Goal: Task Accomplishment & Management: Manage account settings

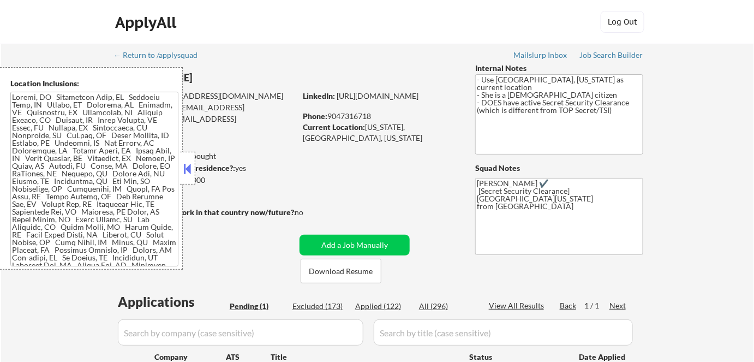
click at [186, 168] on button at bounding box center [188, 168] width 12 height 16
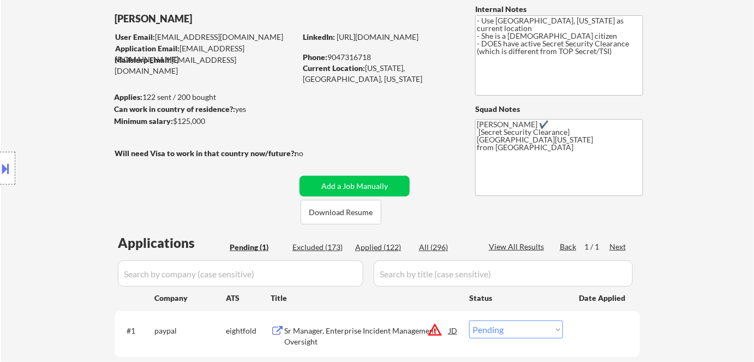
scroll to position [148, 0]
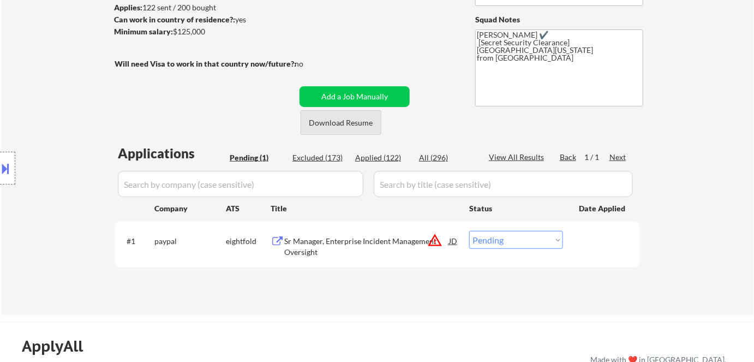
click at [335, 125] on button "Download Resume" at bounding box center [341, 122] width 81 height 25
drag, startPoint x: 726, startPoint y: 120, endPoint x: 717, endPoint y: 119, distance: 8.7
click at [726, 120] on div "← Return to /applysquad Mailslurp Inbox Job Search Builder Delly Sherwood User …" at bounding box center [377, 105] width 753 height 420
click at [348, 237] on div "Sr Manager, Enterprise Incident Management Oversight" at bounding box center [366, 246] width 165 height 21
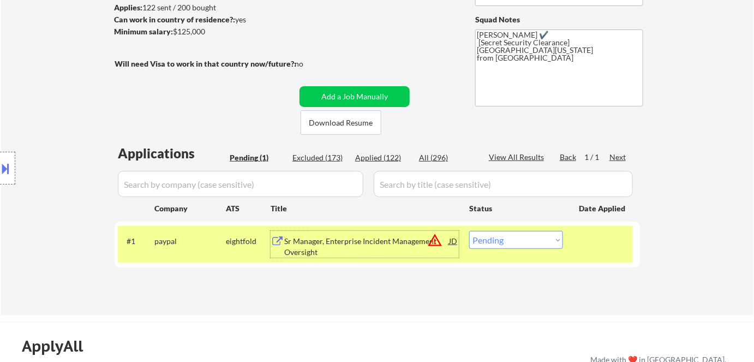
click at [505, 240] on select "Choose an option... Pending Applied Excluded (Questions) Excluded (Expired) Exc…" at bounding box center [516, 240] width 94 height 18
select select ""excluded__bad_match_""
click at [469, 231] on select "Choose an option... Pending Applied Excluded (Questions) Excluded (Expired) Exc…" at bounding box center [516, 240] width 94 height 18
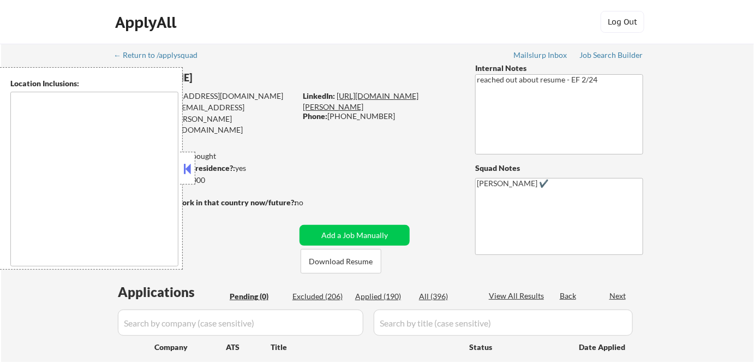
scroll to position [99, 0]
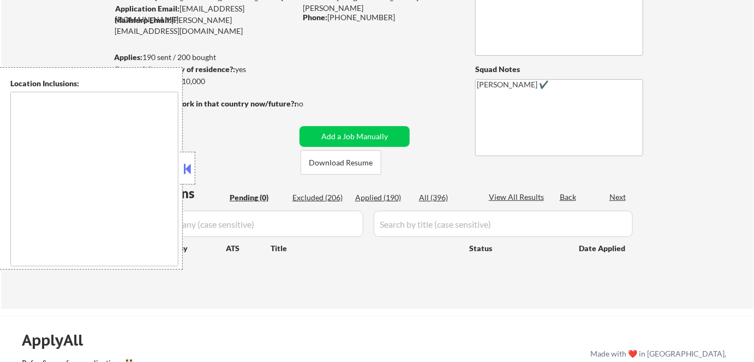
type textarea "[GEOGRAPHIC_DATA], [GEOGRAPHIC_DATA] [GEOGRAPHIC_DATA][PERSON_NAME], [GEOGRAPHI…"
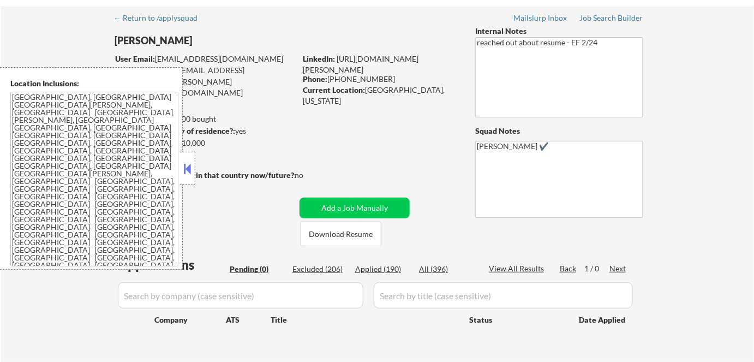
scroll to position [0, 0]
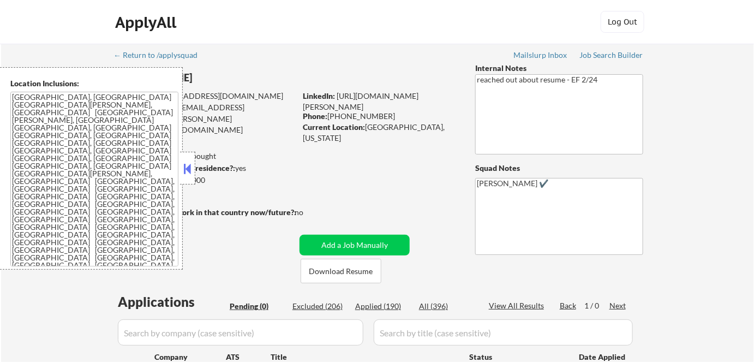
drag, startPoint x: 187, startPoint y: 170, endPoint x: 196, endPoint y: 162, distance: 12.4
click at [187, 170] on button at bounding box center [188, 168] width 12 height 16
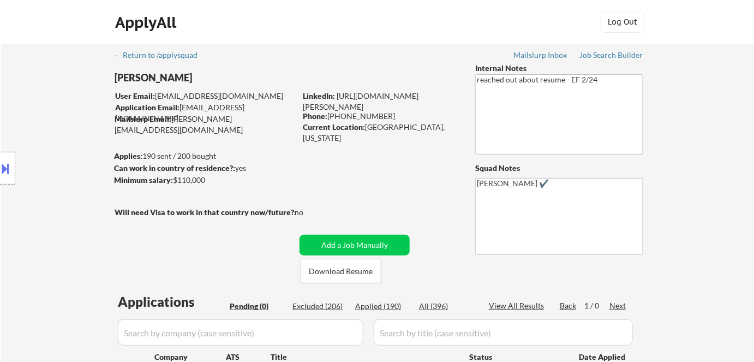
click at [494, 13] on div "ApplyAll Log In Sign Up Log Out" at bounding box center [377, 24] width 546 height 27
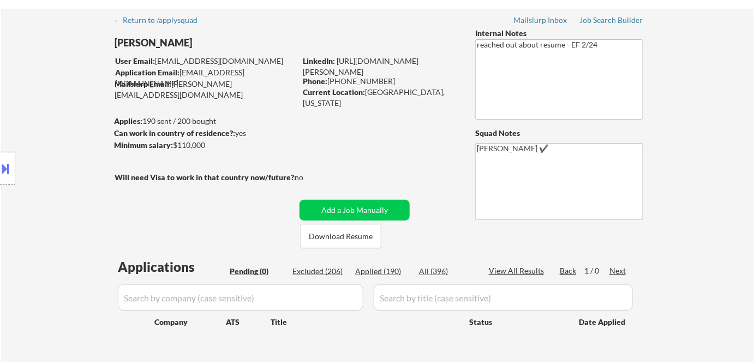
scroll to position [49, 0]
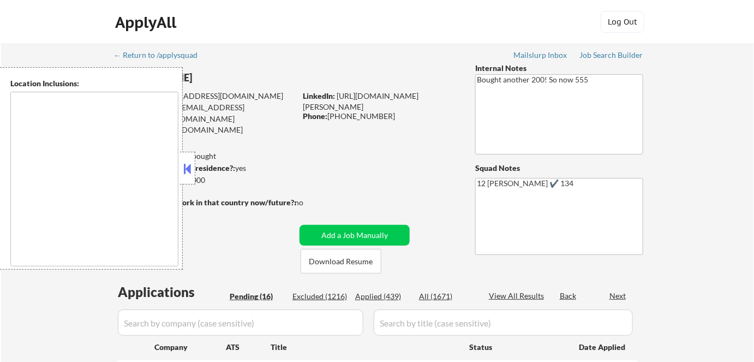
select select ""pending""
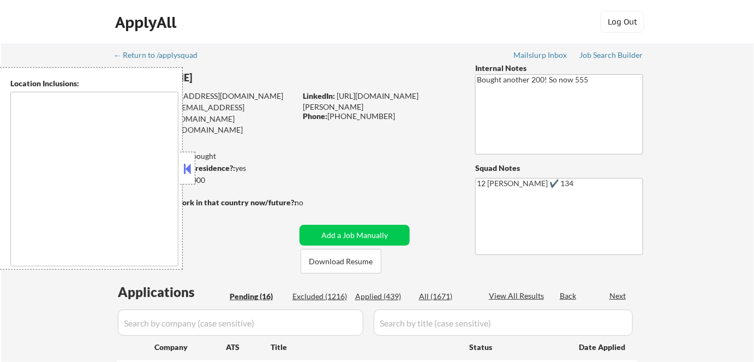
select select ""pending""
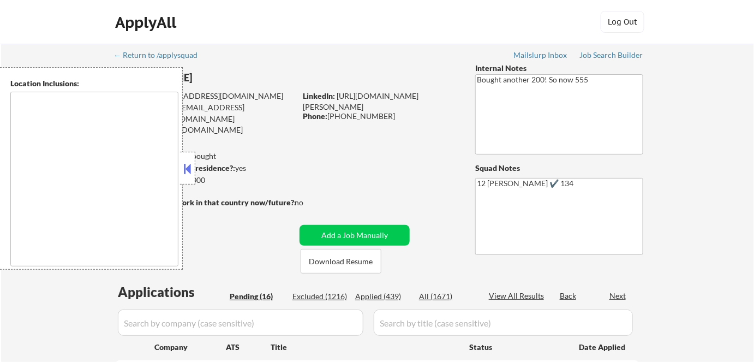
select select ""pending""
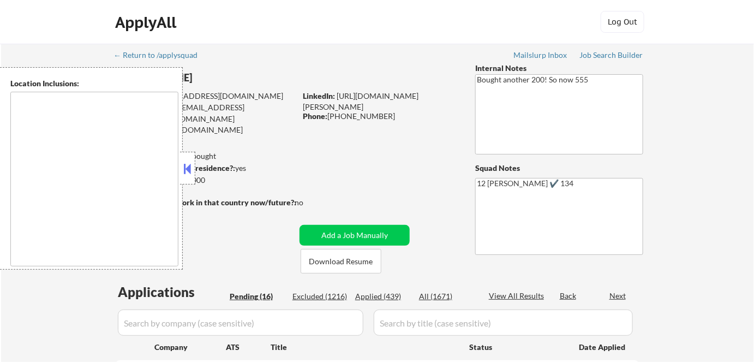
select select ""pending""
type textarea "San Francisco, CA Daly City, CA South San Francisco, CA Brisbane, CA Colma, CA …"
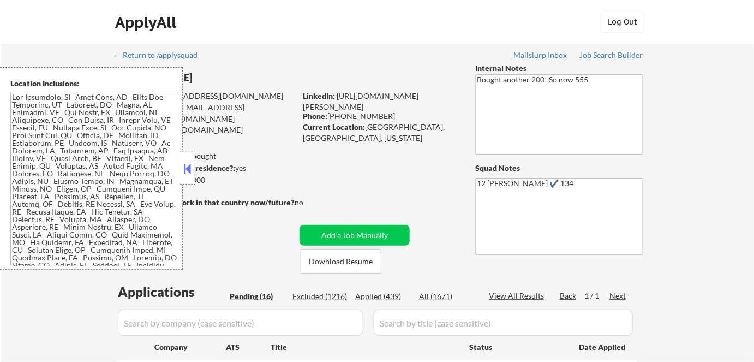
click at [186, 172] on button at bounding box center [188, 168] width 12 height 16
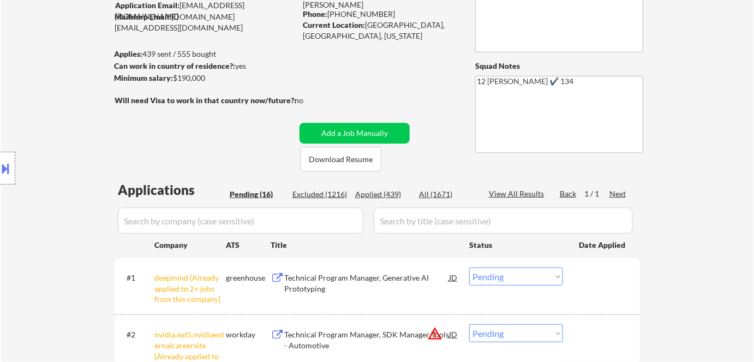
scroll to position [148, 0]
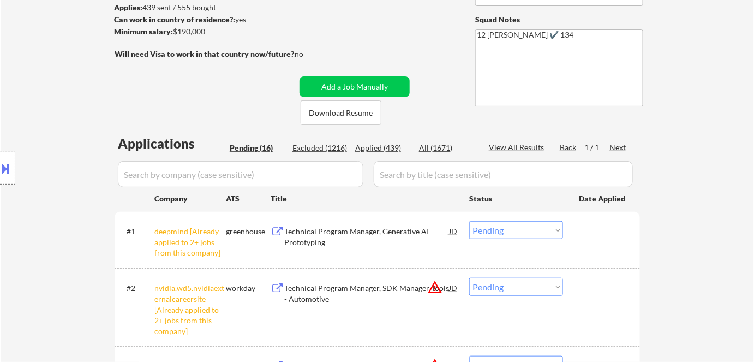
drag, startPoint x: 513, startPoint y: 235, endPoint x: 520, endPoint y: 246, distance: 12.7
click at [513, 235] on select "Choose an option... Pending Applied Excluded (Questions) Excluded (Expired) Exc…" at bounding box center [516, 230] width 94 height 18
select select ""excluded__other_""
click at [469, 221] on select "Choose an option... Pending Applied Excluded (Questions) Excluded (Expired) Exc…" at bounding box center [516, 230] width 94 height 18
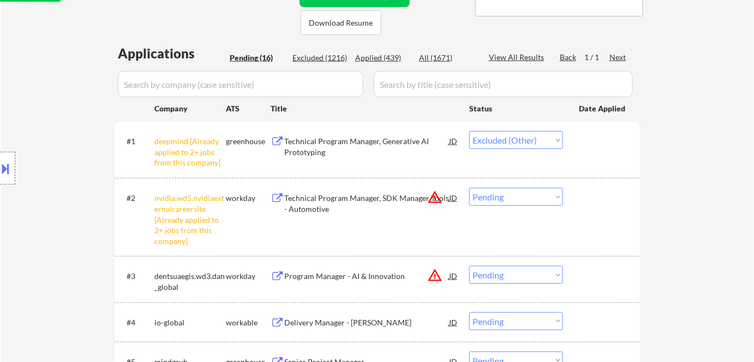
scroll to position [297, 0]
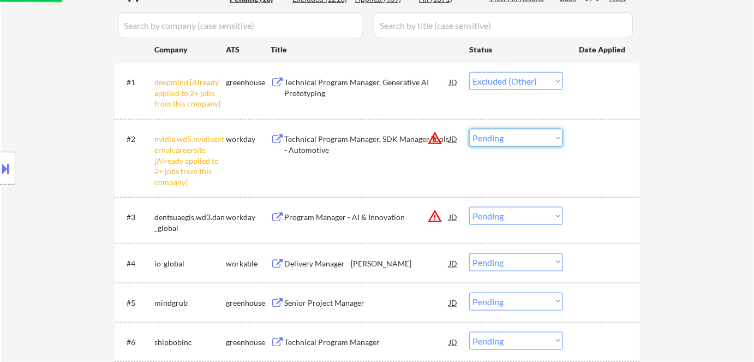
click at [533, 141] on select "Choose an option... Pending Applied Excluded (Questions) Excluded (Expired) Exc…" at bounding box center [516, 138] width 94 height 18
select select ""excluded__other_""
click at [469, 129] on select "Choose an option... Pending Applied Excluded (Questions) Excluded (Expired) Exc…" at bounding box center [516, 138] width 94 height 18
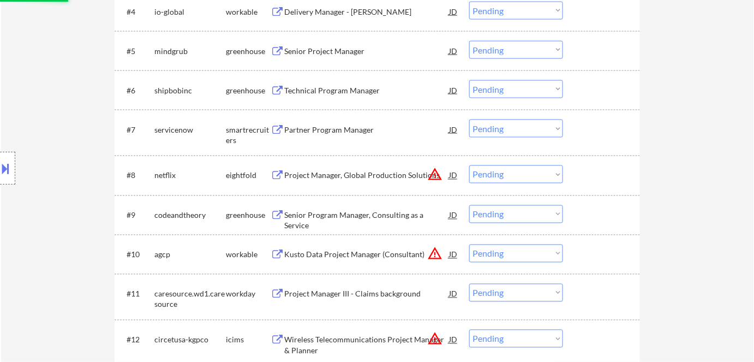
select select ""pending""
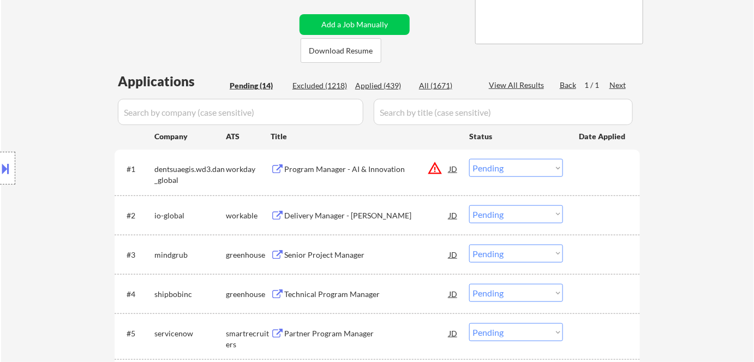
scroll to position [148, 0]
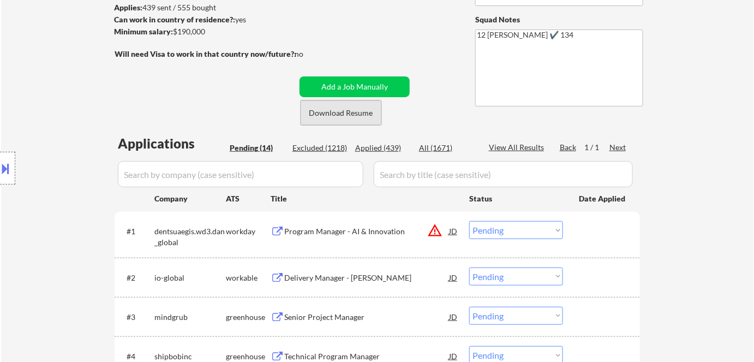
drag, startPoint x: 360, startPoint y: 118, endPoint x: 251, endPoint y: 87, distance: 113.0
click at [359, 118] on button "Download Resume" at bounding box center [341, 112] width 81 height 25
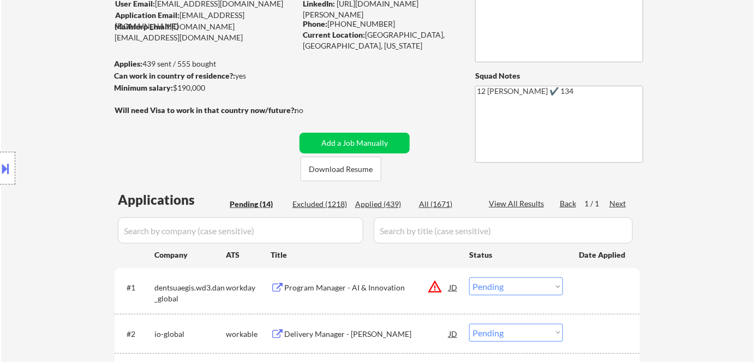
scroll to position [49, 0]
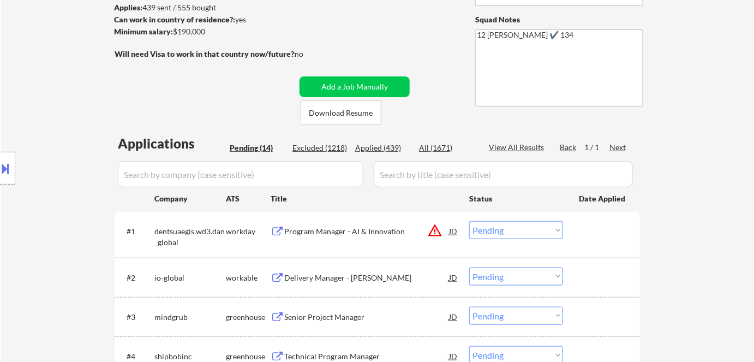
scroll to position [198, 0]
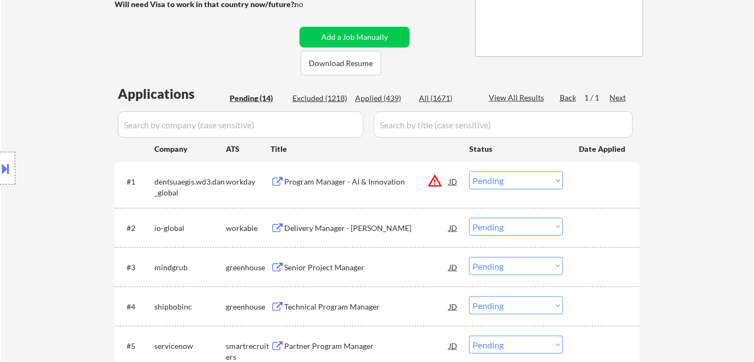
click at [399, 183] on div "Program Manager - AI & Innovation" at bounding box center [366, 181] width 165 height 11
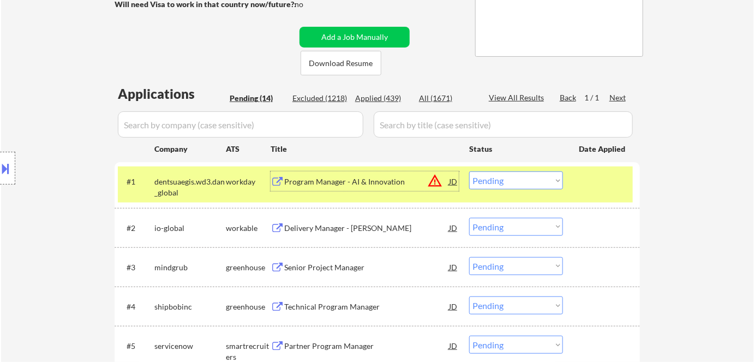
click at [196, 179] on div "dentsuaegis.wd3.dan_global" at bounding box center [189, 186] width 71 height 21
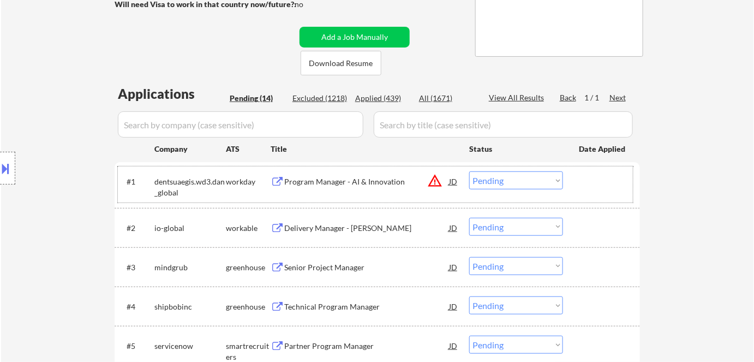
click at [541, 178] on select "Choose an option... Pending Applied Excluded (Questions) Excluded (Expired) Exc…" at bounding box center [516, 180] width 94 height 18
click at [469, 171] on select "Choose an option... Pending Applied Excluded (Questions) Excluded (Expired) Exc…" at bounding box center [516, 180] width 94 height 18
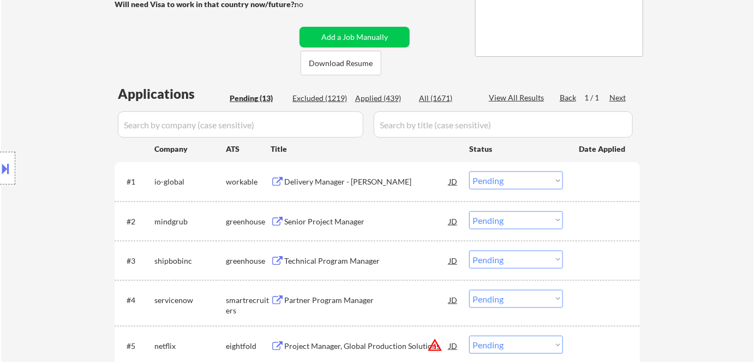
click at [324, 185] on div "Delivery Manager - Voltaire" at bounding box center [366, 181] width 165 height 11
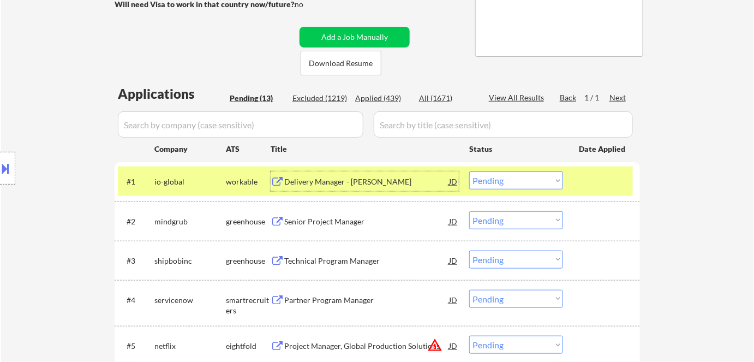
click at [526, 178] on select "Choose an option... Pending Applied Excluded (Questions) Excluded (Expired) Exc…" at bounding box center [516, 180] width 94 height 18
click at [469, 171] on select "Choose an option... Pending Applied Excluded (Questions) Excluded (Expired) Exc…" at bounding box center [516, 180] width 94 height 18
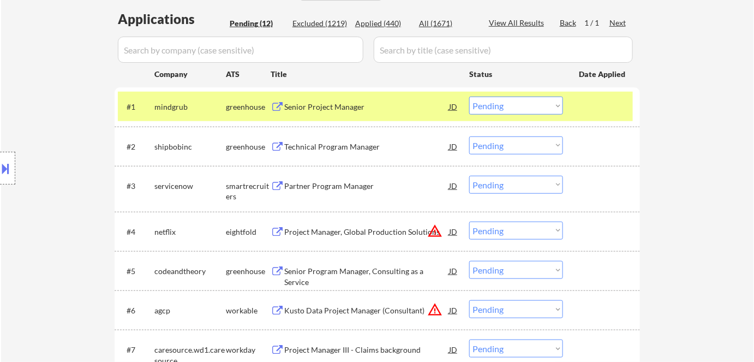
scroll to position [297, 0]
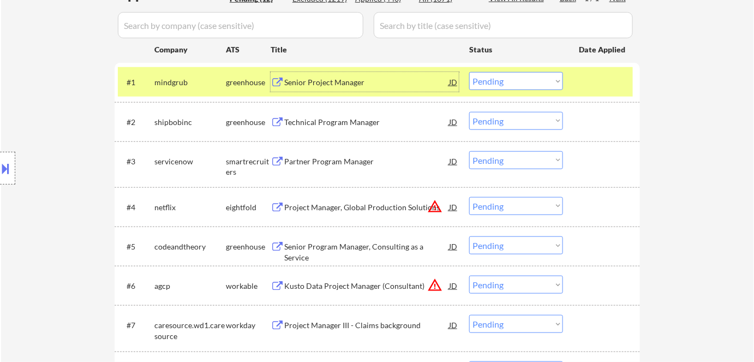
click at [330, 83] on div "Senior Project Manager" at bounding box center [366, 82] width 165 height 11
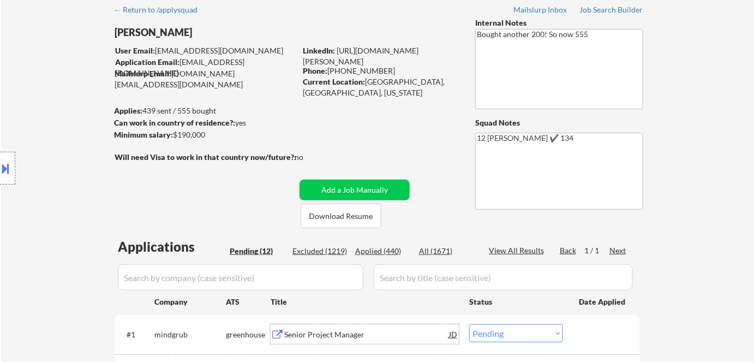
scroll to position [0, 0]
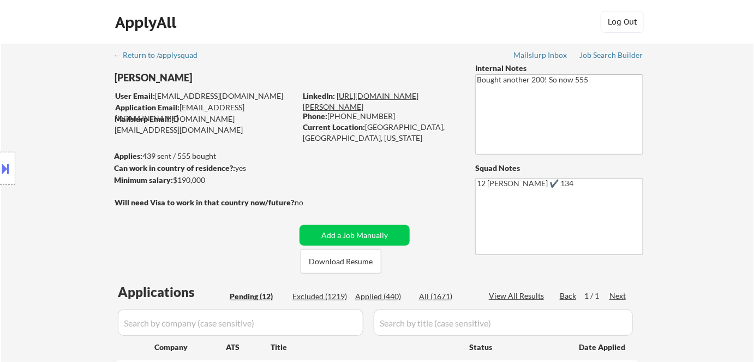
click at [385, 96] on link "https://www.linkedin.com/in/esther-l-5804143/" at bounding box center [361, 101] width 116 height 20
drag, startPoint x: 366, startPoint y: 128, endPoint x: 407, endPoint y: 130, distance: 41.0
click at [407, 130] on div "Current Location: Oakland, CA, California" at bounding box center [380, 132] width 154 height 21
copy div "Oakland, CA"
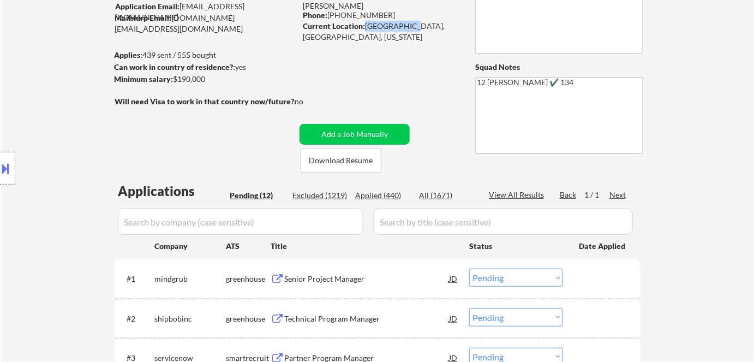
scroll to position [198, 0]
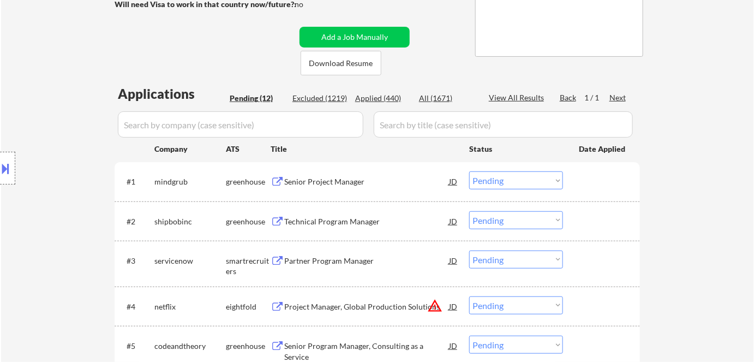
click at [344, 178] on div "Senior Project Manager" at bounding box center [366, 181] width 165 height 11
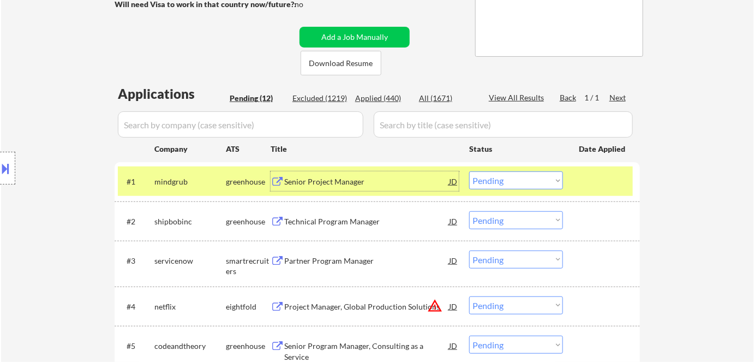
click at [509, 179] on select "Choose an option... Pending Applied Excluded (Questions) Excluded (Expired) Exc…" at bounding box center [516, 180] width 94 height 18
click at [728, 189] on div "← Return to /applysquad Mailslurp Inbox Job Search Builder Esther Lu User Email…" at bounding box center [377, 281] width 753 height 871
drag, startPoint x: 514, startPoint y: 181, endPoint x: 518, endPoint y: 188, distance: 8.6
click at [515, 181] on select "Choose an option... Pending Applied Excluded (Questions) Excluded (Expired) Exc…" at bounding box center [516, 180] width 94 height 18
click at [469, 171] on select "Choose an option... Pending Applied Excluded (Questions) Excluded (Expired) Exc…" at bounding box center [516, 180] width 94 height 18
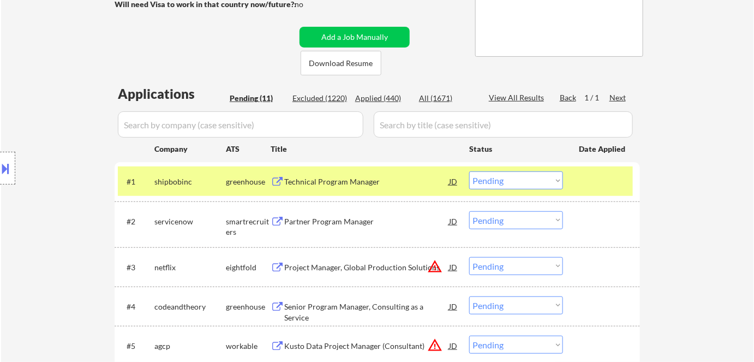
click at [343, 182] on div "Technical Program Manager" at bounding box center [366, 181] width 165 height 11
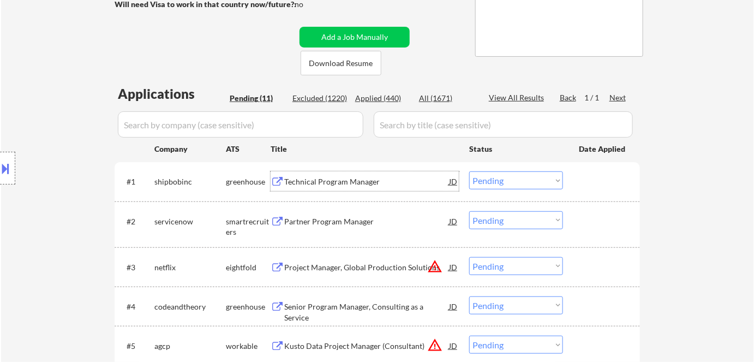
click at [499, 182] on select "Choose an option... Pending Applied Excluded (Questions) Excluded (Expired) Exc…" at bounding box center [516, 180] width 94 height 18
click at [469, 171] on select "Choose an option... Pending Applied Excluded (Questions) Excluded (Expired) Exc…" at bounding box center [516, 180] width 94 height 18
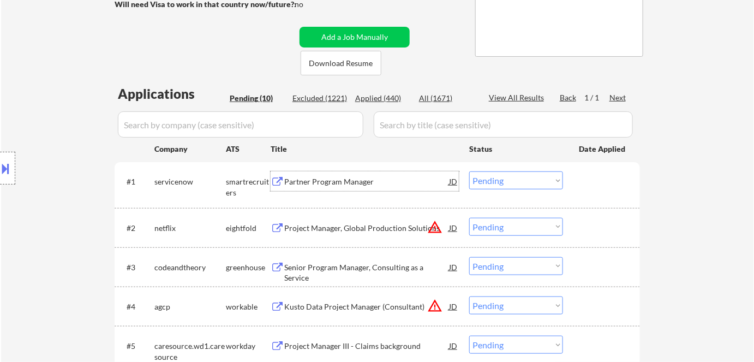
click at [308, 178] on div "Partner Program Manager" at bounding box center [366, 181] width 165 height 11
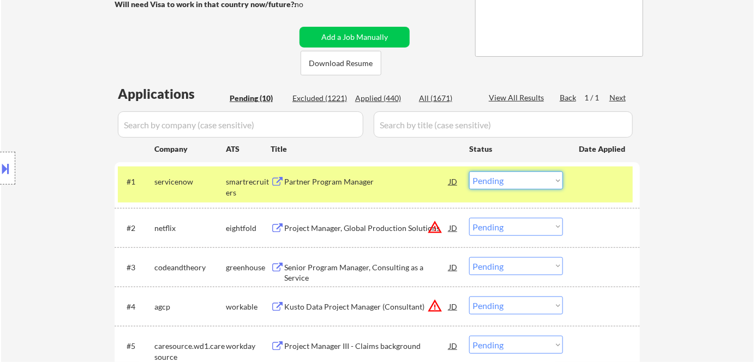
drag, startPoint x: 527, startPoint y: 175, endPoint x: 532, endPoint y: 183, distance: 10.0
click at [527, 175] on select "Choose an option... Pending Applied Excluded (Questions) Excluded (Expired) Exc…" at bounding box center [516, 180] width 94 height 18
click at [469, 171] on select "Choose an option... Pending Applied Excluded (Questions) Excluded (Expired) Exc…" at bounding box center [516, 180] width 94 height 18
select select ""pending""
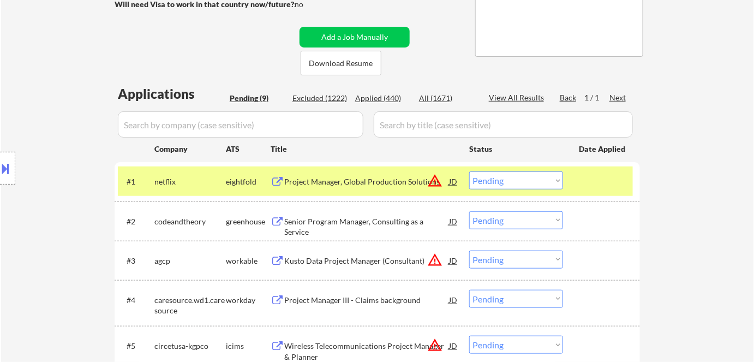
drag, startPoint x: 225, startPoint y: 182, endPoint x: 292, endPoint y: 229, distance: 81.5
click at [226, 182] on div "#1 netflix eightfold Project Manager, Global Production Solutions JD warning_am…" at bounding box center [375, 181] width 515 height 20
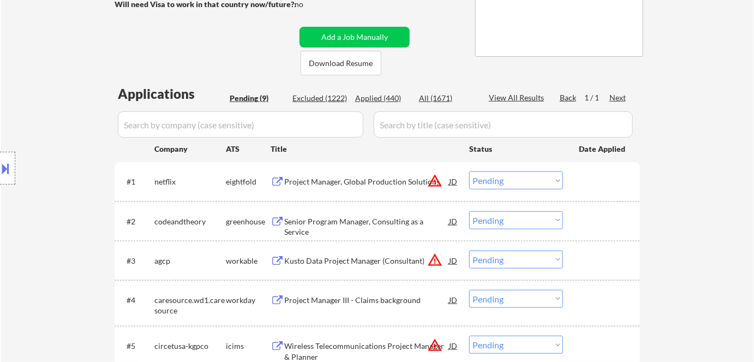
click at [373, 214] on div "Senior Program Manager, Consulting as a Service" at bounding box center [366, 221] width 165 height 20
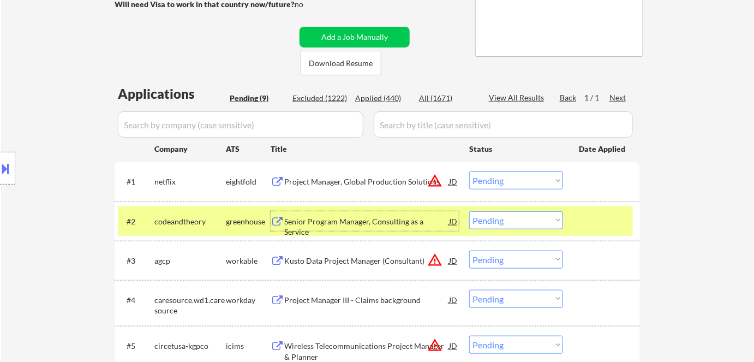
scroll to position [297, 0]
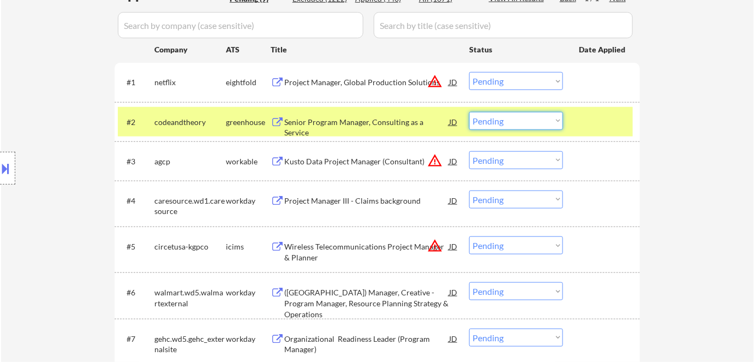
click at [514, 118] on select "Choose an option... Pending Applied Excluded (Questions) Excluded (Expired) Exc…" at bounding box center [516, 121] width 94 height 18
click at [469, 112] on select "Choose an option... Pending Applied Excluded (Questions) Excluded (Expired) Exc…" at bounding box center [516, 121] width 94 height 18
select select ""pending""
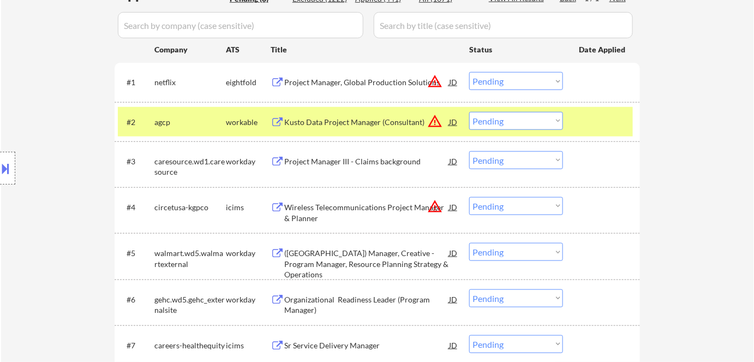
click at [243, 121] on div "workable" at bounding box center [248, 122] width 45 height 11
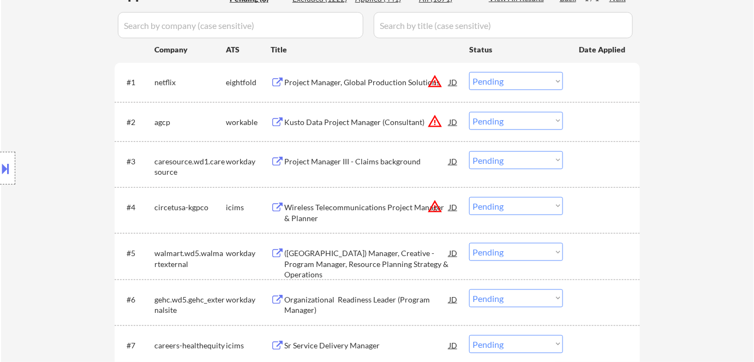
click at [313, 158] on div "Project Manager III - Claims background" at bounding box center [366, 161] width 165 height 11
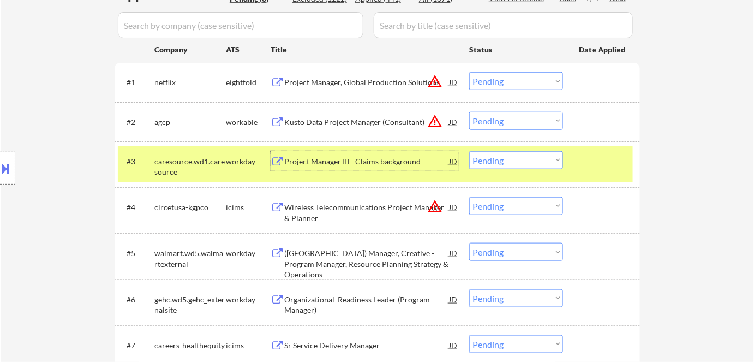
click at [498, 164] on select "Choose an option... Pending Applied Excluded (Questions) Excluded (Expired) Exc…" at bounding box center [516, 160] width 94 height 18
click at [469, 151] on select "Choose an option... Pending Applied Excluded (Questions) Excluded (Expired) Exc…" at bounding box center [516, 160] width 94 height 18
select select ""pending""
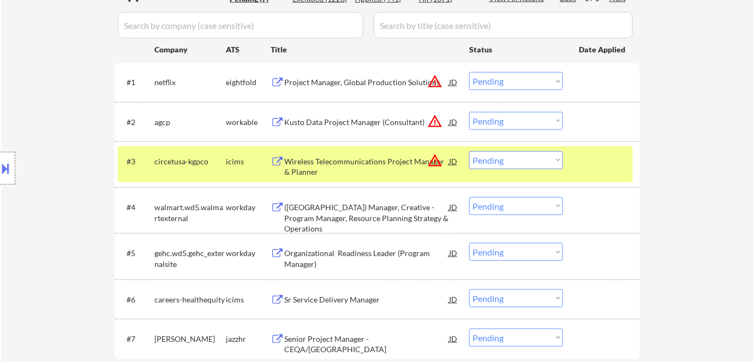
click at [236, 159] on div "icims" at bounding box center [248, 161] width 45 height 11
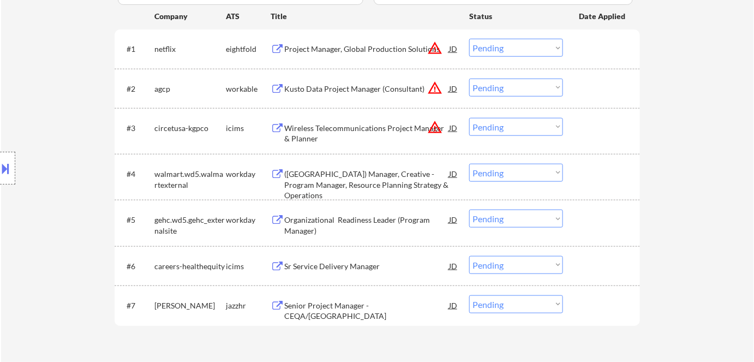
scroll to position [397, 0]
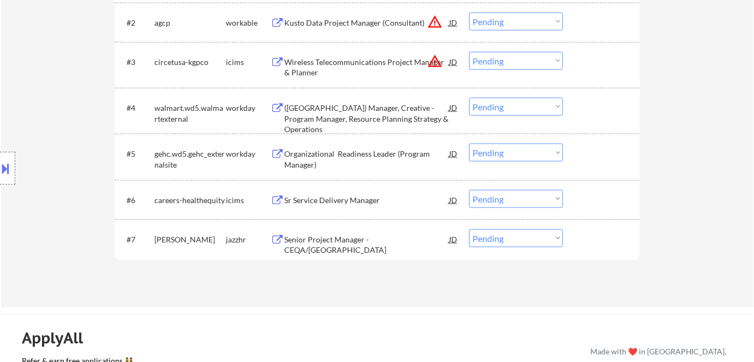
click at [346, 120] on div "(USA) Manager, Creative - Program Manager, Resource Planning Strategy & Operati…" at bounding box center [366, 119] width 165 height 32
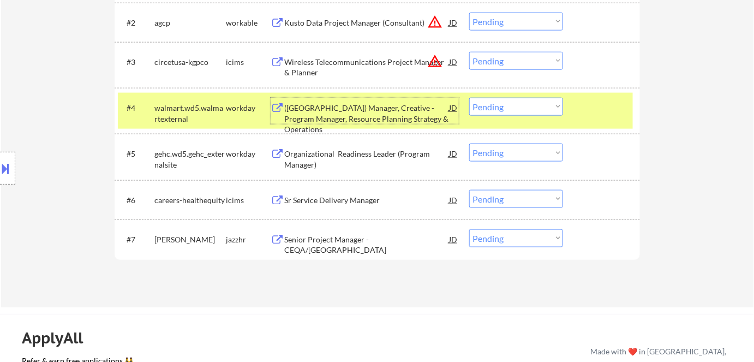
click at [506, 110] on select "Choose an option... Pending Applied Excluded (Questions) Excluded (Expired) Exc…" at bounding box center [516, 107] width 94 height 18
click at [469, 98] on select "Choose an option... Pending Applied Excluded (Questions) Excluded (Expired) Exc…" at bounding box center [516, 107] width 94 height 18
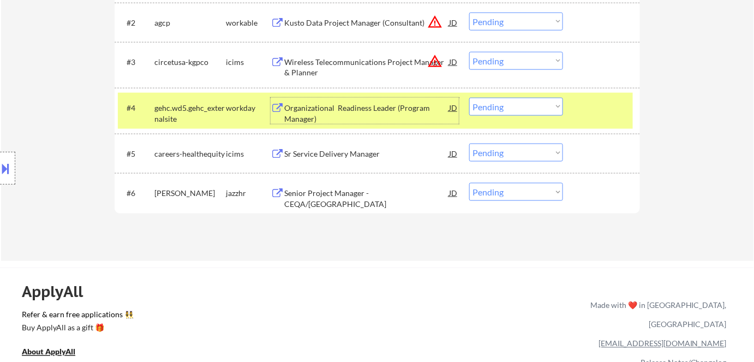
click at [314, 106] on div "Organizational Readiness Leader (Program Manager)" at bounding box center [366, 113] width 165 height 21
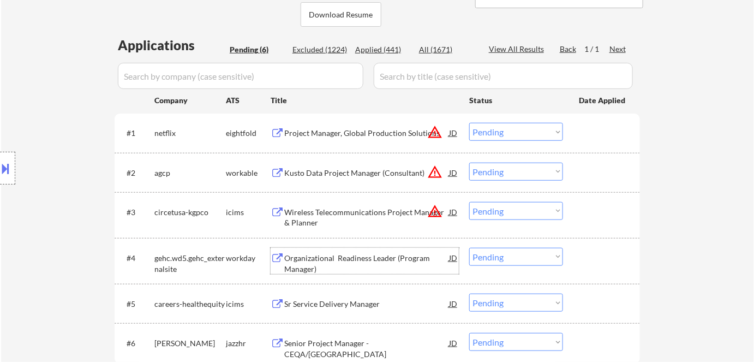
scroll to position [347, 0]
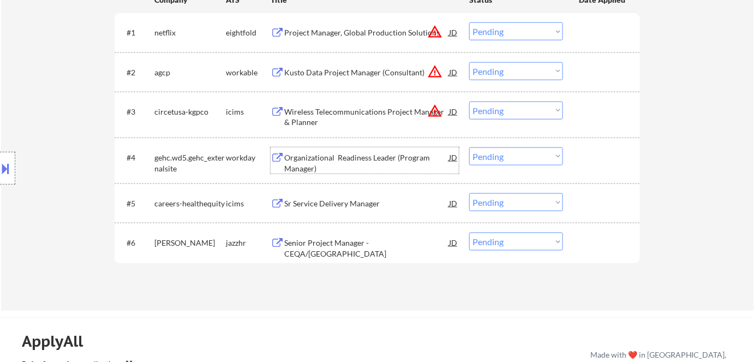
drag, startPoint x: 485, startPoint y: 156, endPoint x: 497, endPoint y: 165, distance: 14.7
click at [487, 156] on select "Choose an option... Pending Applied Excluded (Questions) Excluded (Expired) Exc…" at bounding box center [516, 156] width 94 height 18
click at [469, 147] on select "Choose an option... Pending Applied Excluded (Questions) Excluded (Expired) Exc…" at bounding box center [516, 156] width 94 height 18
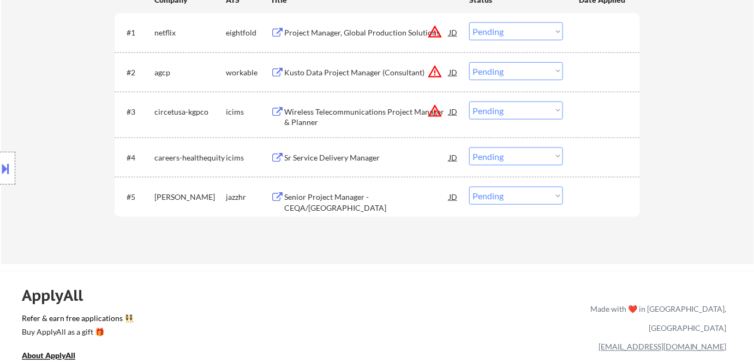
click at [351, 156] on div "Sr Service Delivery Manager" at bounding box center [366, 157] width 165 height 11
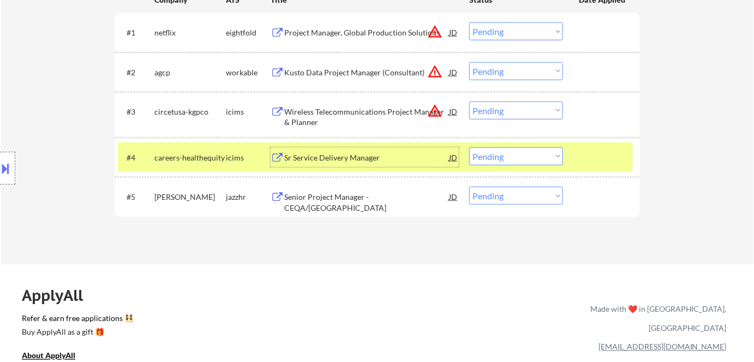
drag, startPoint x: 494, startPoint y: 155, endPoint x: 494, endPoint y: 165, distance: 9.8
click at [494, 155] on select "Choose an option... Pending Applied Excluded (Questions) Excluded (Expired) Exc…" at bounding box center [516, 156] width 94 height 18
click at [469, 147] on select "Choose an option... Pending Applied Excluded (Questions) Excluded (Expired) Exc…" at bounding box center [516, 156] width 94 height 18
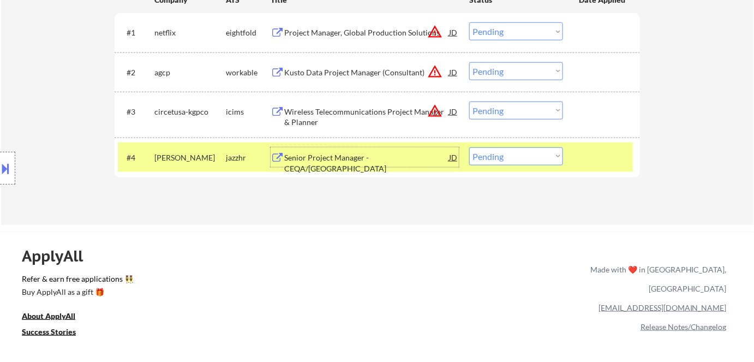
click at [335, 161] on div "Senior Project Manager - CEQA/NEPA" at bounding box center [366, 162] width 165 height 21
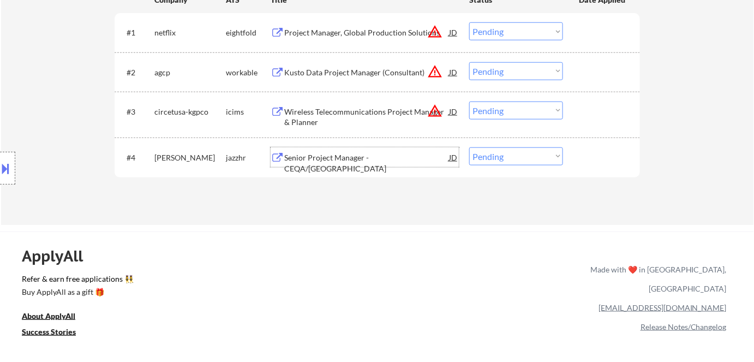
drag, startPoint x: 502, startPoint y: 153, endPoint x: 509, endPoint y: 165, distance: 13.7
click at [502, 153] on select "Choose an option... Pending Applied Excluded (Questions) Excluded (Expired) Exc…" at bounding box center [516, 156] width 94 height 18
select select ""excluded__bad_match_""
click at [469, 147] on select "Choose an option... Pending Applied Excluded (Questions) Excluded (Expired) Exc…" at bounding box center [516, 156] width 94 height 18
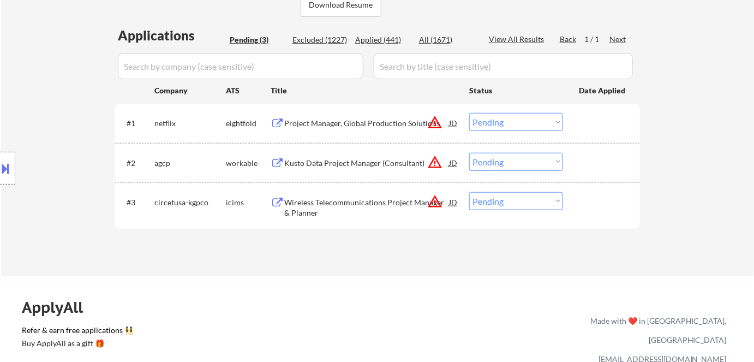
scroll to position [198, 0]
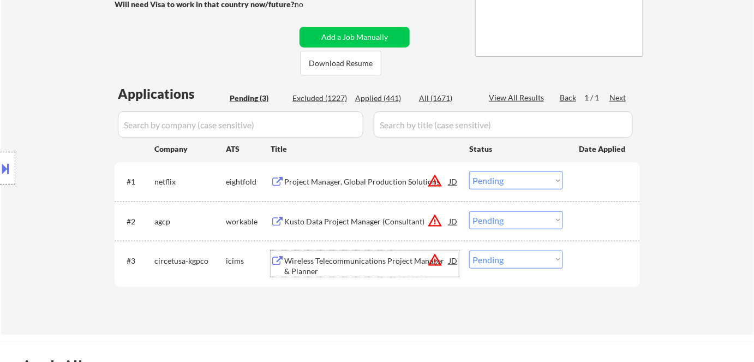
click at [322, 258] on div "Wireless Telecommunications Project Manager & Planner" at bounding box center [366, 265] width 165 height 21
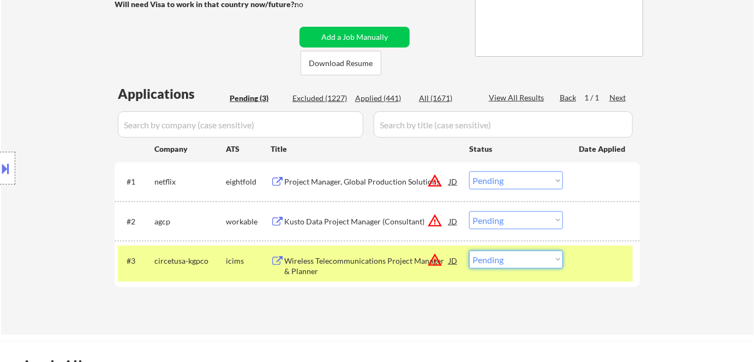
click at [530, 263] on select "Choose an option... Pending Applied Excluded (Questions) Excluded (Expired) Exc…" at bounding box center [516, 260] width 94 height 18
select select ""excluded__bad_match_""
click at [469, 251] on select "Choose an option... Pending Applied Excluded (Questions) Excluded (Expired) Exc…" at bounding box center [516, 260] width 94 height 18
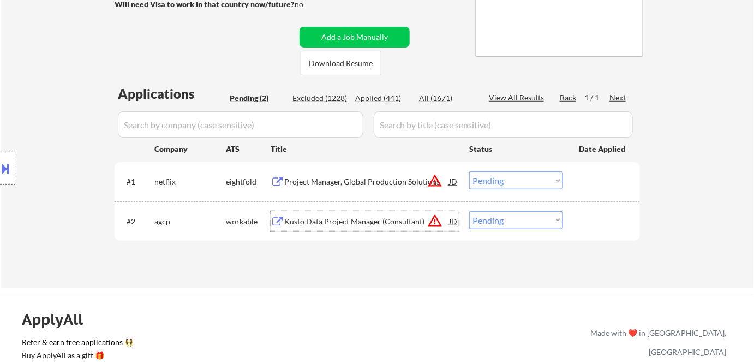
click at [325, 214] on div "Kusto Data Project Manager (Consultant)" at bounding box center [366, 221] width 165 height 20
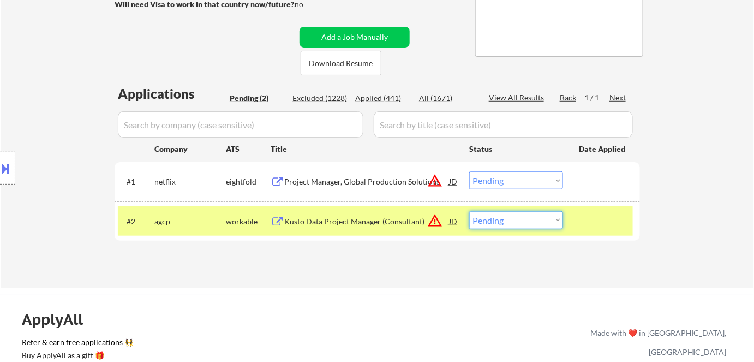
drag, startPoint x: 510, startPoint y: 214, endPoint x: 514, endPoint y: 224, distance: 10.5
click at [510, 214] on select "Choose an option... Pending Applied Excluded (Questions) Excluded (Expired) Exc…" at bounding box center [516, 220] width 94 height 18
select select ""excluded__bad_match_""
click at [469, 211] on select "Choose an option... Pending Applied Excluded (Questions) Excluded (Expired) Exc…" at bounding box center [516, 220] width 94 height 18
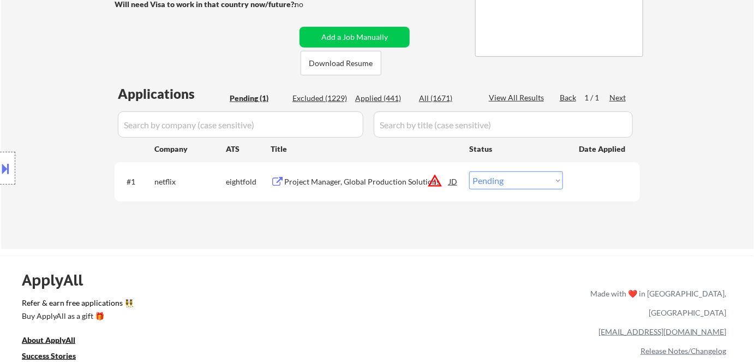
drag, startPoint x: 517, startPoint y: 181, endPoint x: 518, endPoint y: 188, distance: 7.7
click at [517, 181] on select "Choose an option... Pending Applied Excluded (Questions) Excluded (Expired) Exc…" at bounding box center [516, 180] width 94 height 18
select select ""excluded__bad_match_""
click at [469, 171] on select "Choose an option... Pending Applied Excluded (Questions) Excluded (Expired) Exc…" at bounding box center [516, 180] width 94 height 18
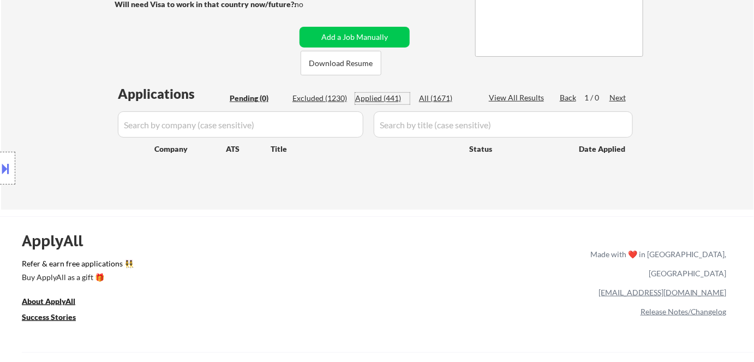
click at [390, 99] on div "Applied (441)" at bounding box center [382, 98] width 55 height 11
select select ""applied""
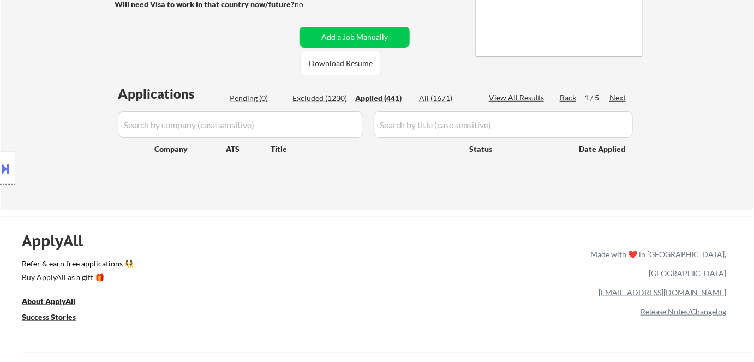
select select ""applied""
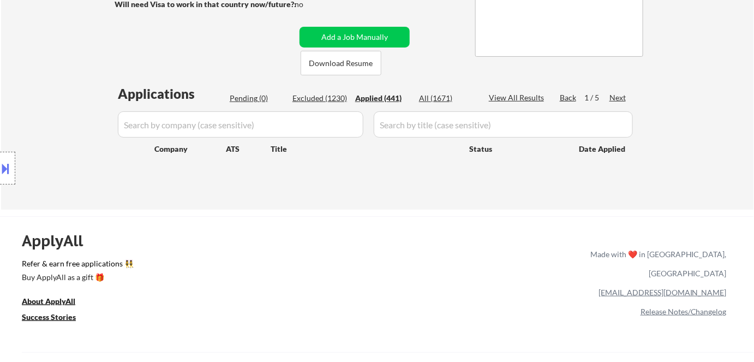
select select ""applied""
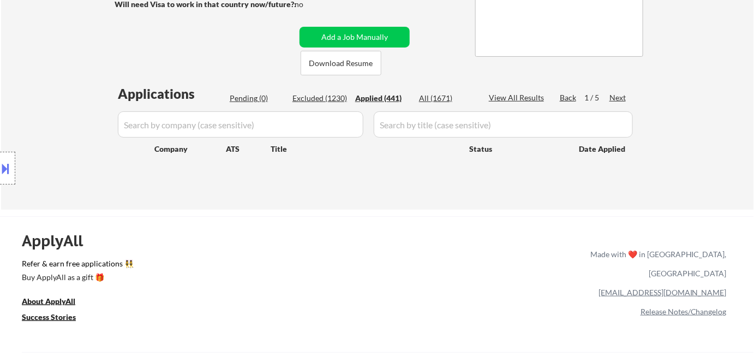
select select ""applied""
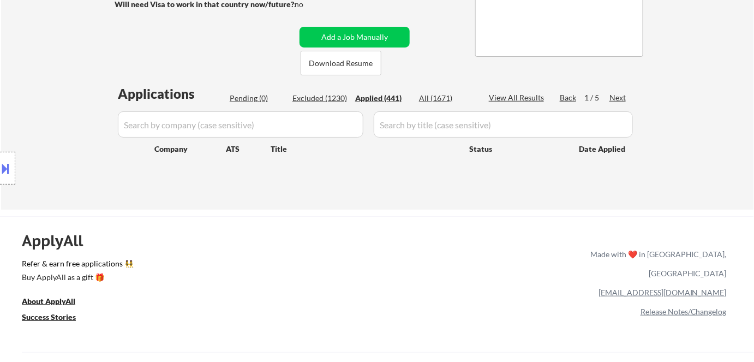
select select ""applied""
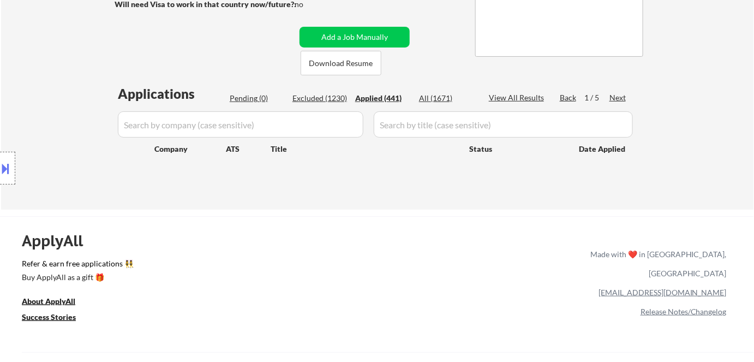
select select ""applied""
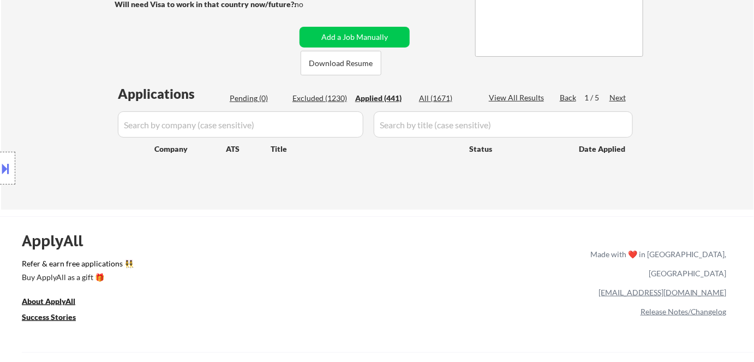
select select ""applied""
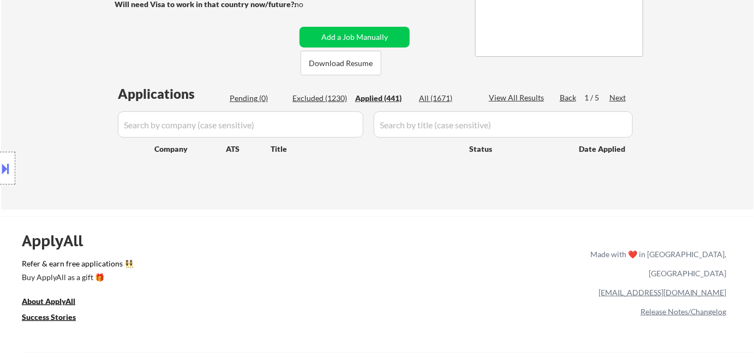
select select ""applied""
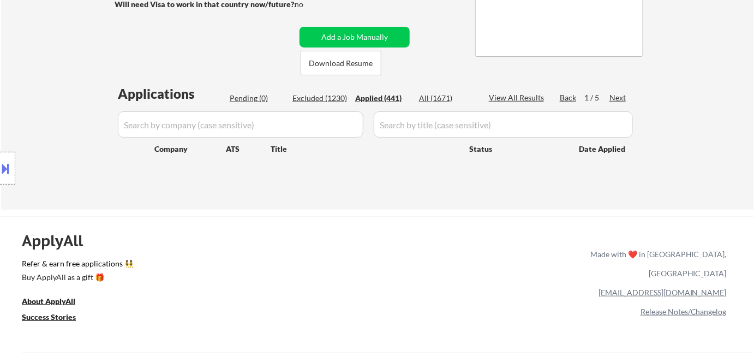
select select ""applied""
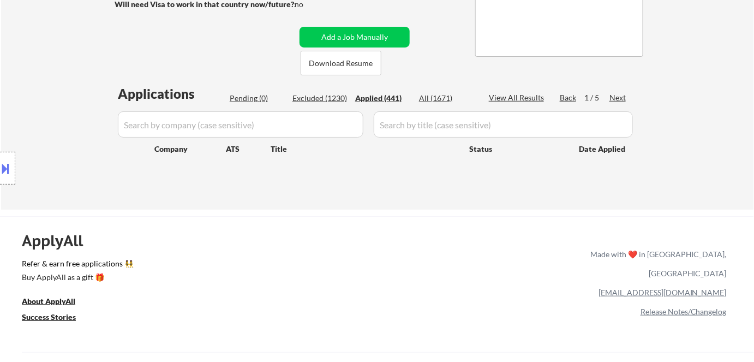
select select ""applied""
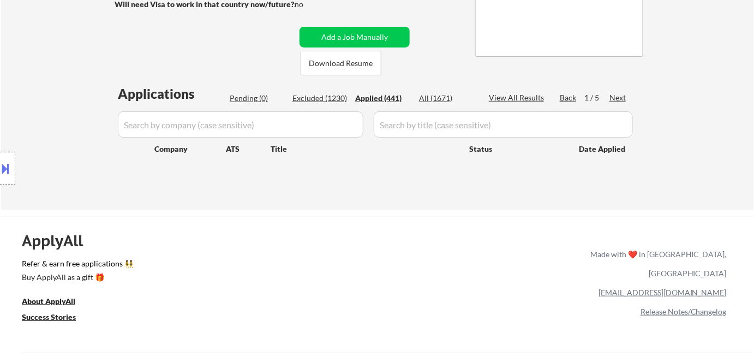
select select ""applied""
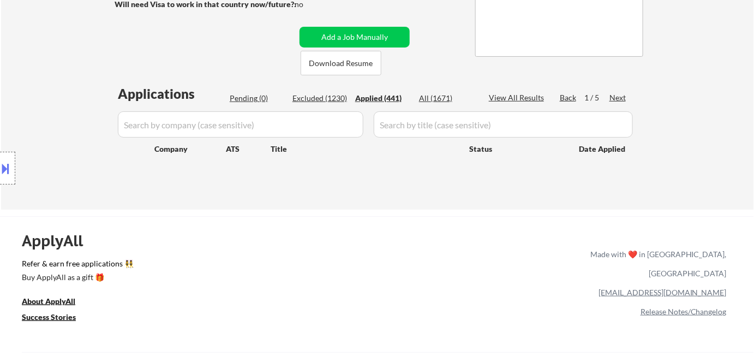
select select ""applied""
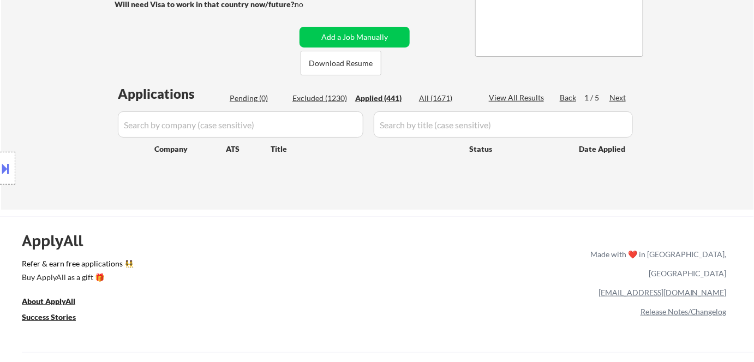
select select ""applied""
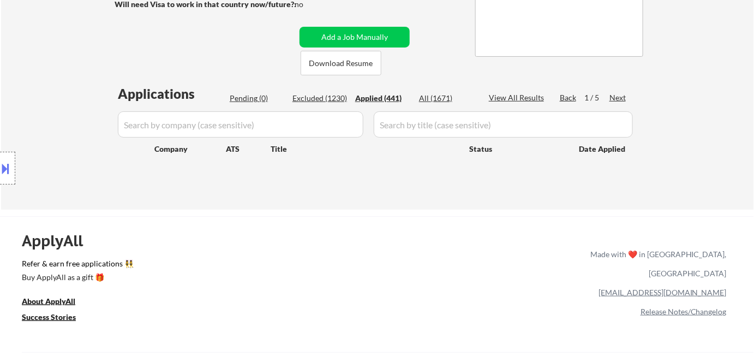
select select ""applied""
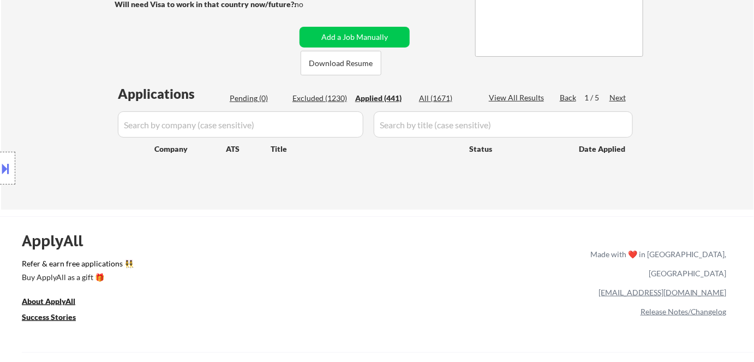
select select ""applied""
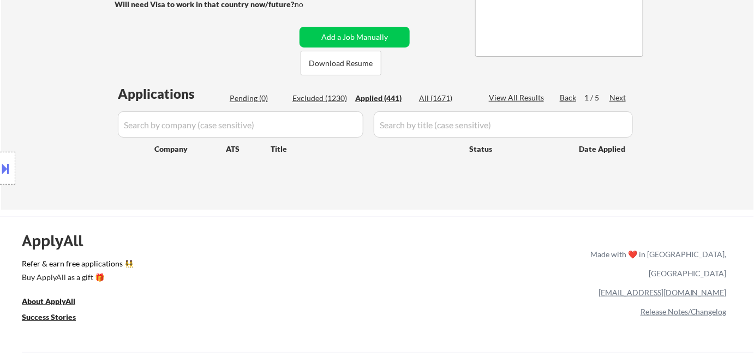
select select ""applied""
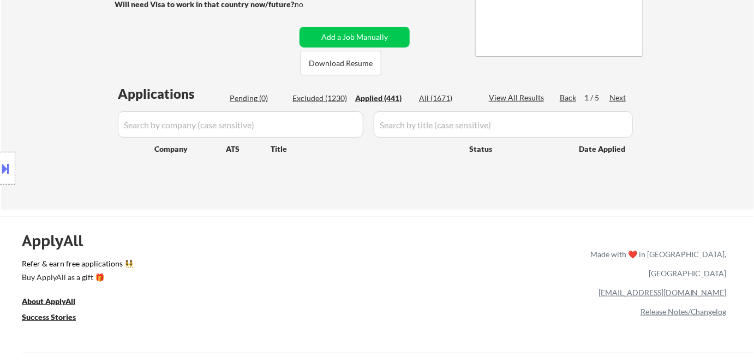
select select ""applied""
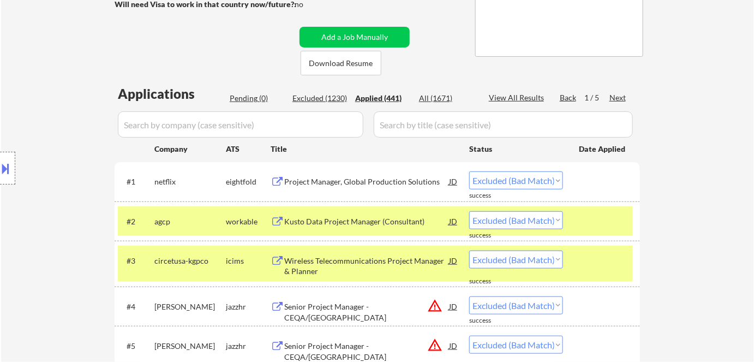
click at [386, 97] on div "Applied (441)" at bounding box center [382, 98] width 55 height 11
select select ""applied""
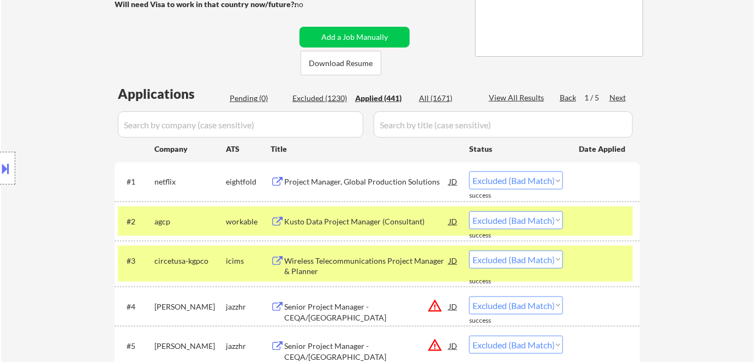
select select ""applied""
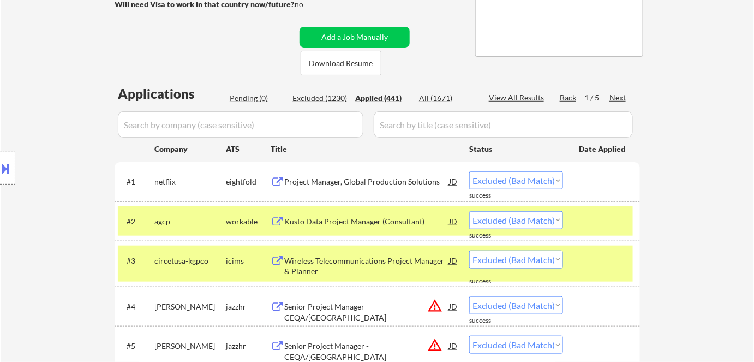
select select ""applied""
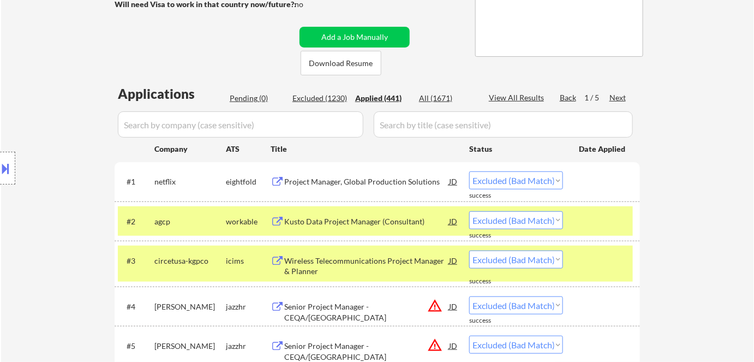
select select ""applied""
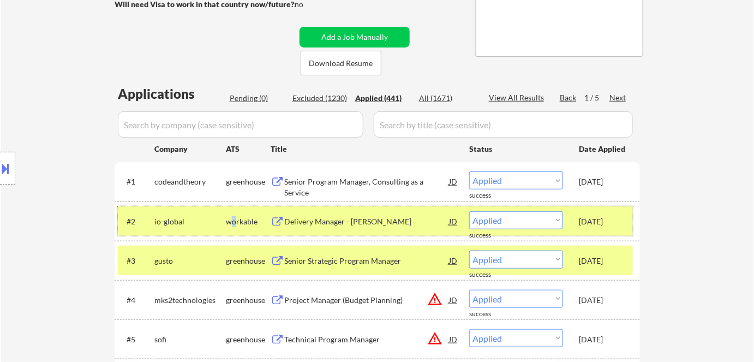
drag, startPoint x: 234, startPoint y: 218, endPoint x: 245, endPoint y: 237, distance: 22.2
click at [235, 221] on div "workable" at bounding box center [248, 221] width 45 height 11
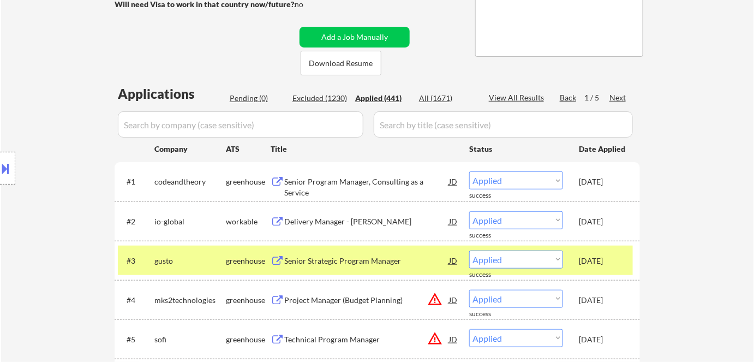
click at [251, 261] on div "greenhouse" at bounding box center [248, 260] width 45 height 11
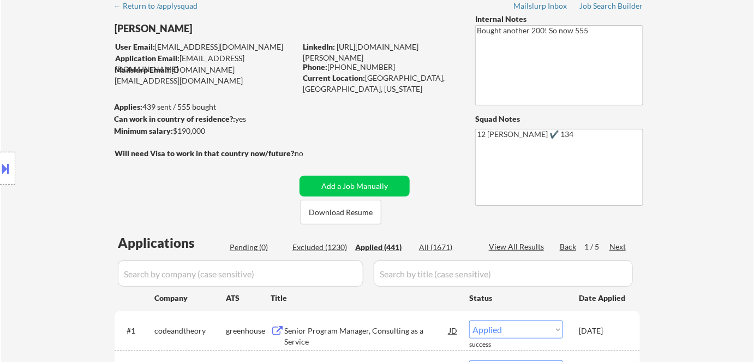
scroll to position [0, 0]
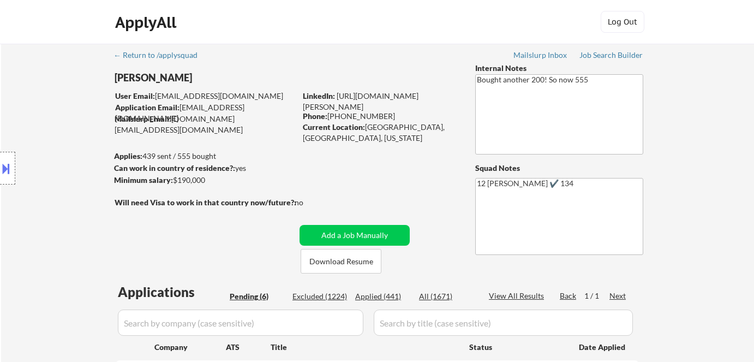
select select ""pending""
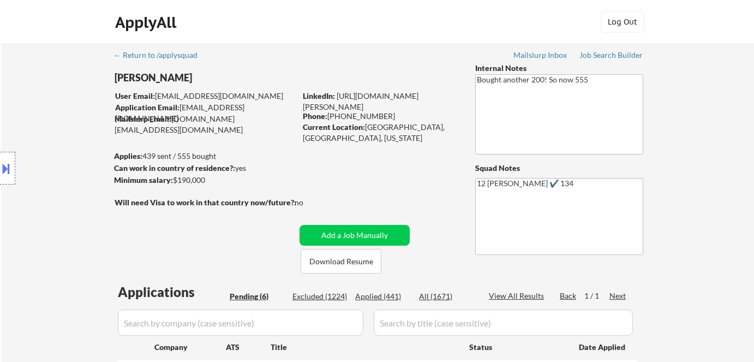
select select ""pending""
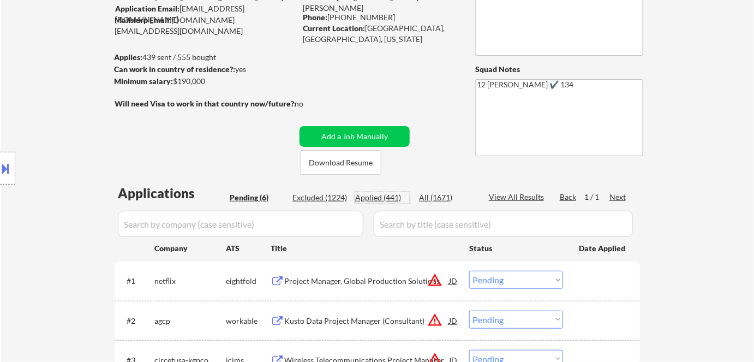
click at [369, 199] on div "Applied (441)" at bounding box center [382, 197] width 55 height 11
select select ""applied""
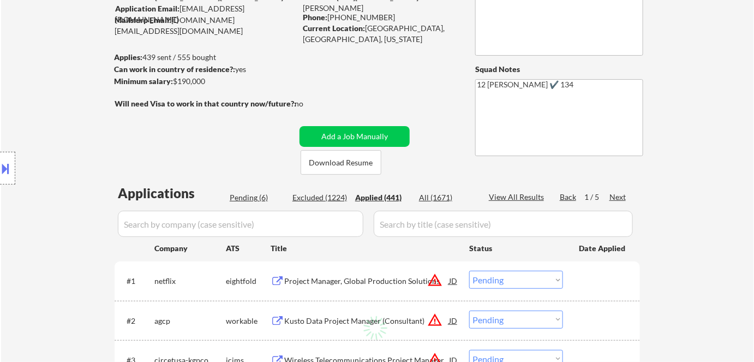
select select ""applied""
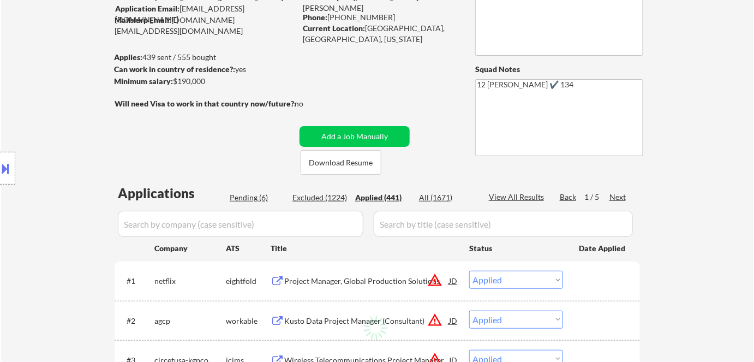
select select ""applied""
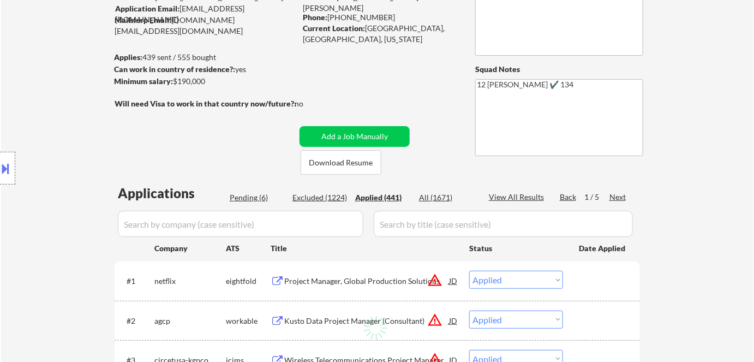
select select ""applied""
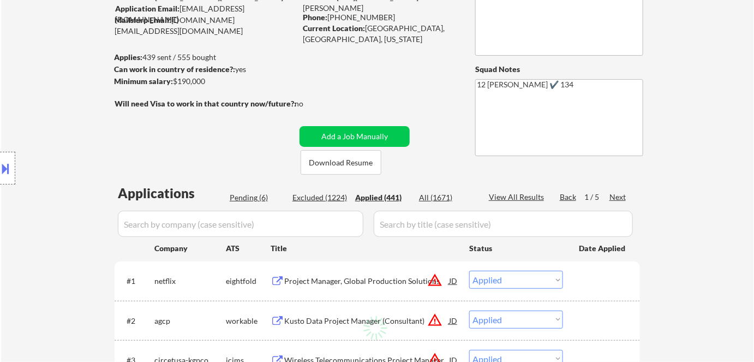
select select ""applied""
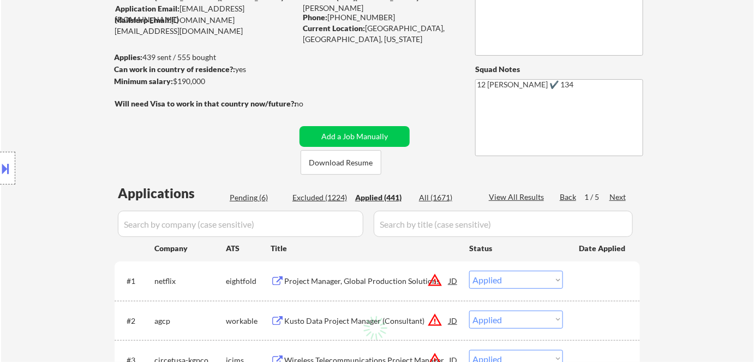
select select ""applied""
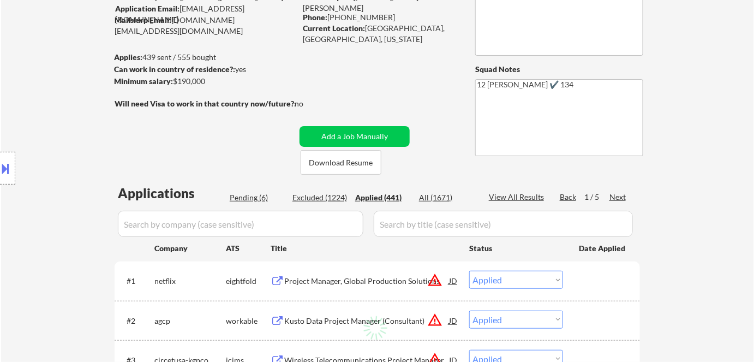
select select ""applied""
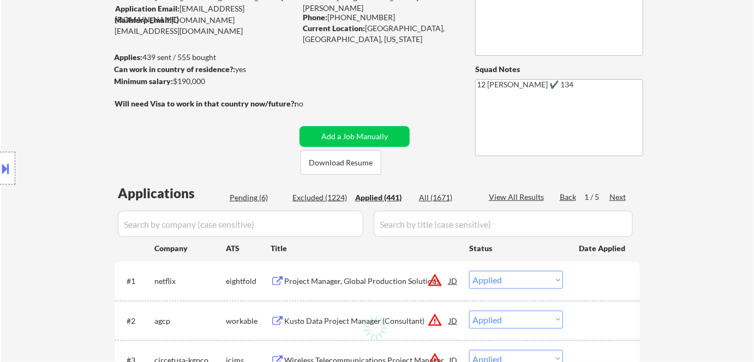
select select ""applied""
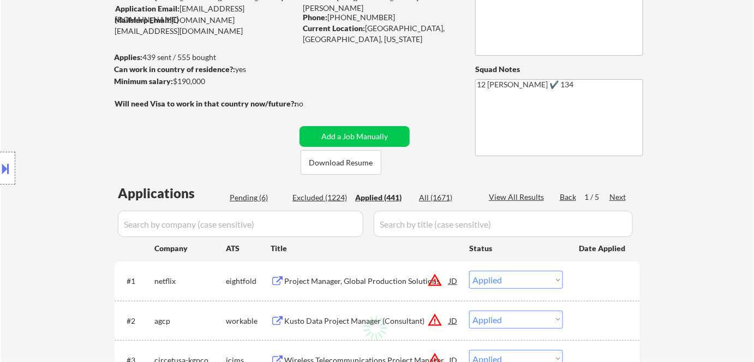
select select ""applied""
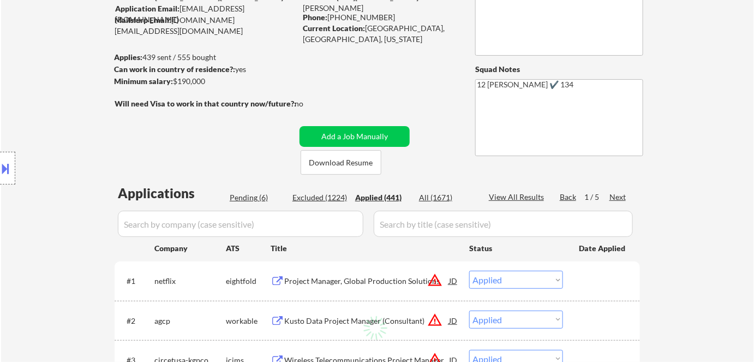
select select ""applied""
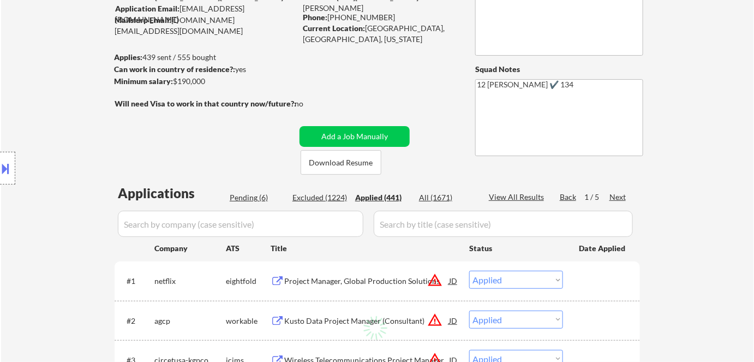
select select ""applied""
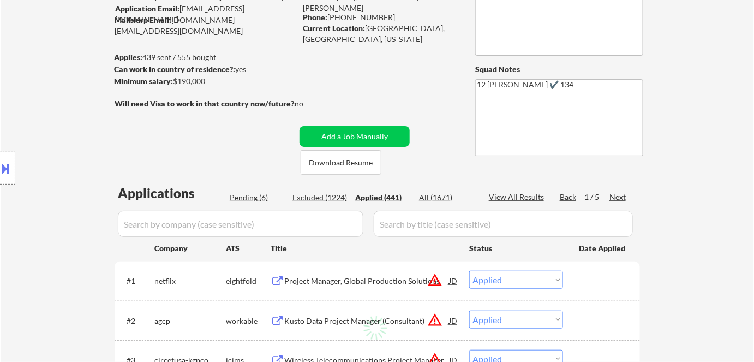
select select ""applied""
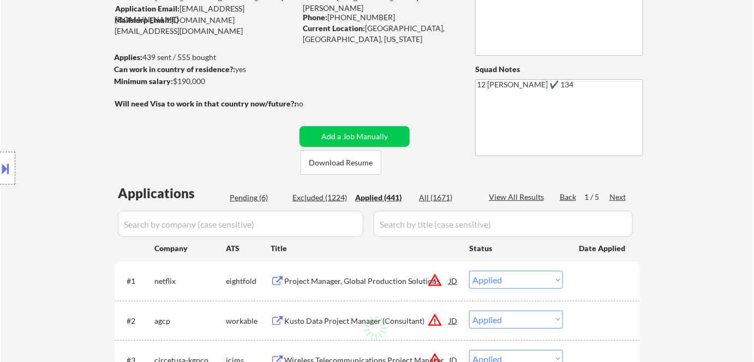
select select ""applied""
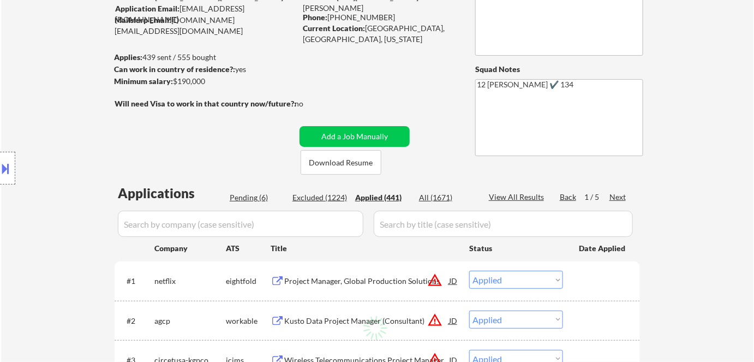
select select ""applied""
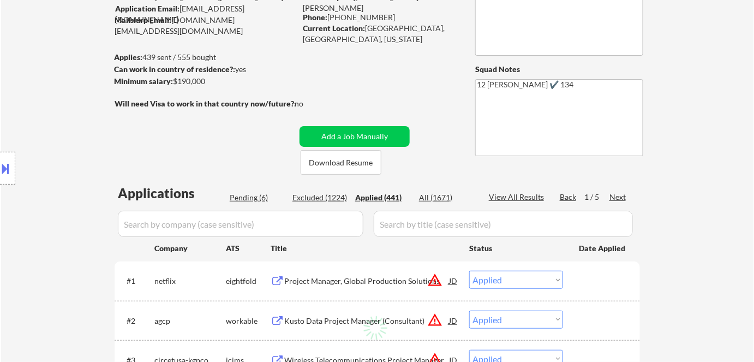
select select ""applied""
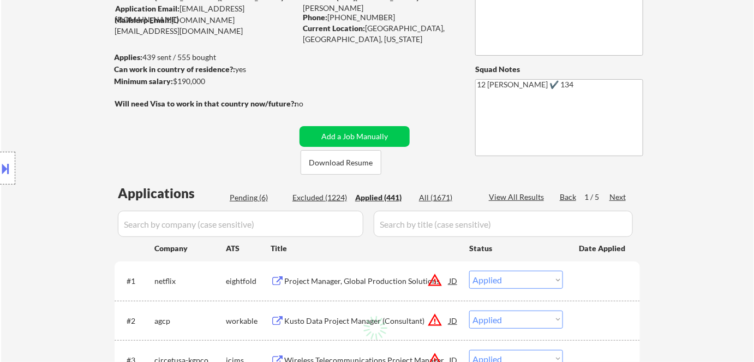
select select ""applied""
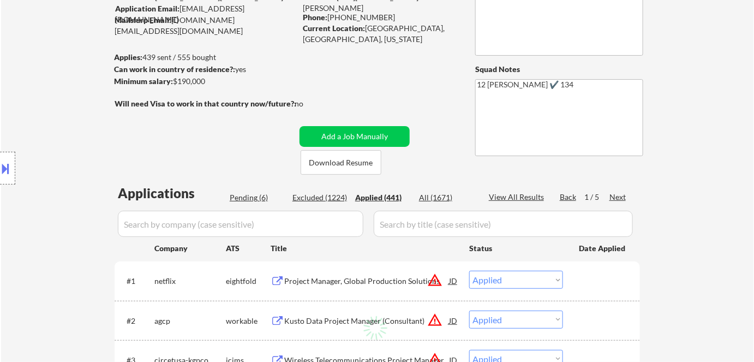
select select ""applied""
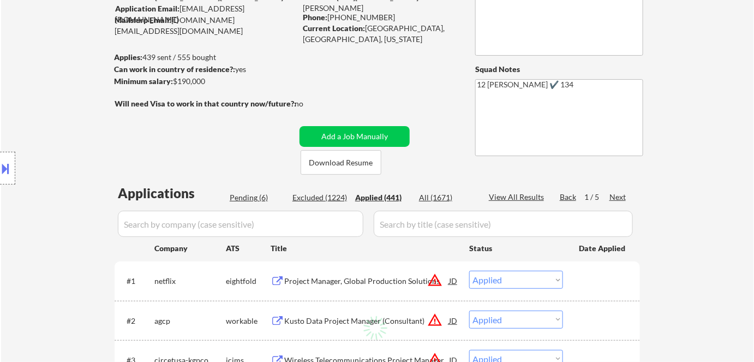
select select ""applied""
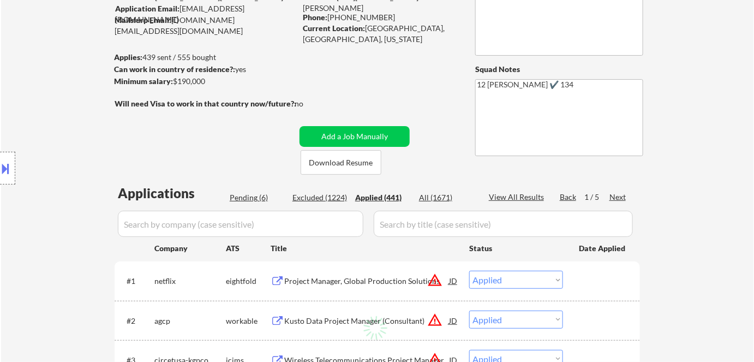
select select ""applied""
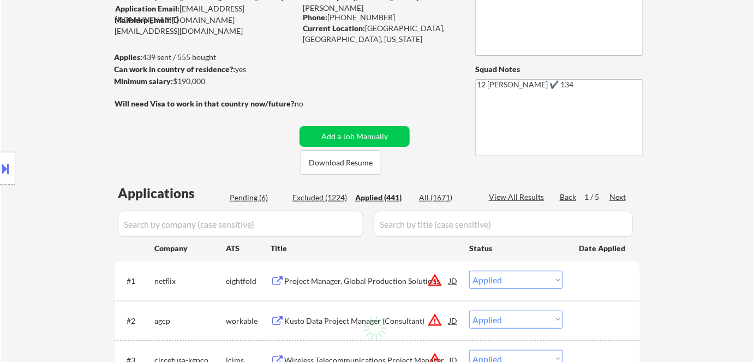
select select ""applied""
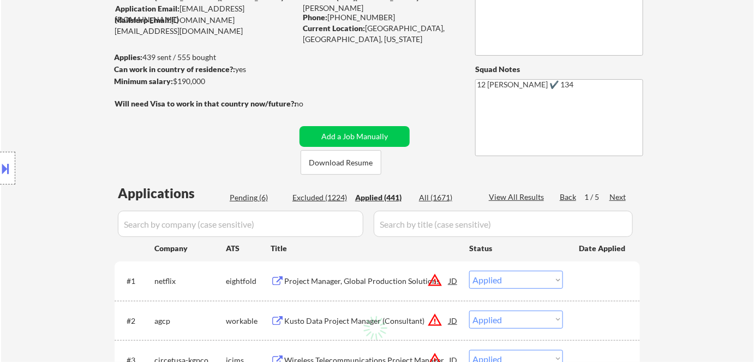
select select ""applied""
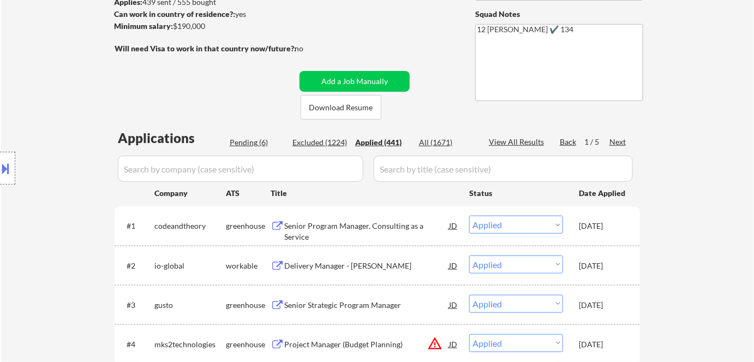
scroll to position [148, 0]
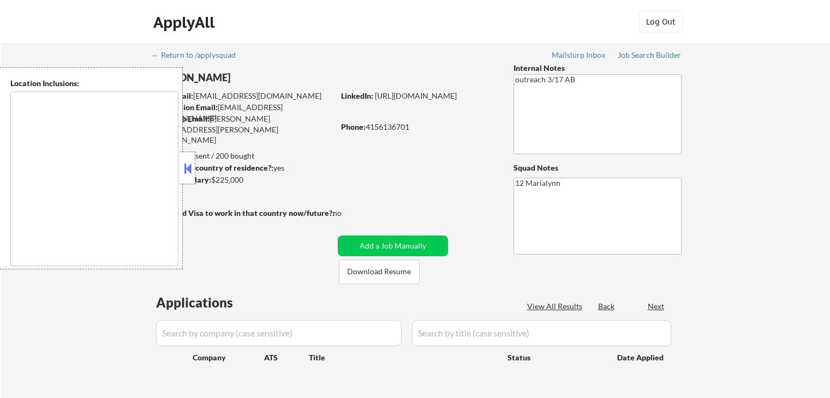
type textarea "[GEOGRAPHIC_DATA], [GEOGRAPHIC_DATA] [GEOGRAPHIC_DATA], [GEOGRAPHIC_DATA] [GEOG…"
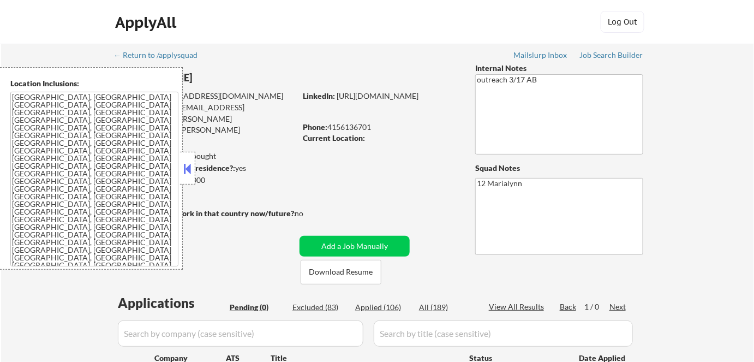
drag, startPoint x: 183, startPoint y: 163, endPoint x: 218, endPoint y: 144, distance: 39.6
click at [184, 163] on button at bounding box center [188, 168] width 12 height 16
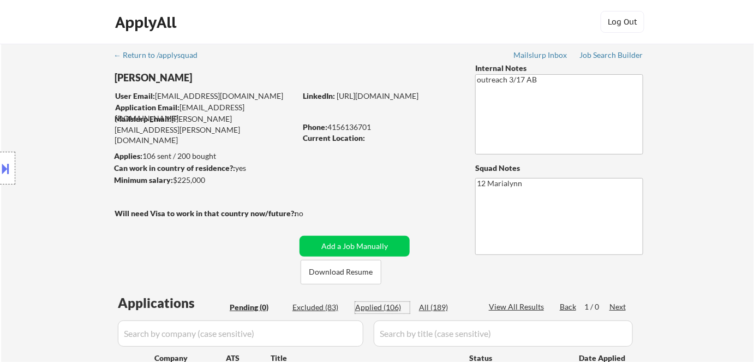
drag, startPoint x: 389, startPoint y: 310, endPoint x: 314, endPoint y: 162, distance: 165.5
click at [389, 310] on div "Applied (106)" at bounding box center [382, 307] width 55 height 11
select select ""applied""
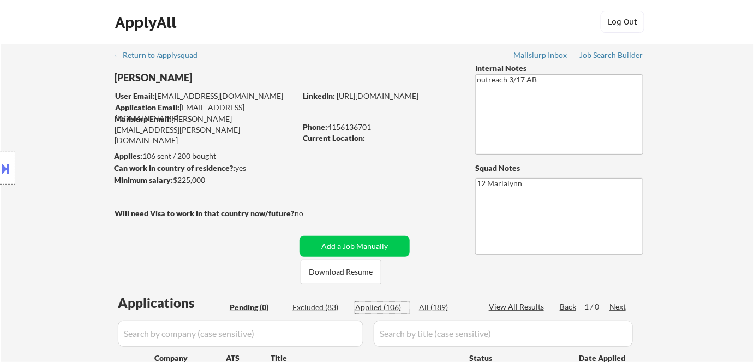
select select ""applied""
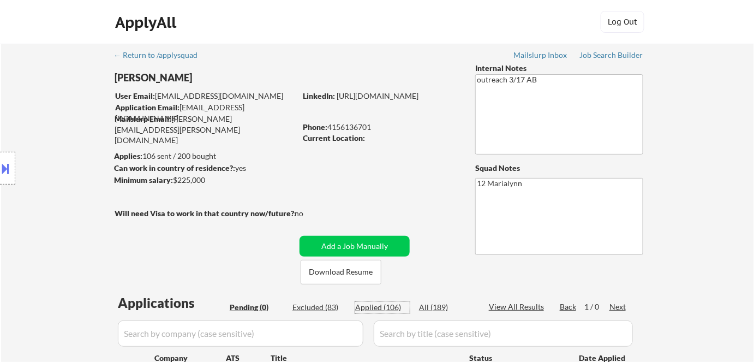
select select ""applied""
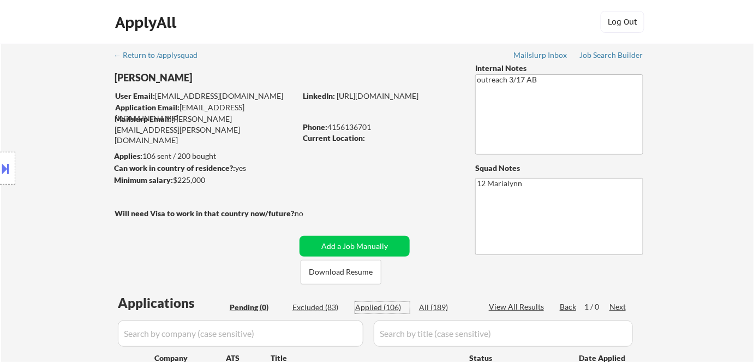
select select ""applied""
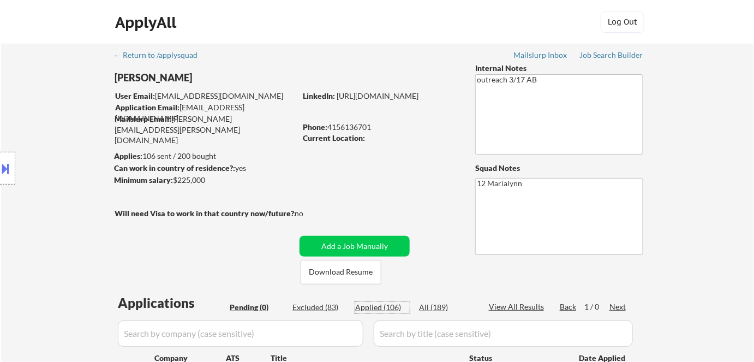
select select ""applied""
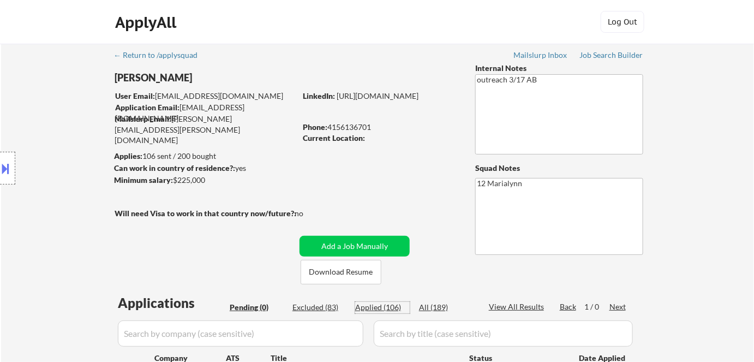
select select ""applied""
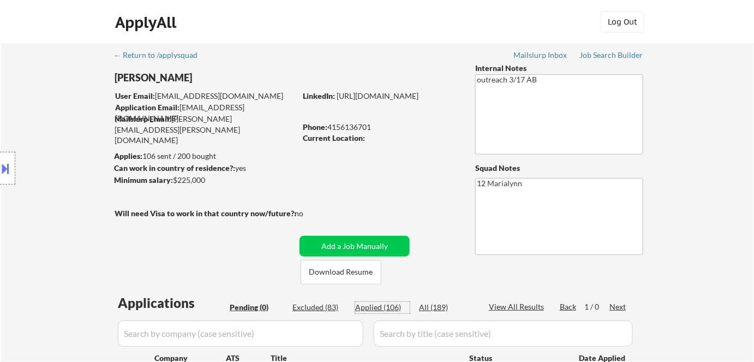
select select ""applied""
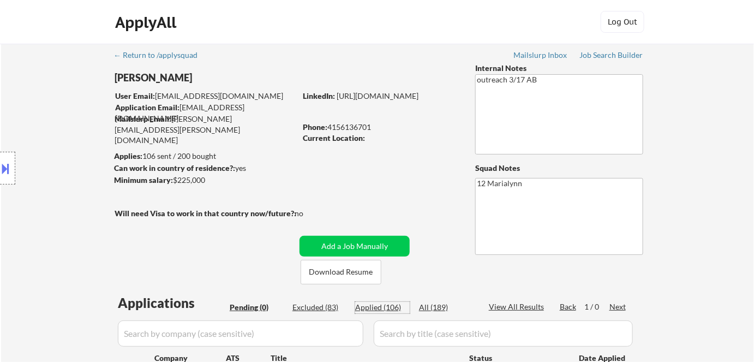
select select ""applied""
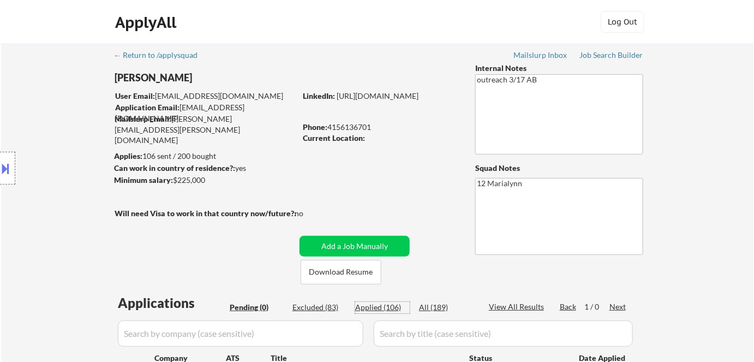
select select ""applied""
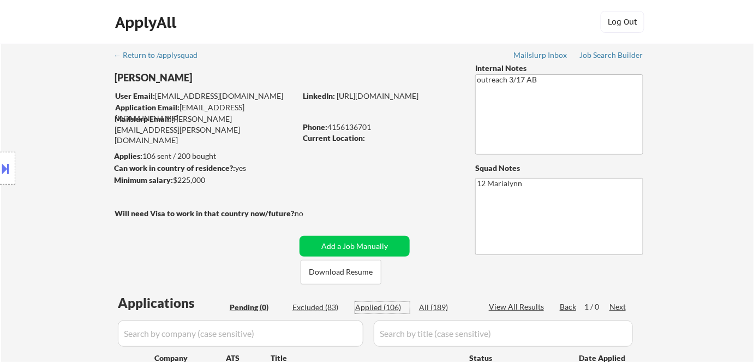
select select ""applied""
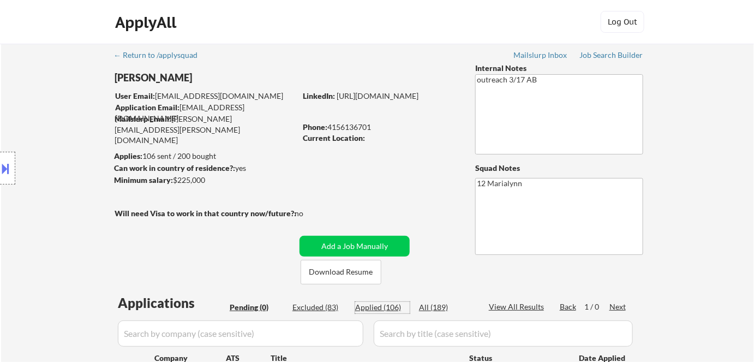
select select ""applied""
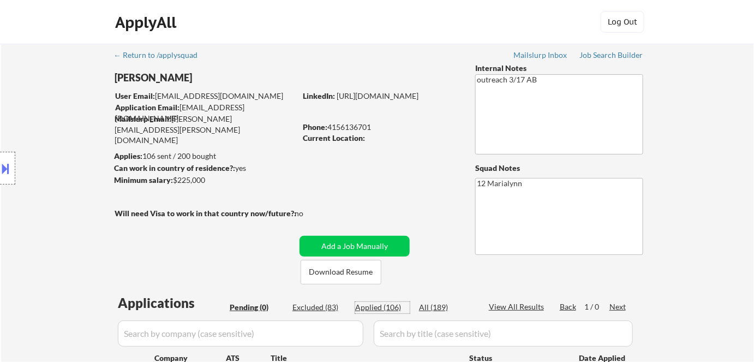
select select ""applied""
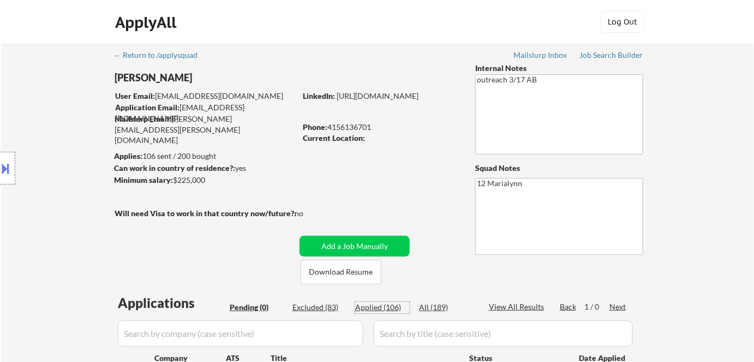
select select ""applied""
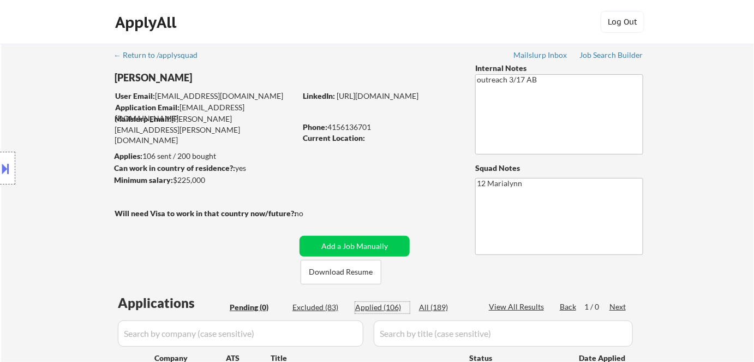
select select ""applied""
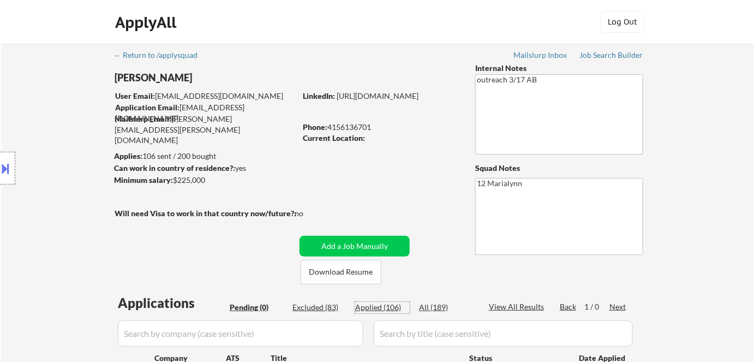
select select ""applied""
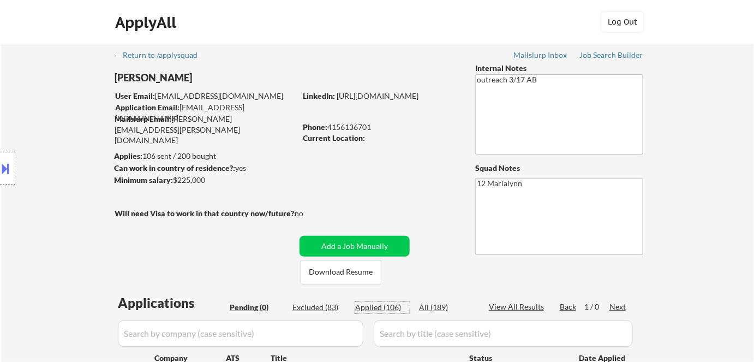
select select ""applied""
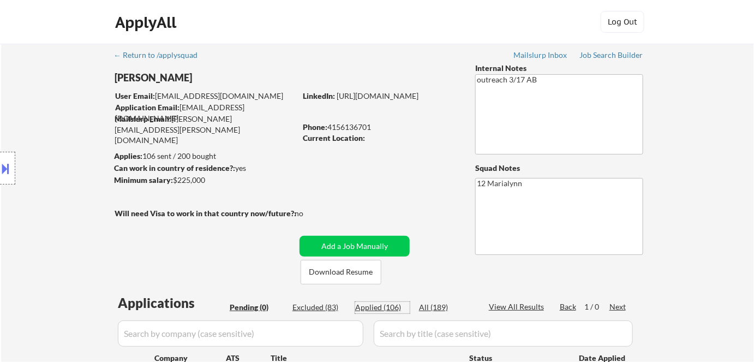
select select ""applied""
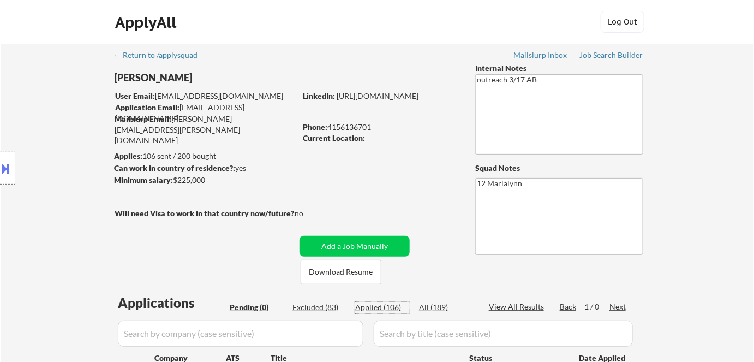
select select ""applied""
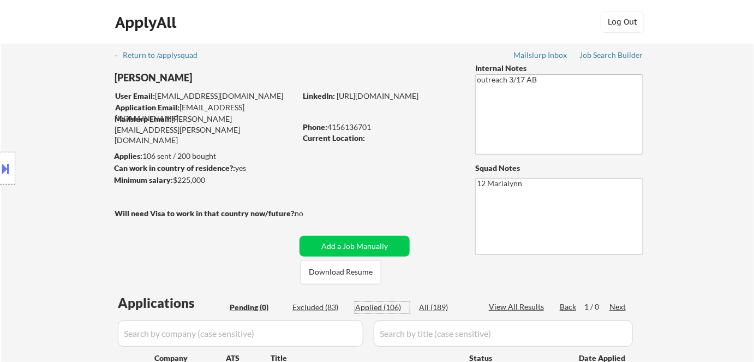
select select ""applied""
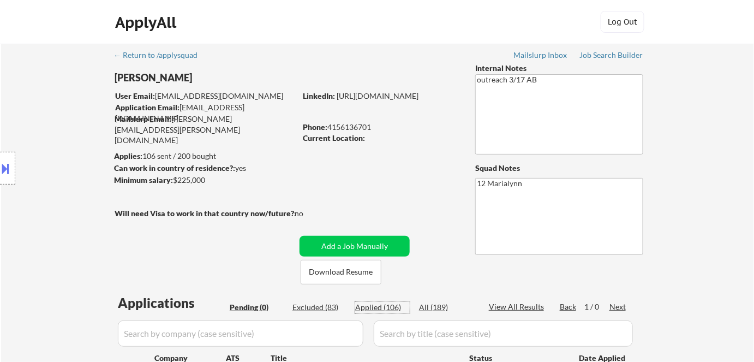
select select ""applied""
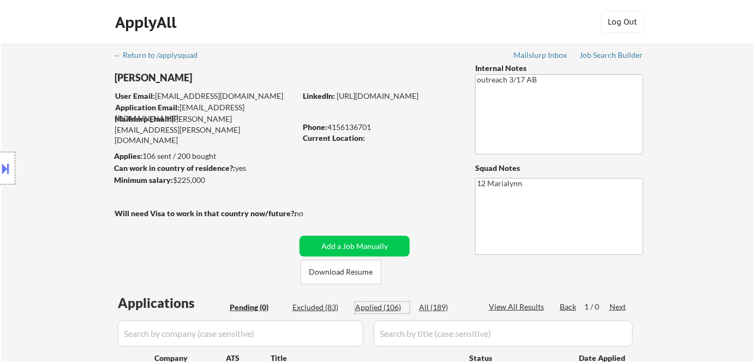
select select ""applied""
click at [394, 306] on div "Applied (106)" at bounding box center [382, 307] width 55 height 11
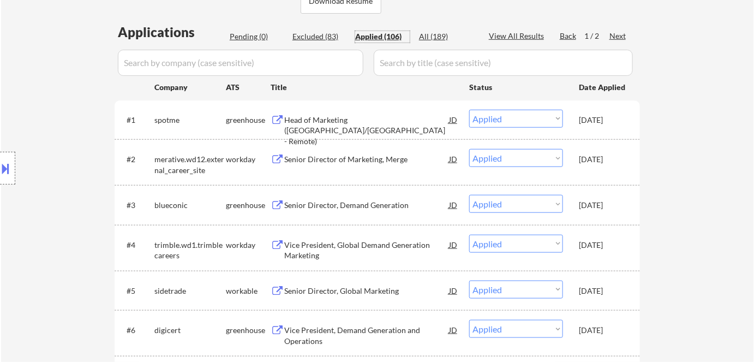
scroll to position [198, 0]
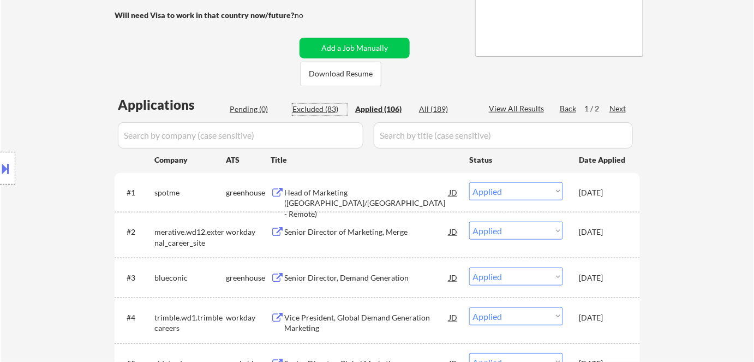
click at [326, 111] on div "Excluded (83)" at bounding box center [320, 109] width 55 height 11
select select ""excluded__location_""
select select ""excluded__salary_""
select select ""excluded__location_""
select select ""excluded__salary_""
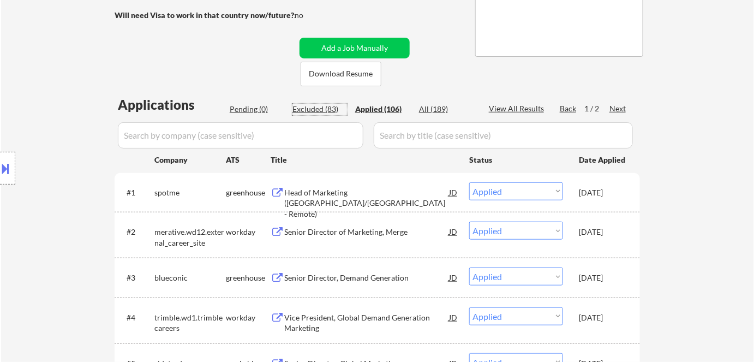
select select ""excluded__expired_""
select select ""excluded""
select select ""excluded__location_""
select select ""excluded__expired_""
select select ""excluded__location_""
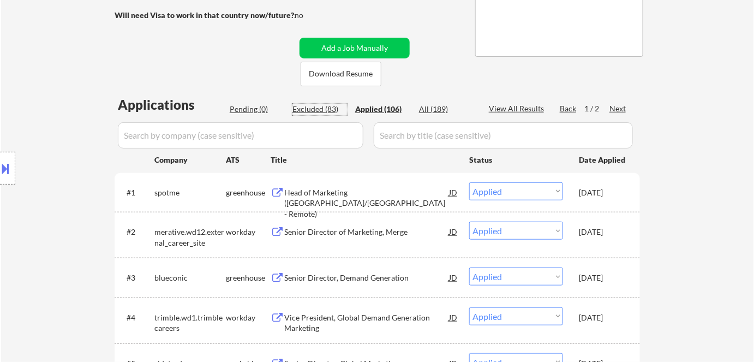
select select ""excluded__expired_""
select select ""excluded__location_""
select select ""excluded__expired_""
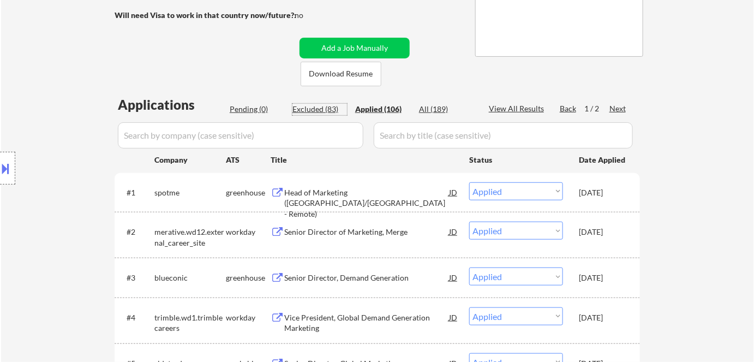
select select ""excluded__expired_""
select select ""excluded__bad_match_""
select select ""excluded__salary_""
select select ""excluded__expired_""
select select ""excluded__bad_match_""
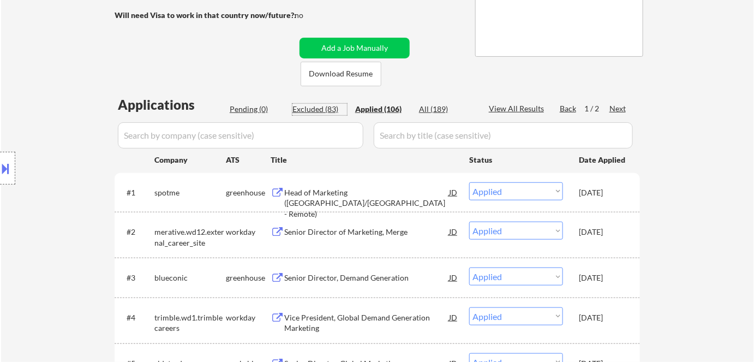
select select ""excluded__expired_""
select select ""excluded__salary_""
select select ""excluded""
select select ""excluded__salary_""
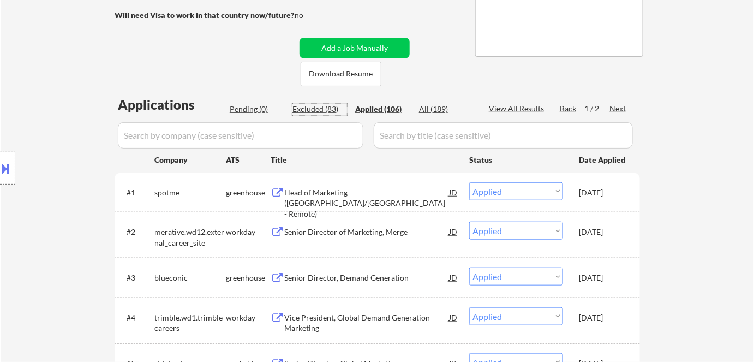
select select ""excluded__expired_""
select select ""excluded__salary_""
select select ""excluded""
select select ""excluded__salary_""
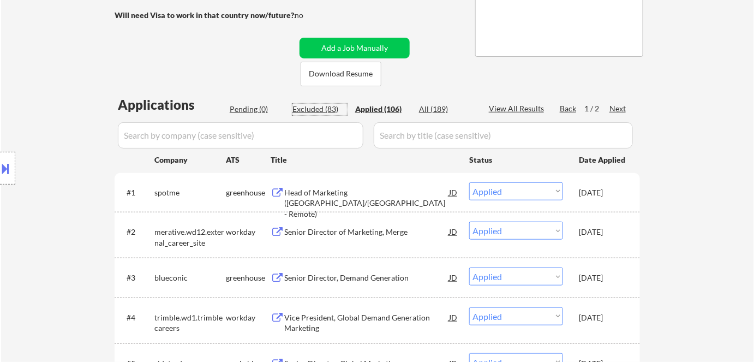
select select ""excluded__salary_""
select select ""excluded__location_""
select select ""excluded""
select select ""excluded__location_""
select select ""excluded__salary_""
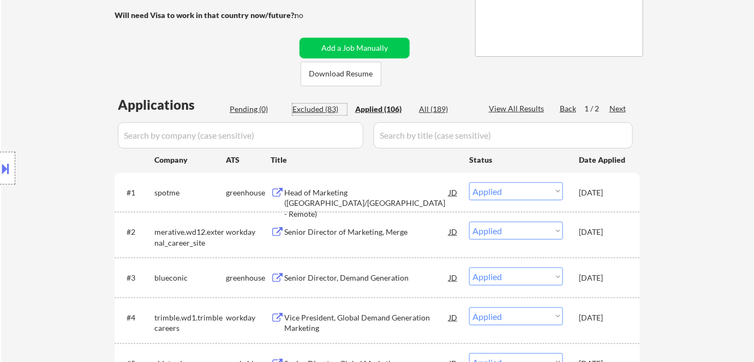
select select ""excluded__salary_""
select select ""excluded__expired_""
select select ""excluded__bad_match_""
select select ""excluded""
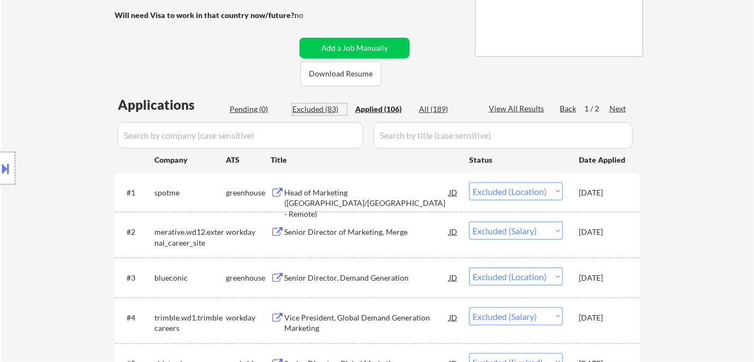
select select ""excluded""
select select ""excluded__location_""
select select ""excluded__bad_match_""
select select ""excluded__expired_""
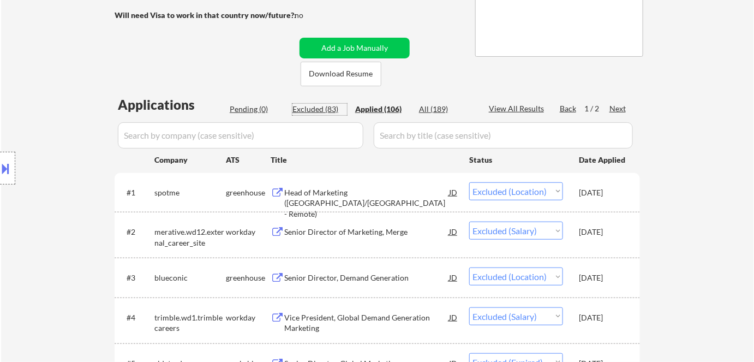
select select ""excluded""
select select ""excluded__bad_match_""
select select ""excluded__expired_""
select select ""excluded__bad_match_""
select select ""excluded__salary_""
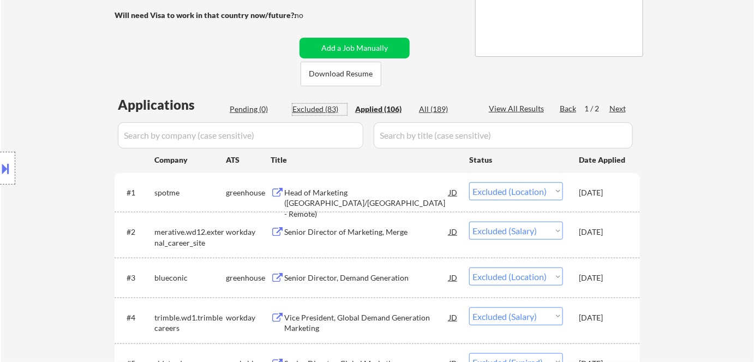
select select ""excluded__salary_""
select select ""excluded__location_""
select select ""excluded__bad_match_""
select select ""excluded__expired_""
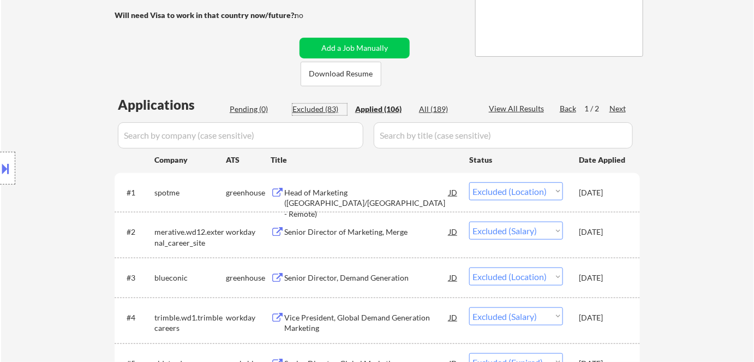
select select ""excluded__location_""
select select ""excluded__salary_""
select select ""excluded__location_""
select select ""excluded__salary_""
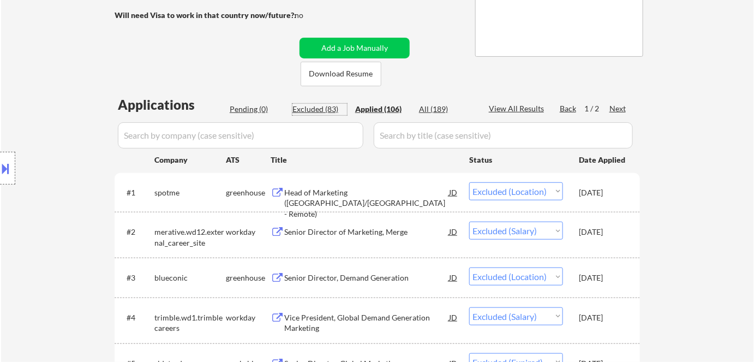
select select ""excluded""
select select ""excluded__salary_""
select select ""excluded__bad_match_""
select select ""excluded__expired_""
select select ""excluded__salary_""
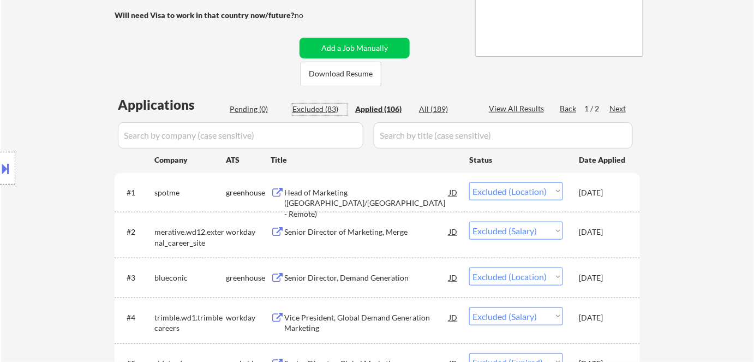
select select ""excluded__salary_""
select select ""excluded__expired_""
select select ""excluded__bad_match_""
select select ""excluded""
select select ""excluded__expired_""
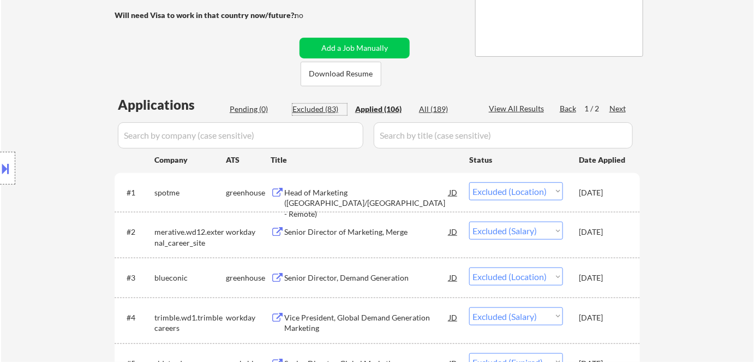
select select ""excluded""
select select ""excluded__salary_""
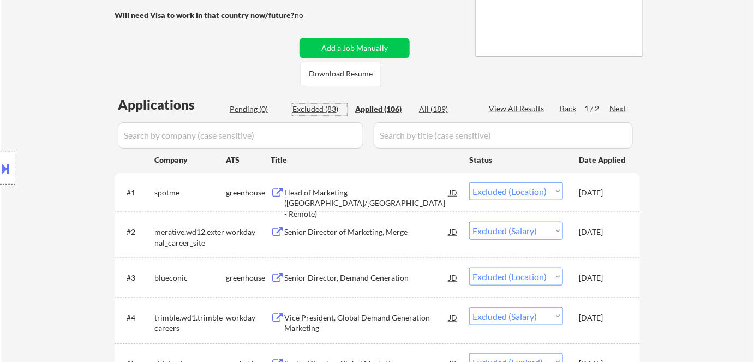
select select ""excluded__salary_""
select select ""excluded__expired_""
select select ""excluded""
select select ""excluded__salary_""
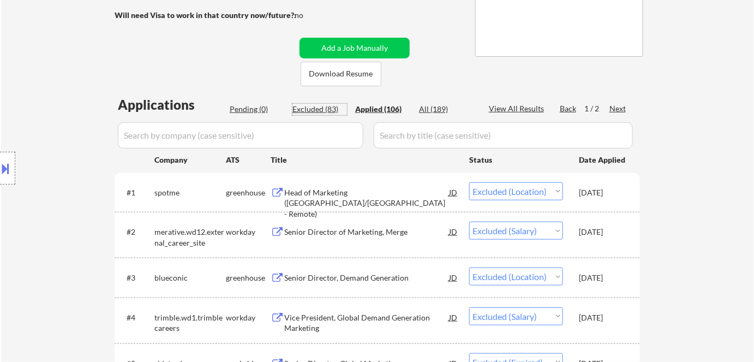
select select ""excluded__bad_match_""
select select ""excluded__location_""
select select ""excluded__bad_match_""
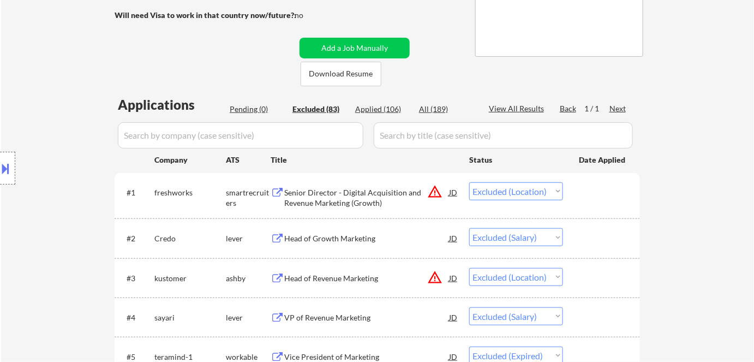
click at [326, 110] on div "Excluded (83)" at bounding box center [320, 109] width 55 height 11
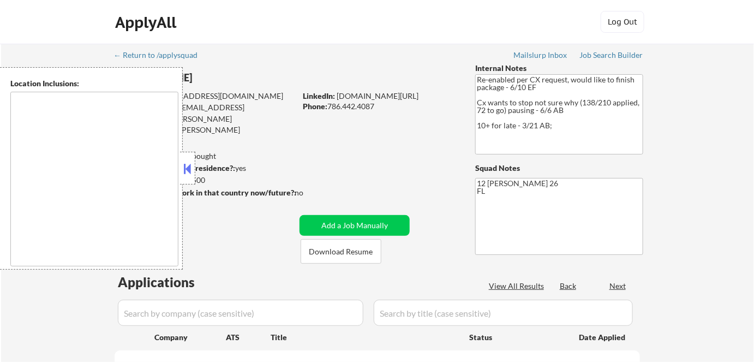
click at [194, 170] on div at bounding box center [187, 168] width 15 height 33
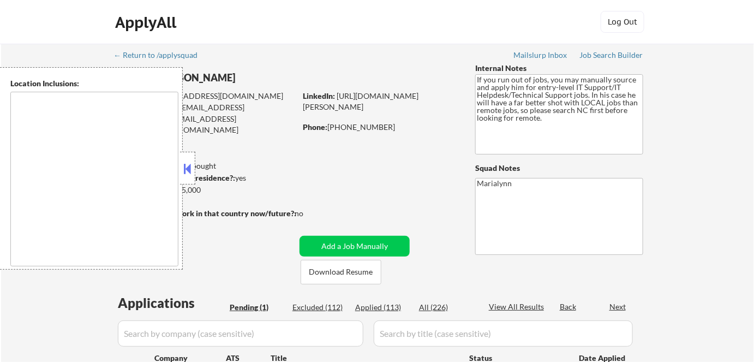
click at [189, 165] on button at bounding box center [188, 168] width 12 height 16
click at [192, 168] on button at bounding box center [188, 168] width 12 height 16
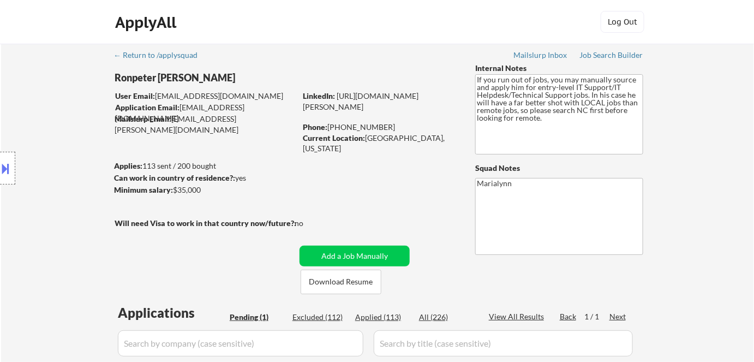
scroll to position [148, 0]
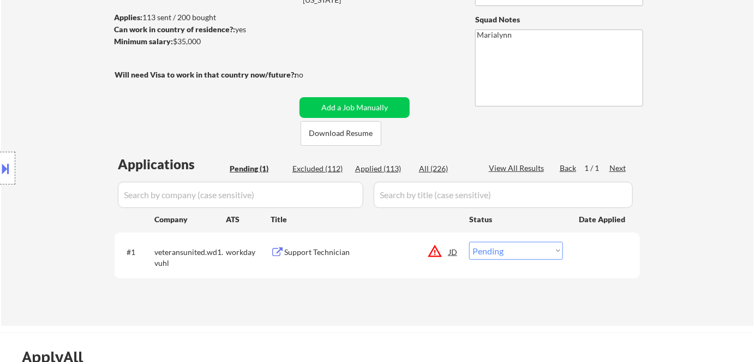
click at [327, 252] on div "Support Technician" at bounding box center [366, 252] width 165 height 11
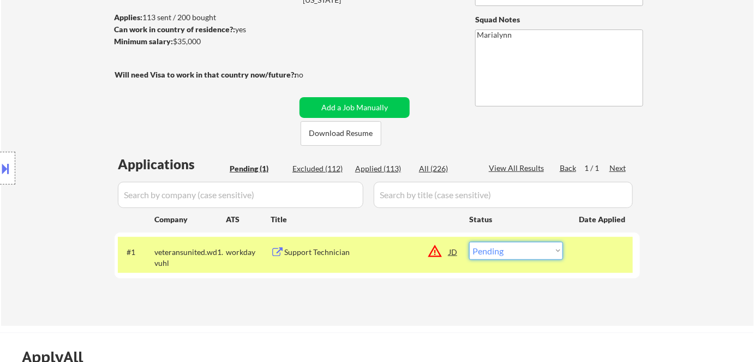
drag, startPoint x: 495, startPoint y: 252, endPoint x: 509, endPoint y: 264, distance: 18.2
click at [496, 253] on select "Choose an option... Pending Applied Excluded (Questions) Excluded (Expired) Exc…" at bounding box center [516, 251] width 94 height 18
click at [516, 251] on select "Choose an option... Pending Applied Excluded (Questions) Excluded (Expired) Exc…" at bounding box center [516, 251] width 94 height 18
select select ""excluded__location_""
click at [469, 242] on select "Choose an option... Pending Applied Excluded (Questions) Excluded (Expired) Exc…" at bounding box center [516, 251] width 94 height 18
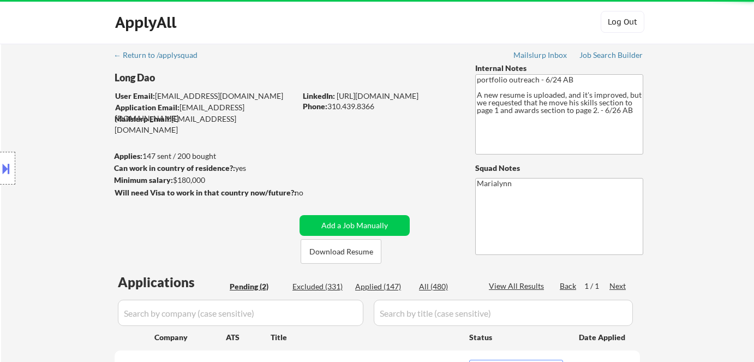
select select ""pending""
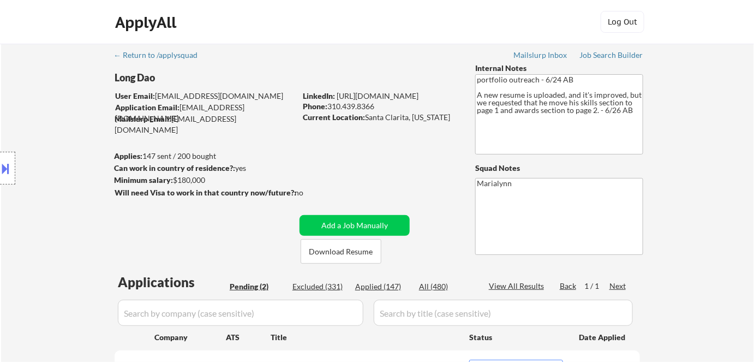
scroll to position [198, 0]
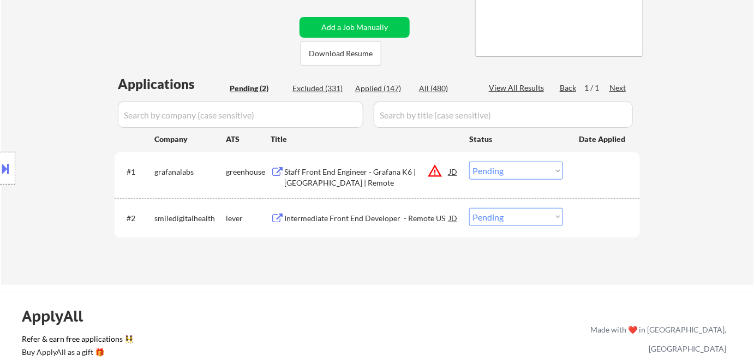
click at [311, 174] on div "Staff Front End Engineer - Grafana K6 | [GEOGRAPHIC_DATA] | Remote" at bounding box center [366, 176] width 165 height 21
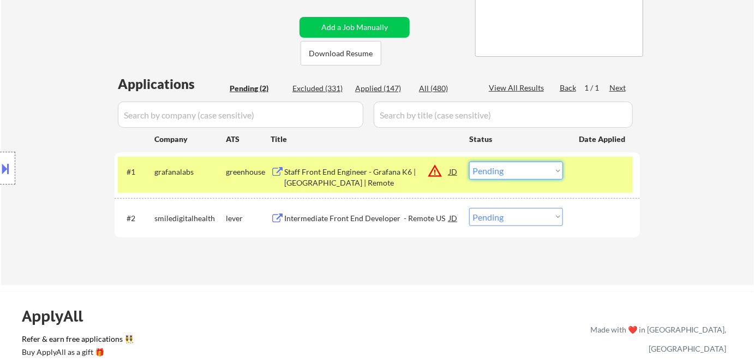
click at [496, 172] on select "Choose an option... Pending Applied Excluded (Questions) Excluded (Expired) Exc…" at bounding box center [516, 171] width 94 height 18
click at [469, 162] on select "Choose an option... Pending Applied Excluded (Questions) Excluded (Expired) Exc…" at bounding box center [516, 171] width 94 height 18
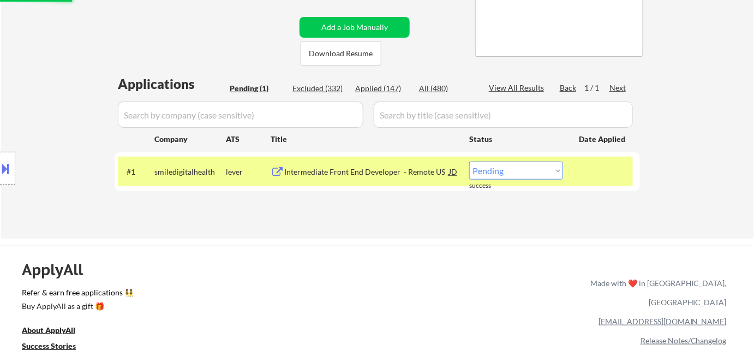
click at [340, 174] on div "Intermediate Front End Developer - Remote US" at bounding box center [366, 171] width 165 height 11
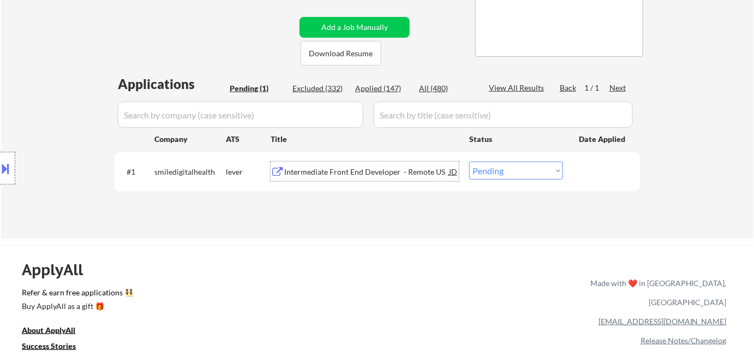
click at [495, 175] on select "Choose an option... Pending Applied Excluded (Questions) Excluded (Expired) Exc…" at bounding box center [516, 171] width 94 height 18
select select ""excluded__bad_match_""
click at [469, 162] on select "Choose an option... Pending Applied Excluded (Questions) Excluded (Expired) Exc…" at bounding box center [516, 171] width 94 height 18
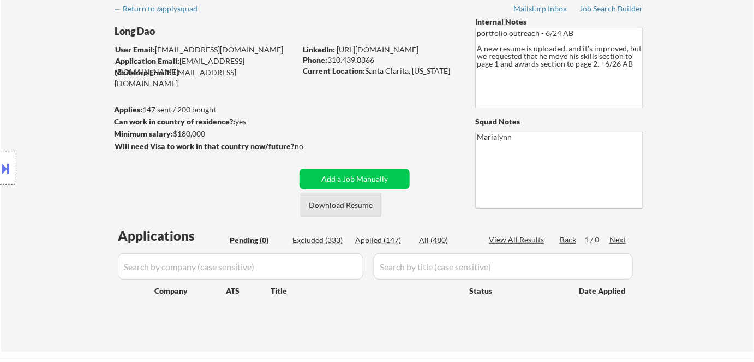
scroll to position [0, 0]
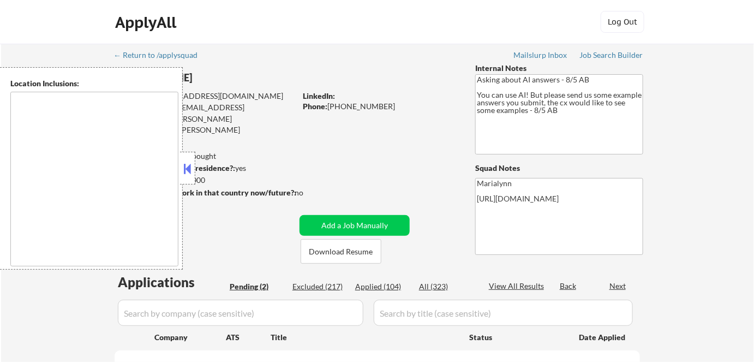
select select ""pending""
click at [189, 164] on button at bounding box center [188, 168] width 12 height 16
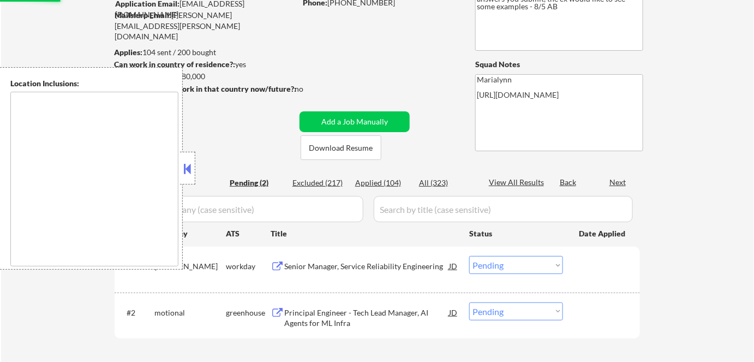
scroll to position [198, 0]
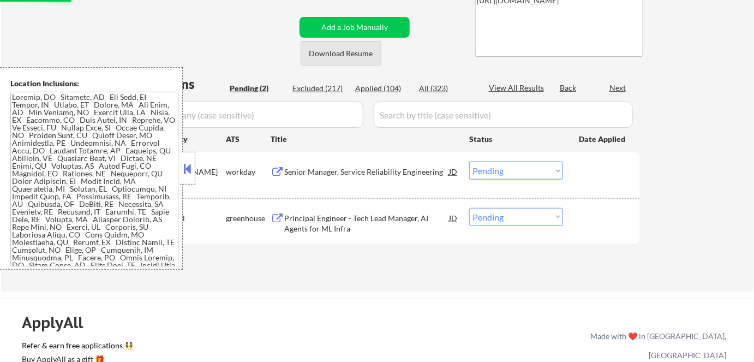
drag, startPoint x: 354, startPoint y: 52, endPoint x: 358, endPoint y: 59, distance: 7.9
click at [354, 52] on button "Download Resume" at bounding box center [341, 53] width 81 height 25
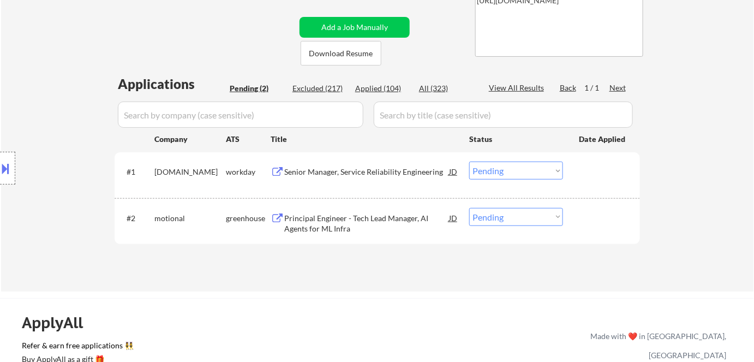
click at [326, 172] on div "Senior Manager, Service Reliability Engineering" at bounding box center [366, 171] width 165 height 11
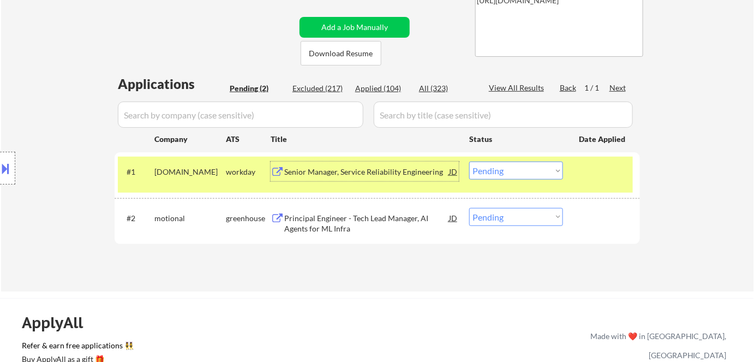
click at [522, 172] on select "Choose an option... Pending Applied Excluded (Questions) Excluded (Expired) Exc…" at bounding box center [516, 171] width 94 height 18
click at [469, 162] on select "Choose an option... Pending Applied Excluded (Questions) Excluded (Expired) Exc…" at bounding box center [516, 171] width 94 height 18
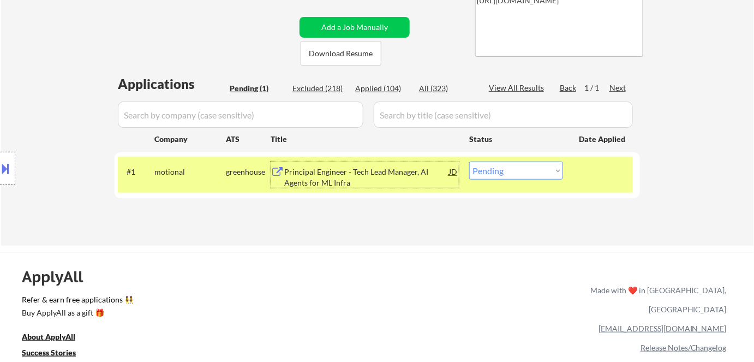
click at [382, 172] on div "Principal Engineer - Tech Lead Manager, AI Agents for ML Infra" at bounding box center [366, 176] width 165 height 21
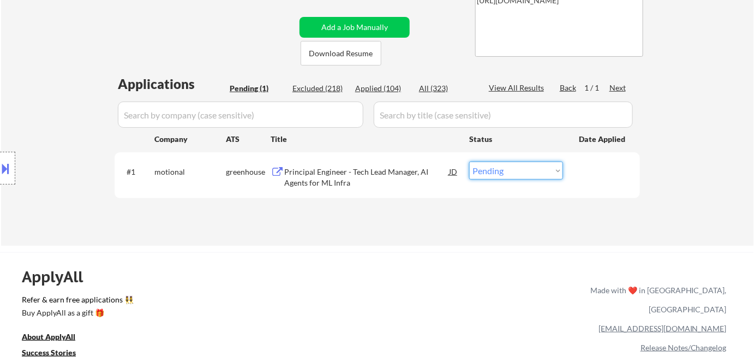
click at [487, 168] on select "Choose an option... Pending Applied Excluded (Questions) Excluded (Expired) Exc…" at bounding box center [516, 171] width 94 height 18
click at [469, 162] on select "Choose an option... Pending Applied Excluded (Questions) Excluded (Expired) Exc…" at bounding box center [516, 171] width 94 height 18
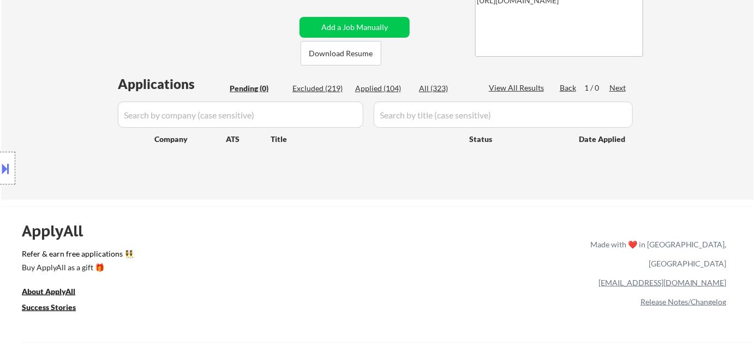
click at [379, 88] on div "Applied (104)" at bounding box center [382, 88] width 55 height 11
select select ""applied""
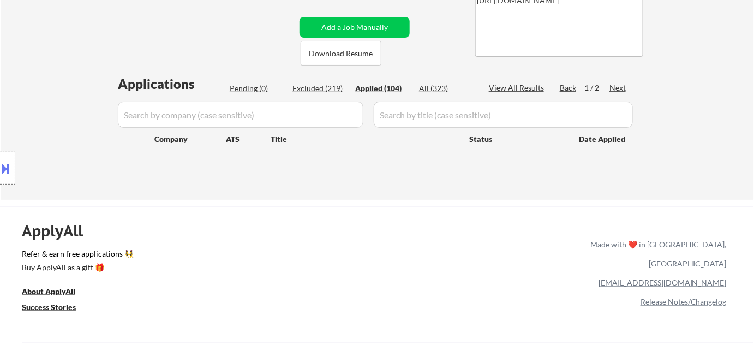
select select ""applied""
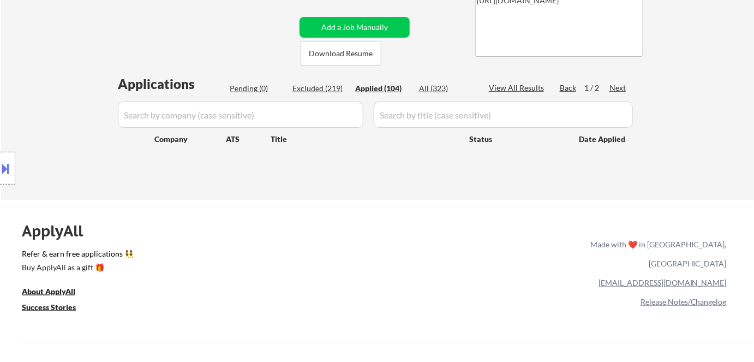
select select ""applied""
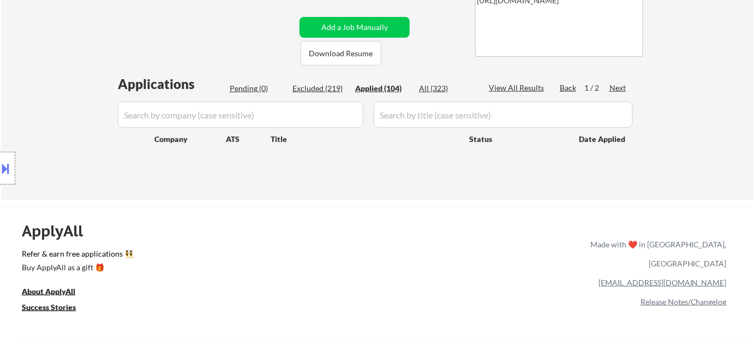
select select ""applied""
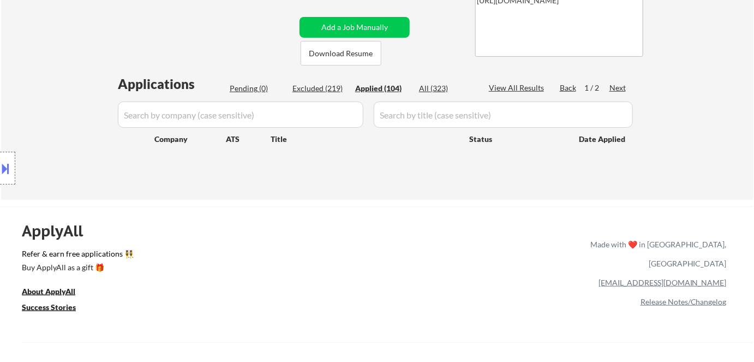
select select ""applied""
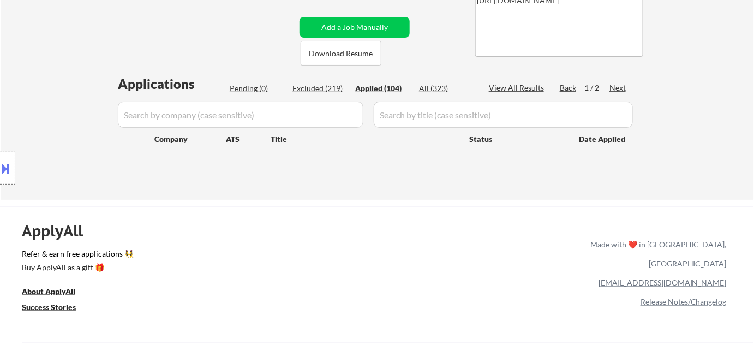
select select ""applied""
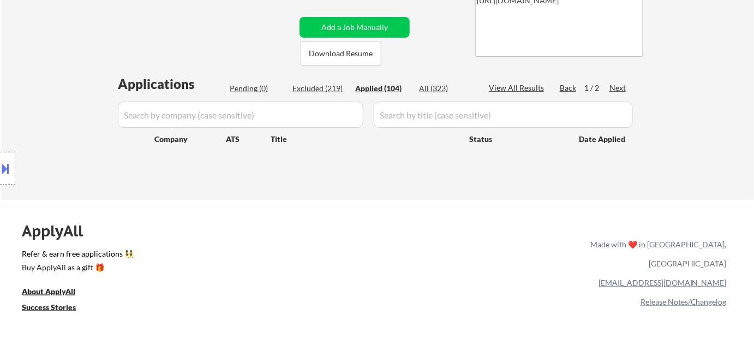
select select ""applied""
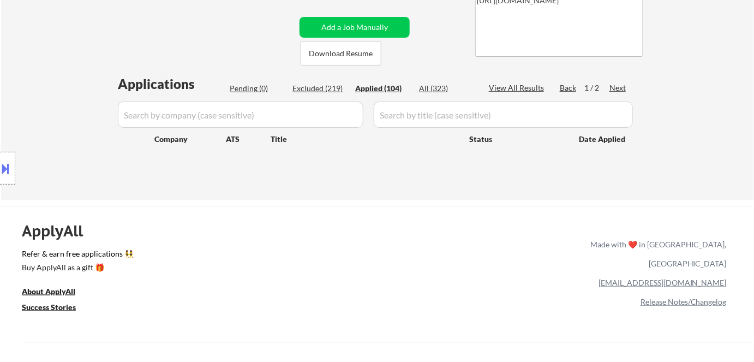
select select ""applied""
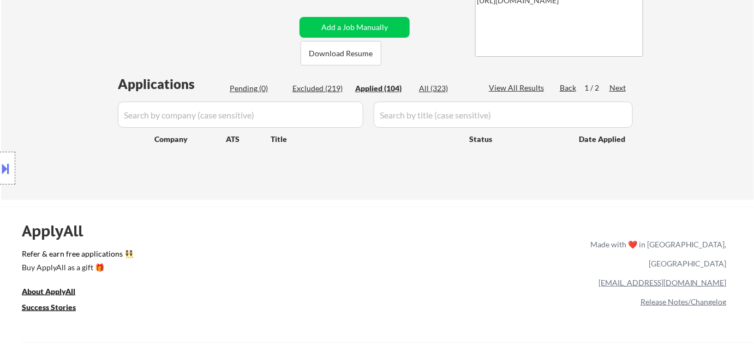
select select ""applied""
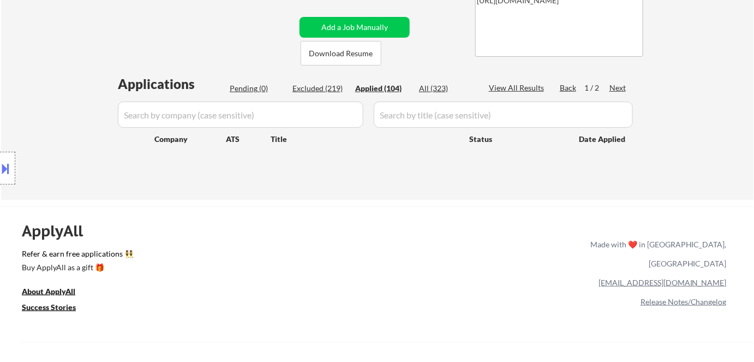
select select ""applied""
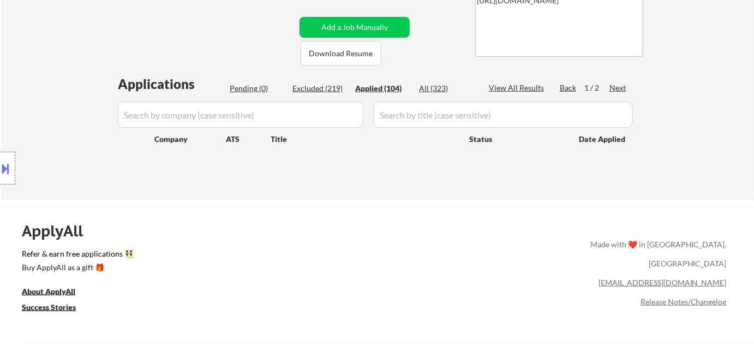
select select ""applied""
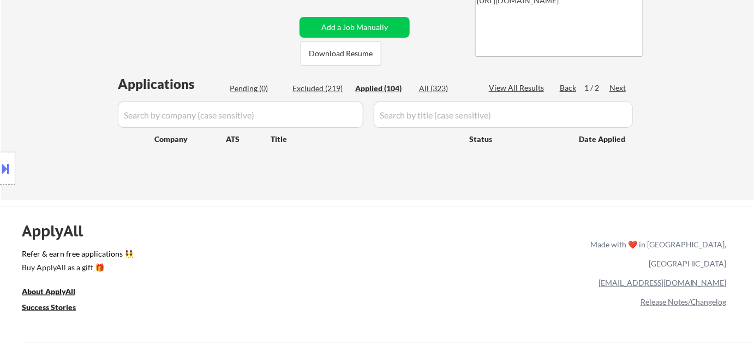
select select ""applied""
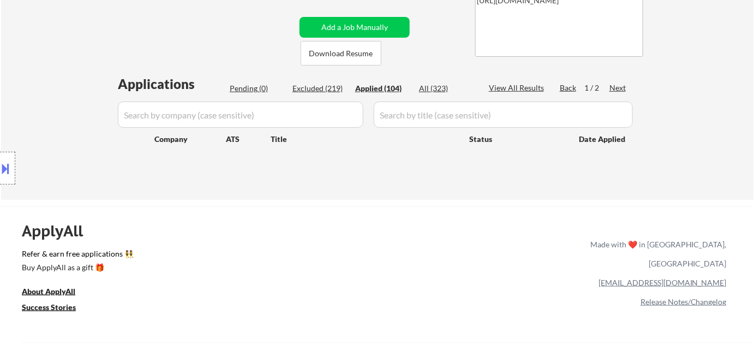
select select ""applied""
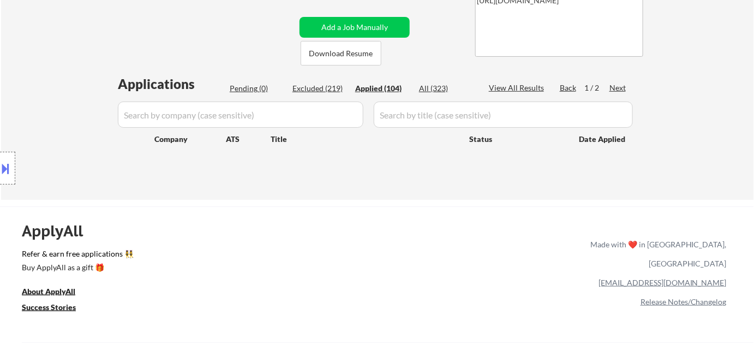
select select ""applied""
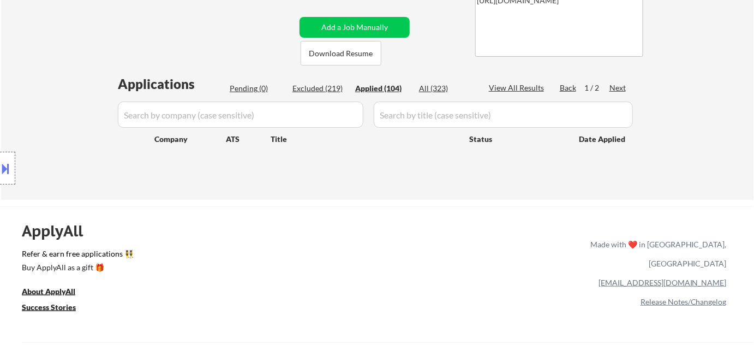
select select ""applied""
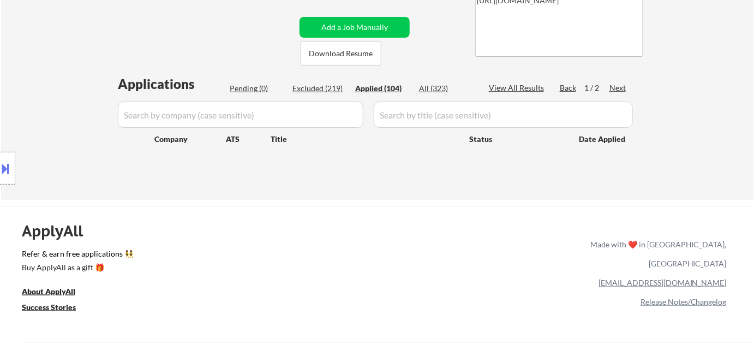
select select ""applied""
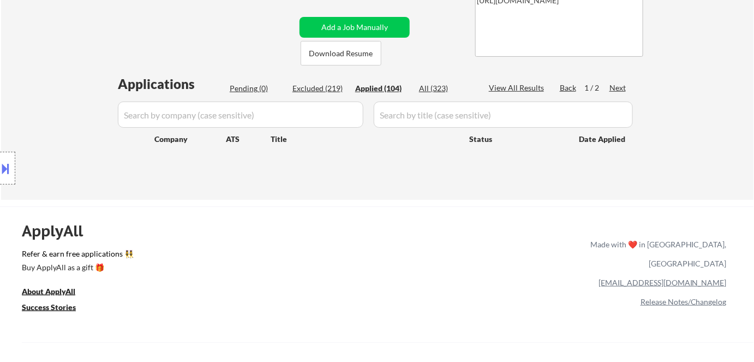
select select ""applied""
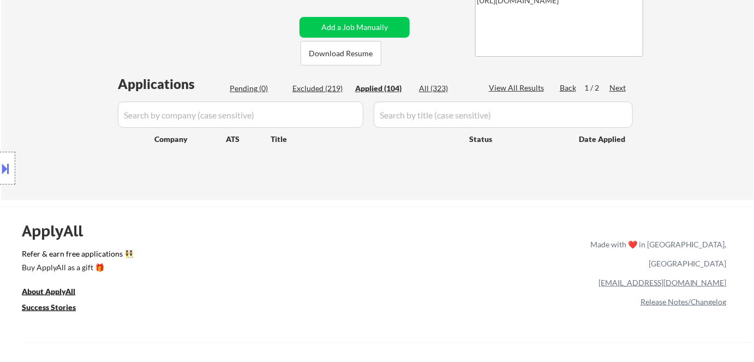
select select ""applied""
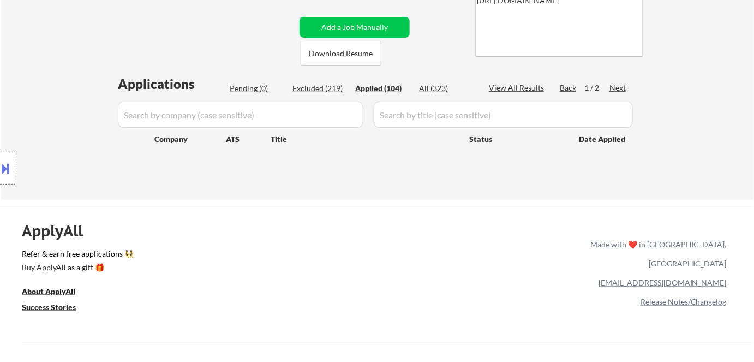
select select ""applied""
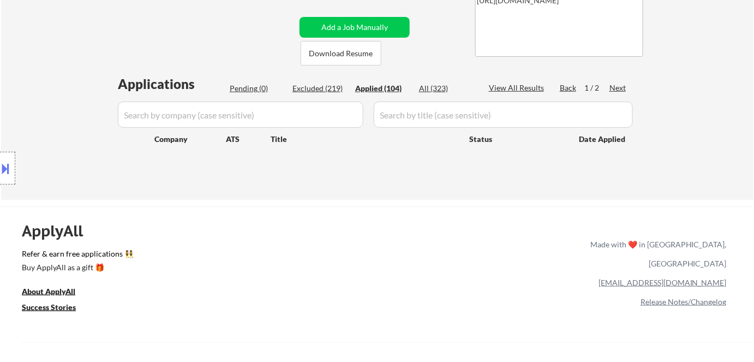
select select ""applied""
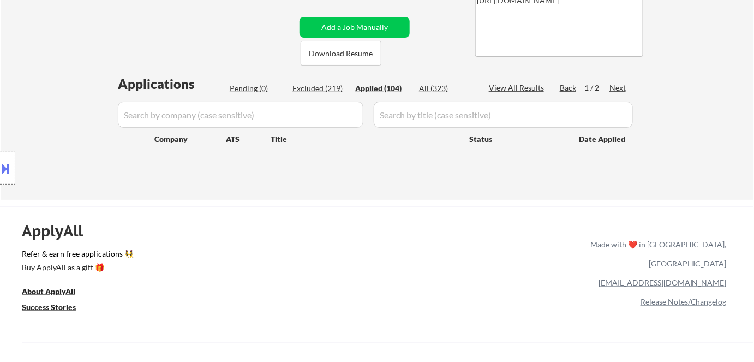
select select ""applied""
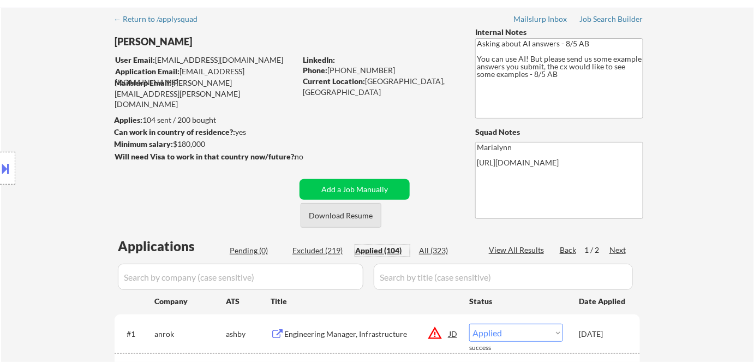
scroll to position [0, 0]
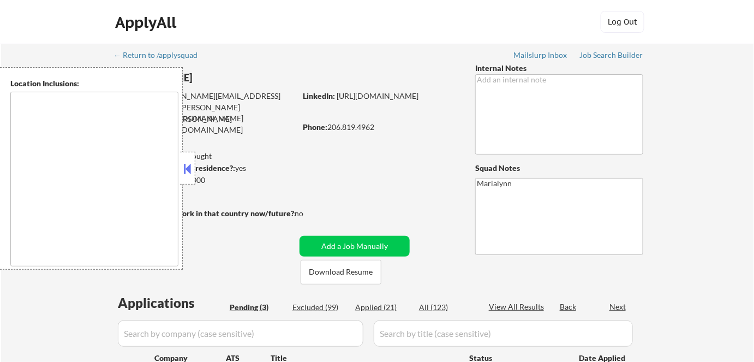
select select ""pending""
type textarea "[GEOGRAPHIC_DATA], [GEOGRAPHIC_DATA] [GEOGRAPHIC_DATA], [GEOGRAPHIC_DATA] [GEOG…"
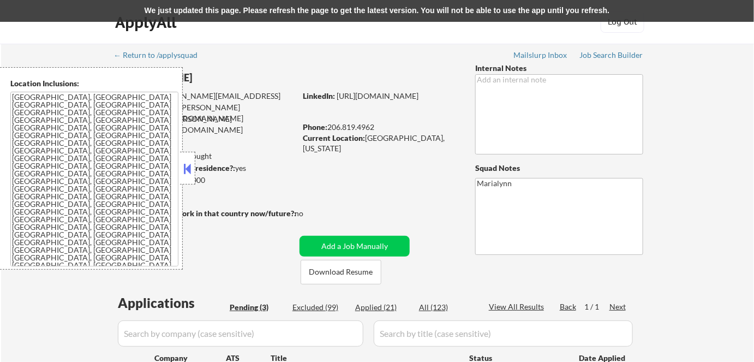
click at [576, 5] on div "We just updated this page. Please refresh the page to get the latest version. Y…" at bounding box center [377, 11] width 754 height 22
click at [576, 7] on div "We just updated this page. Please refresh the page to get the latest version. Y…" at bounding box center [377, 11] width 754 height 22
click at [448, 15] on div "We just updated this page. Please refresh the page to get the latest version. Y…" at bounding box center [377, 11] width 754 height 22
click at [402, 3] on div "We just updated this page. Please refresh the page to get the latest version. Y…" at bounding box center [377, 11] width 754 height 22
click at [395, 9] on div "We just updated this page. Please refresh the page to get the latest version. Y…" at bounding box center [377, 11] width 754 height 22
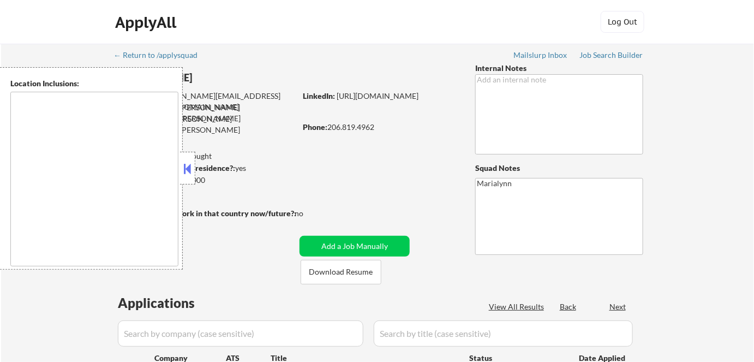
type textarea "[GEOGRAPHIC_DATA], [GEOGRAPHIC_DATA] [GEOGRAPHIC_DATA], [GEOGRAPHIC_DATA] [GEOG…"
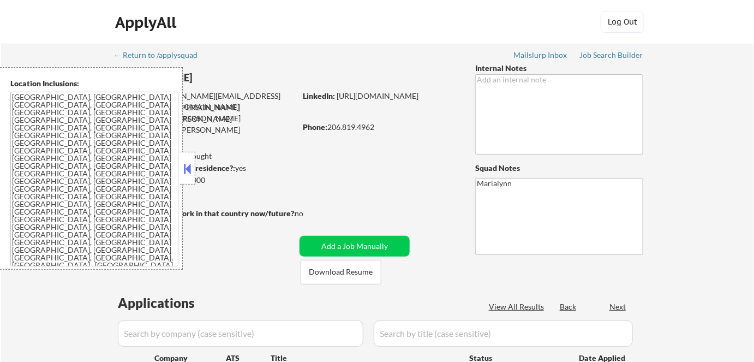
select select ""pending""
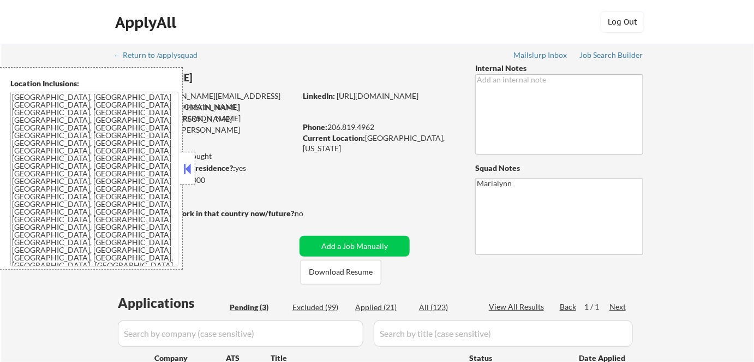
click at [184, 167] on button at bounding box center [188, 168] width 12 height 16
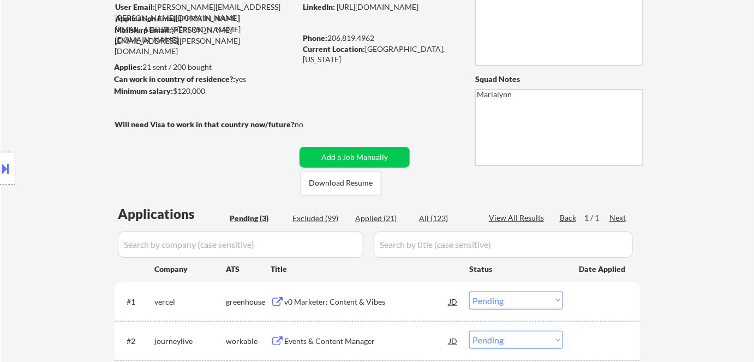
scroll to position [99, 0]
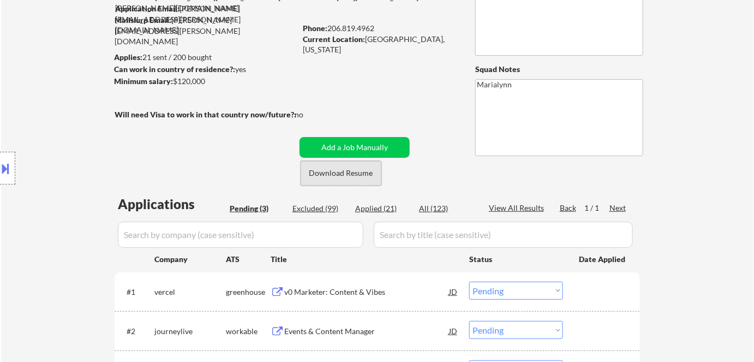
click at [345, 179] on button "Download Resume" at bounding box center [341, 173] width 81 height 25
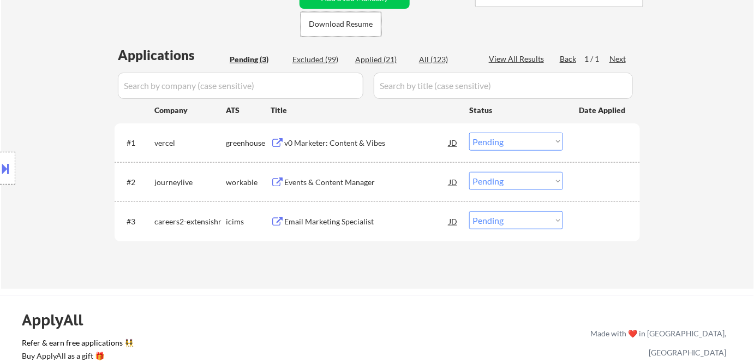
scroll to position [148, 0]
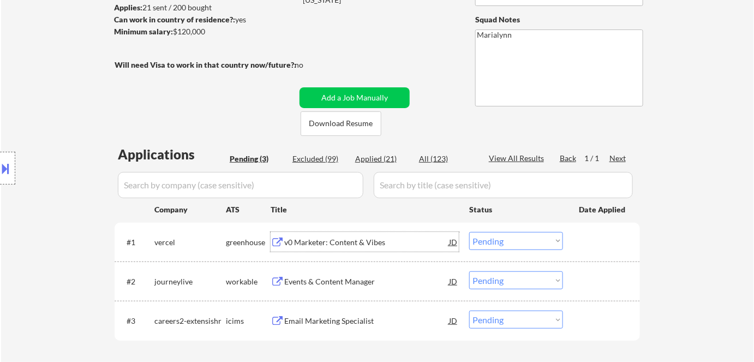
click at [333, 247] on div "v0 Marketer: Content & Vibes" at bounding box center [366, 242] width 165 height 20
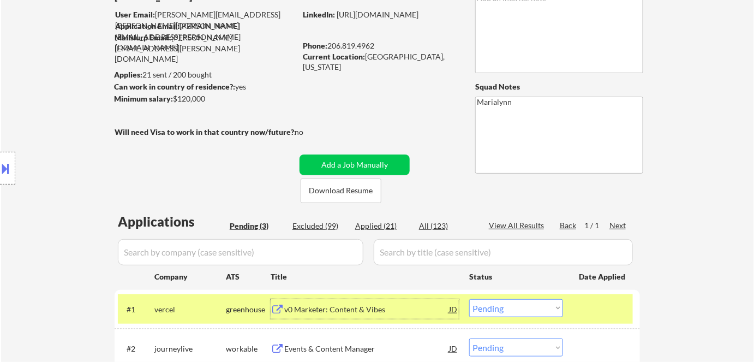
scroll to position [198, 0]
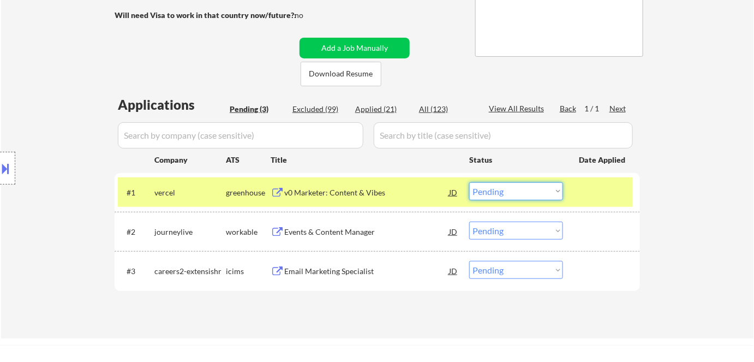
drag, startPoint x: 523, startPoint y: 192, endPoint x: 522, endPoint y: 198, distance: 6.6
click at [523, 192] on select "Choose an option... Pending Applied Excluded (Questions) Excluded (Expired) Exc…" at bounding box center [516, 191] width 94 height 18
click at [469, 182] on select "Choose an option... Pending Applied Excluded (Questions) Excluded (Expired) Exc…" at bounding box center [516, 191] width 94 height 18
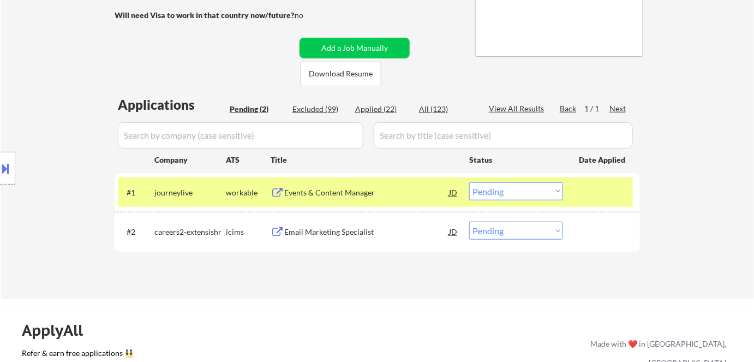
click at [339, 200] on div "Events & Content Manager" at bounding box center [366, 192] width 165 height 20
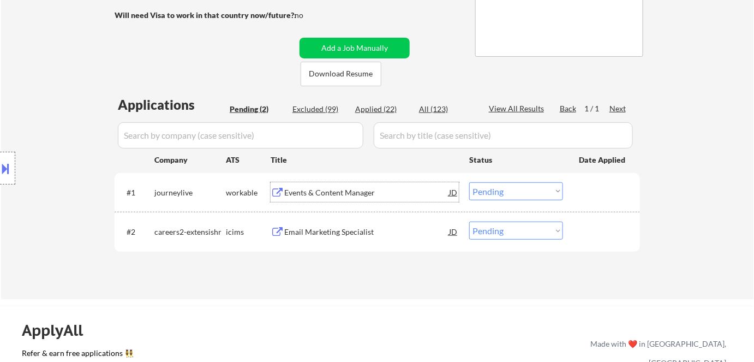
drag, startPoint x: 529, startPoint y: 193, endPoint x: 533, endPoint y: 199, distance: 7.0
click at [531, 194] on select "Choose an option... Pending Applied Excluded (Questions) Excluded (Expired) Exc…" at bounding box center [516, 191] width 94 height 18
click at [469, 182] on select "Choose an option... Pending Applied Excluded (Questions) Excluded (Expired) Exc…" at bounding box center [516, 191] width 94 height 18
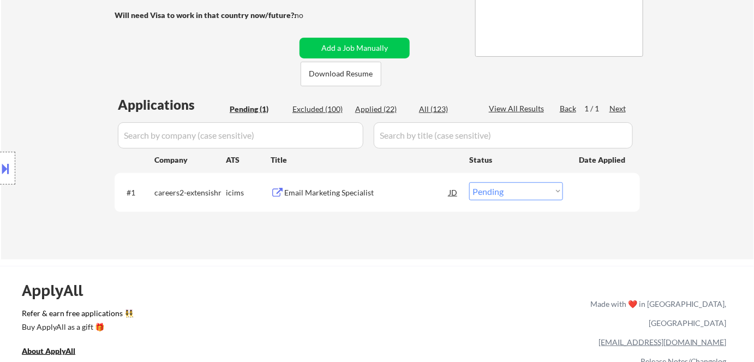
click at [360, 188] on div "Email Marketing Specialist" at bounding box center [366, 192] width 165 height 11
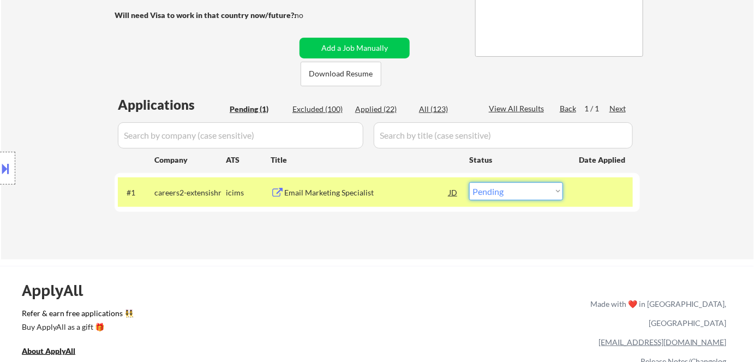
click at [526, 196] on select "Choose an option... Pending Applied Excluded (Questions) Excluded (Expired) Exc…" at bounding box center [516, 191] width 94 height 18
click at [469, 182] on select "Choose an option... Pending Applied Excluded (Questions) Excluded (Expired) Exc…" at bounding box center [516, 191] width 94 height 18
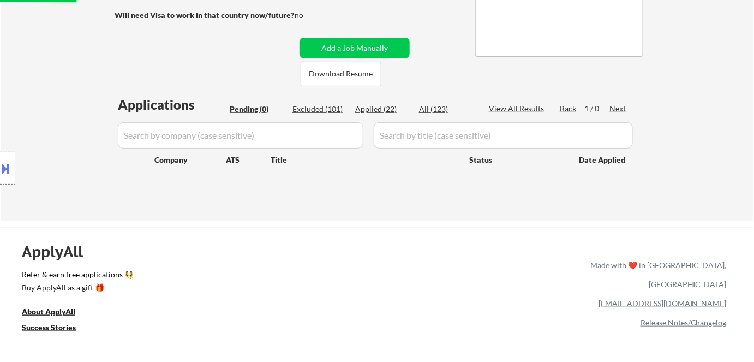
click at [381, 109] on div "Applied (22)" at bounding box center [382, 109] width 55 height 11
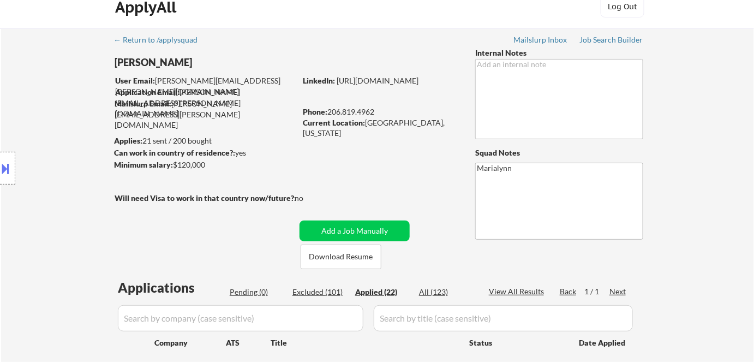
scroll to position [0, 0]
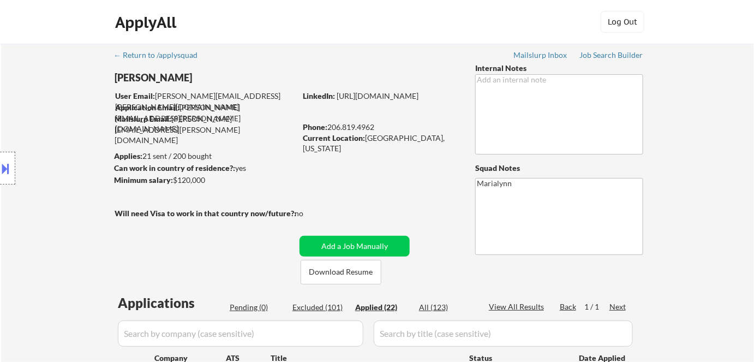
select select ""applied""
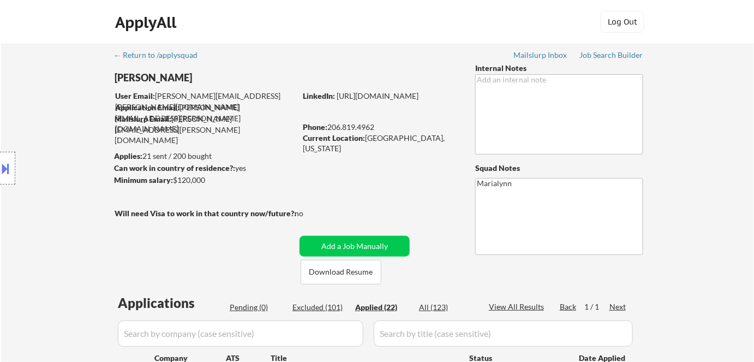
select select ""applied""
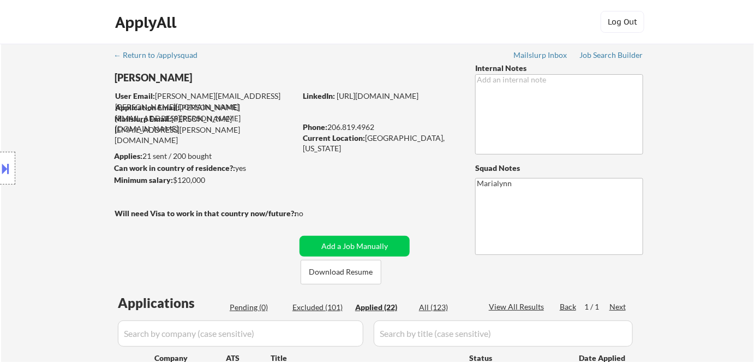
select select ""applied""
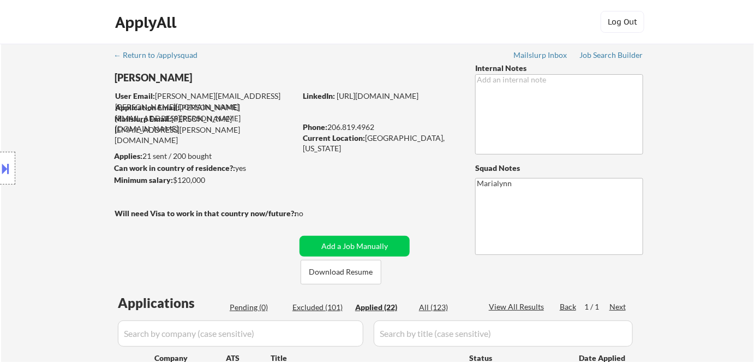
select select ""applied""
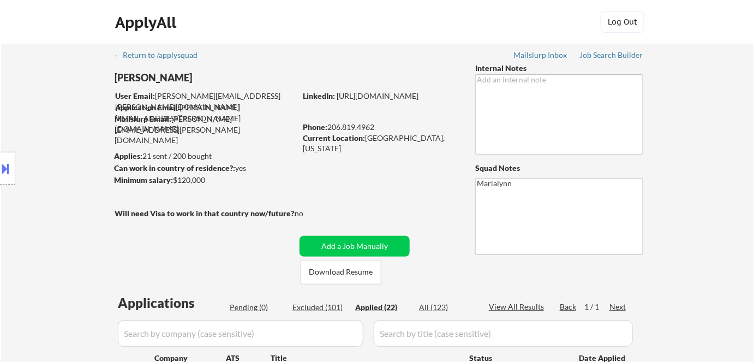
select select ""applied""
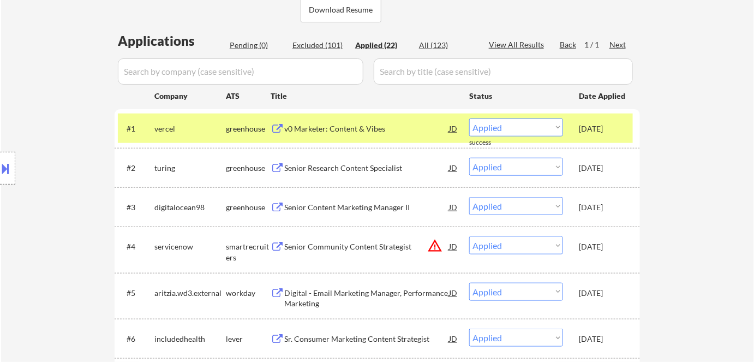
scroll to position [148, 0]
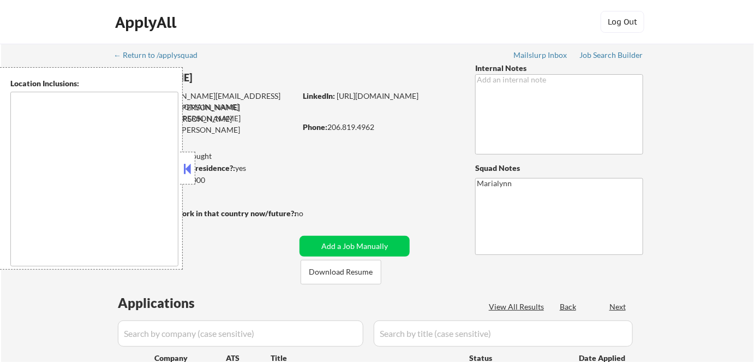
click at [188, 170] on button at bounding box center [188, 168] width 12 height 16
select select ""pending""
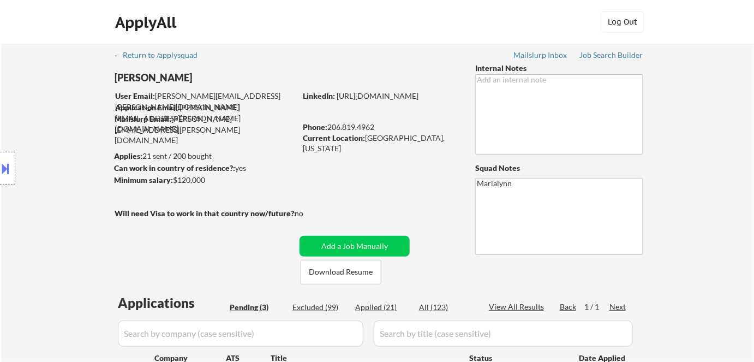
click at [7, 169] on button at bounding box center [6, 168] width 12 height 18
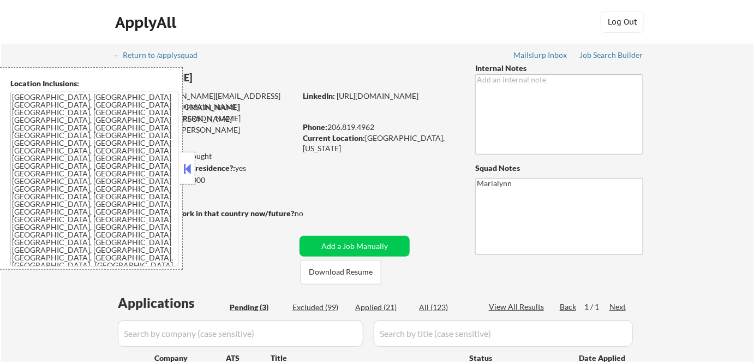
click at [330, 171] on div "← Return to /applysquad Mailslurp Inbox Job Search Builder [PERSON_NAME] User E…" at bounding box center [377, 286] width 545 height 484
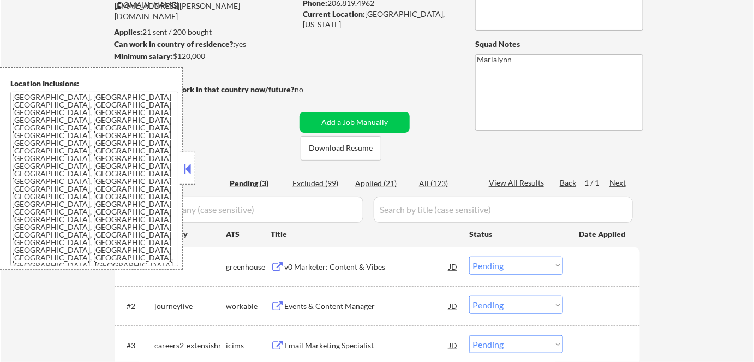
scroll to position [148, 0]
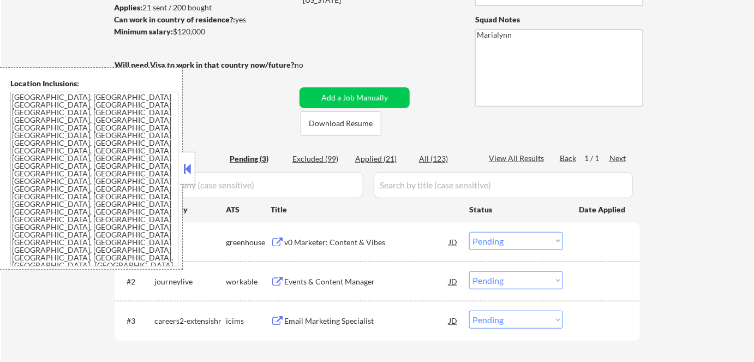
click at [189, 166] on button at bounding box center [188, 168] width 12 height 16
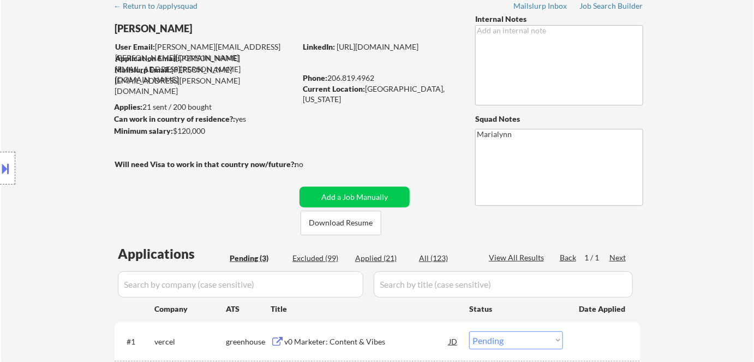
scroll to position [99, 0]
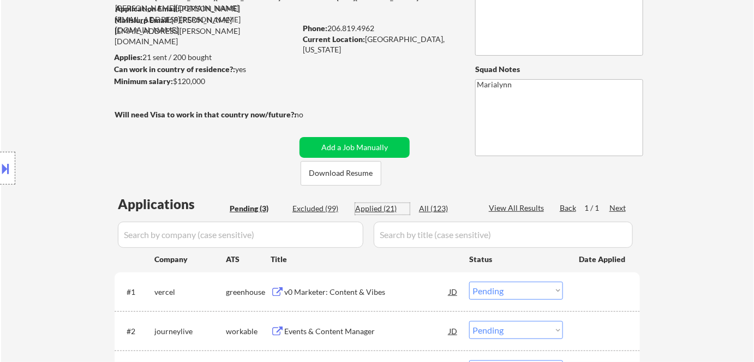
click at [368, 211] on div "Applied (21)" at bounding box center [382, 208] width 55 height 11
select select ""applied""
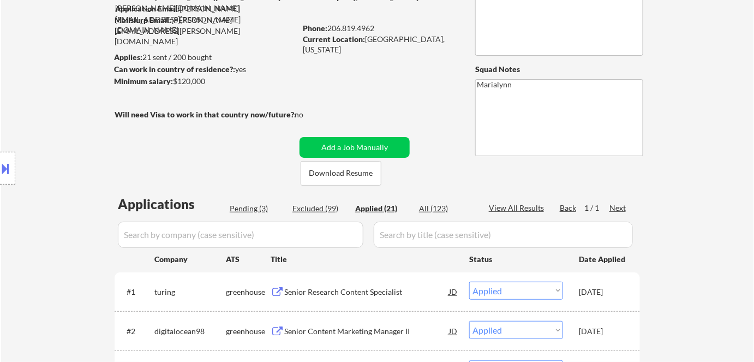
select select ""applied""
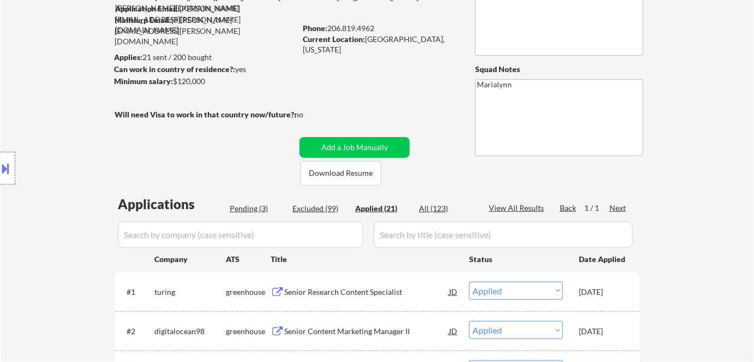
select select ""applied""
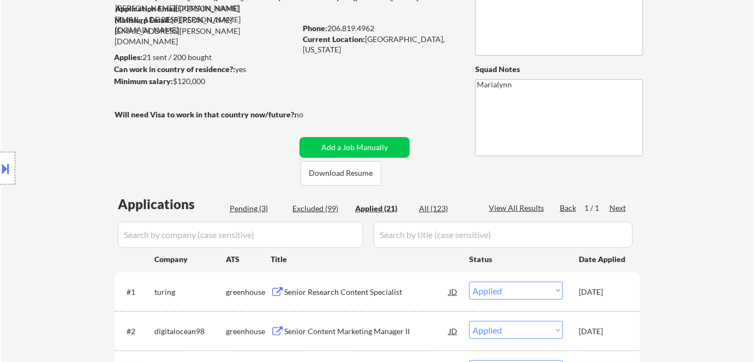
select select ""applied""
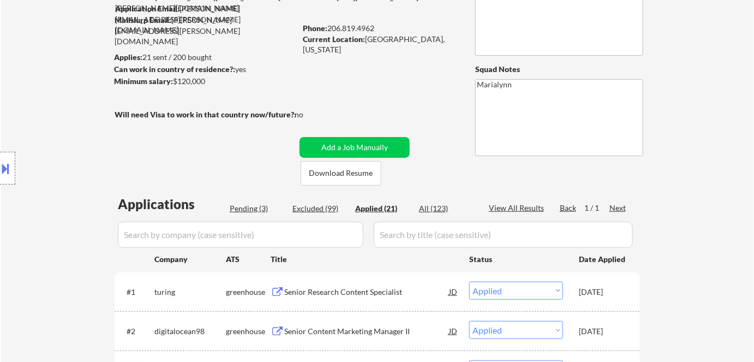
select select ""applied""
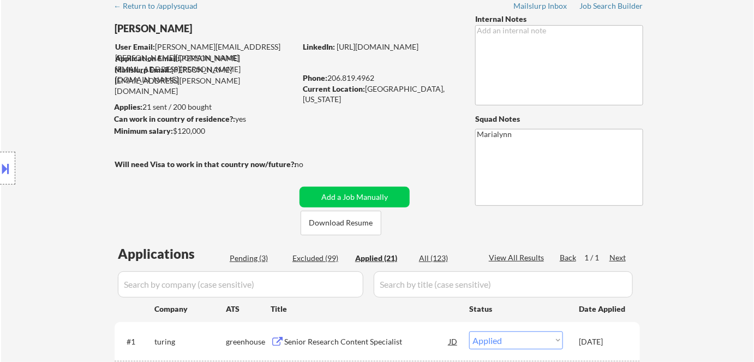
select select ""applied""
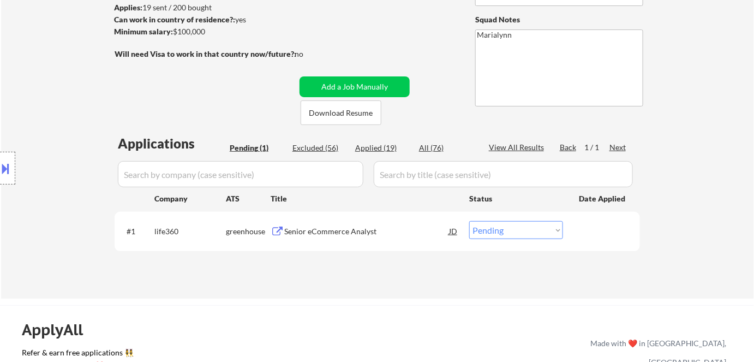
scroll to position [148, 0]
click at [342, 233] on div "Senior eCommerce Analyst" at bounding box center [366, 231] width 165 height 11
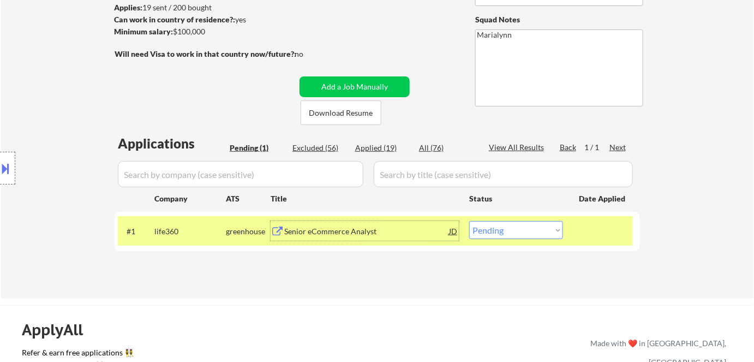
click at [419, 229] on div "Senior eCommerce Analyst" at bounding box center [366, 231] width 165 height 11
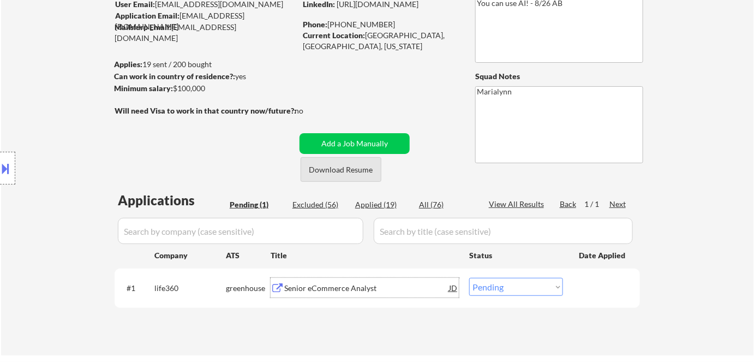
scroll to position [49, 0]
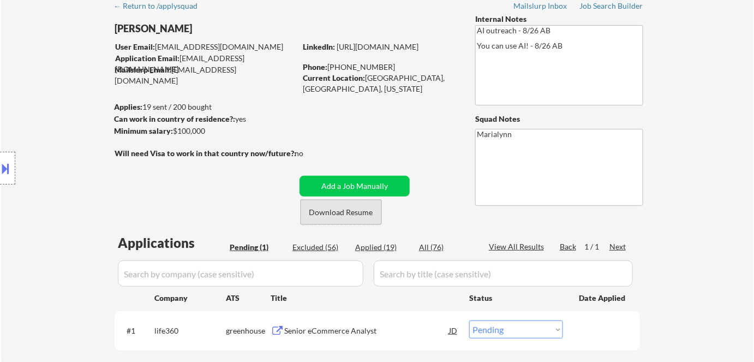
click at [356, 211] on button "Download Resume" at bounding box center [341, 212] width 81 height 25
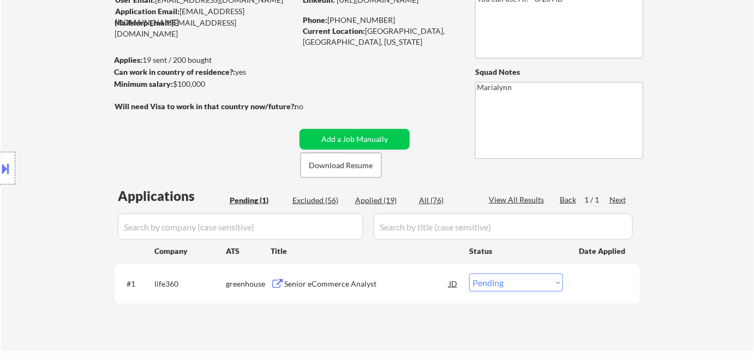
scroll to position [148, 0]
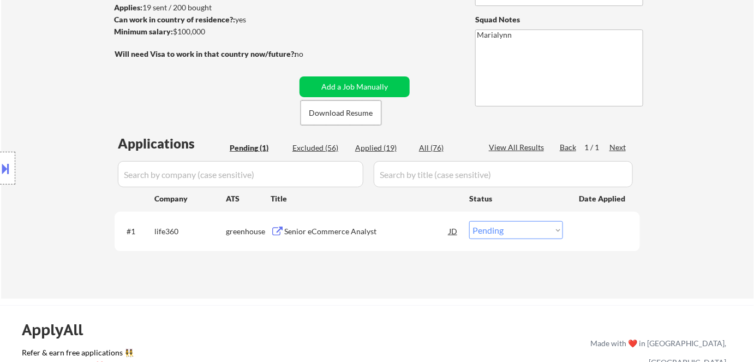
click at [498, 230] on select "Choose an option... Pending Applied Excluded (Questions) Excluded (Expired) Exc…" at bounding box center [516, 230] width 94 height 18
select select ""excluded__bad_match_""
click at [469, 221] on select "Choose an option... Pending Applied Excluded (Questions) Excluded (Expired) Exc…" at bounding box center [516, 230] width 94 height 18
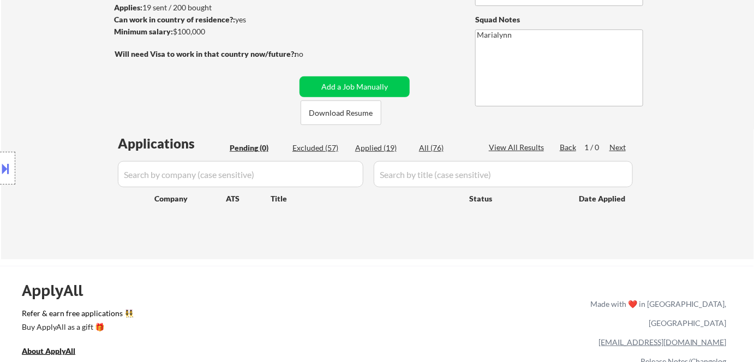
scroll to position [49, 0]
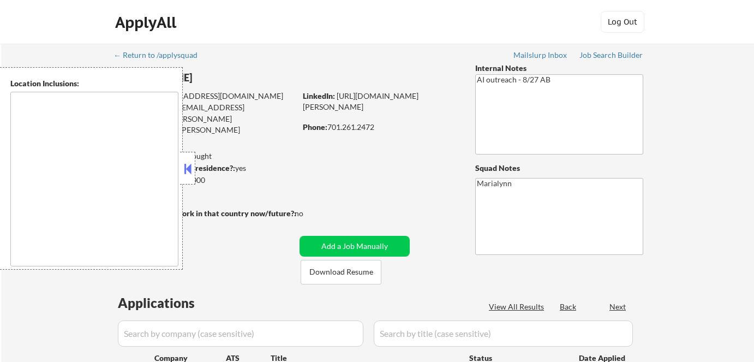
select select ""pending""
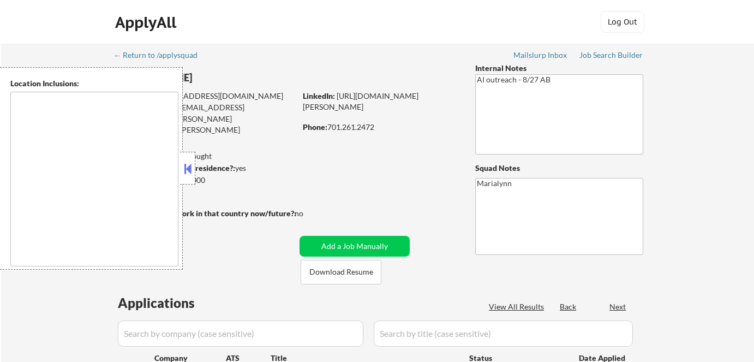
type textarea "Fargo, ND Moorhead, [GEOGRAPHIC_DATA] [GEOGRAPHIC_DATA], [GEOGRAPHIC_DATA] [GEO…"
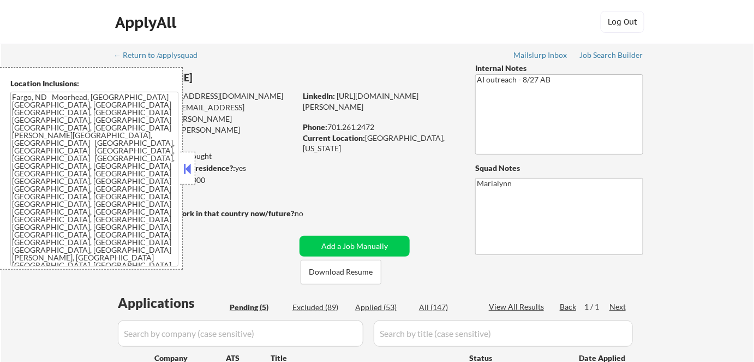
drag, startPoint x: 189, startPoint y: 170, endPoint x: 241, endPoint y: 157, distance: 54.0
click at [189, 170] on button at bounding box center [188, 168] width 12 height 16
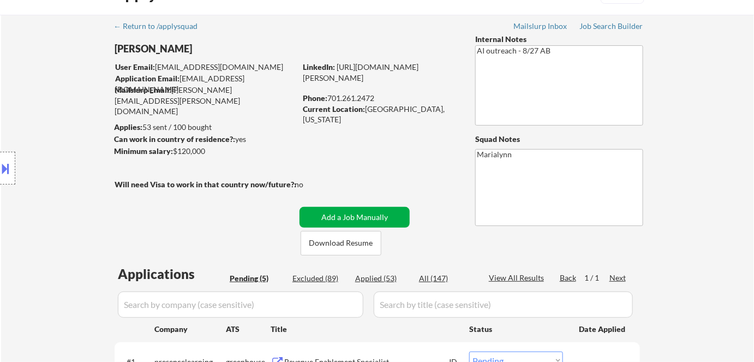
scroll to position [99, 0]
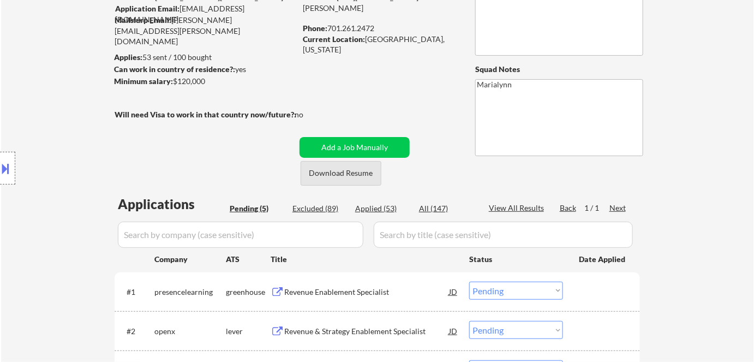
click at [371, 175] on button "Download Resume" at bounding box center [341, 173] width 81 height 25
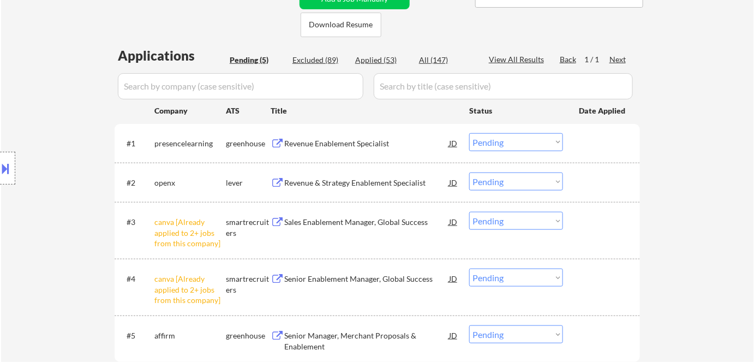
scroll to position [248, 0]
drag, startPoint x: 496, startPoint y: 222, endPoint x: 500, endPoint y: 235, distance: 13.6
click at [496, 222] on select "Choose an option... Pending Applied Excluded (Questions) Excluded (Expired) Exc…" at bounding box center [516, 220] width 94 height 18
select select ""excluded__other_""
click at [469, 211] on select "Choose an option... Pending Applied Excluded (Questions) Excluded (Expired) Exc…" at bounding box center [516, 220] width 94 height 18
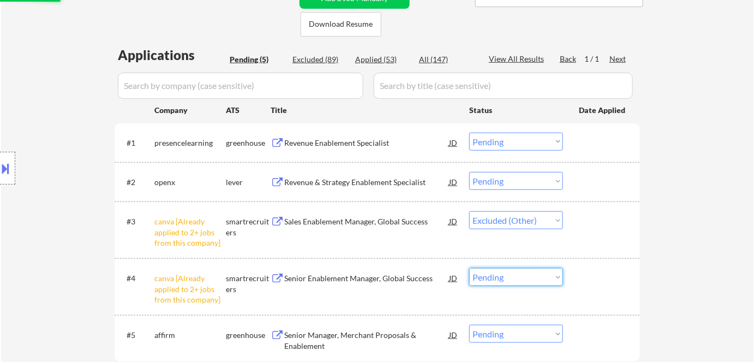
click at [518, 277] on select "Choose an option... Pending Applied Excluded (Questions) Excluded (Expired) Exc…" at bounding box center [516, 277] width 94 height 18
select select ""excluded__other_""
click at [469, 268] on select "Choose an option... Pending Applied Excluded (Questions) Excluded (Expired) Exc…" at bounding box center [516, 277] width 94 height 18
select select ""pending""
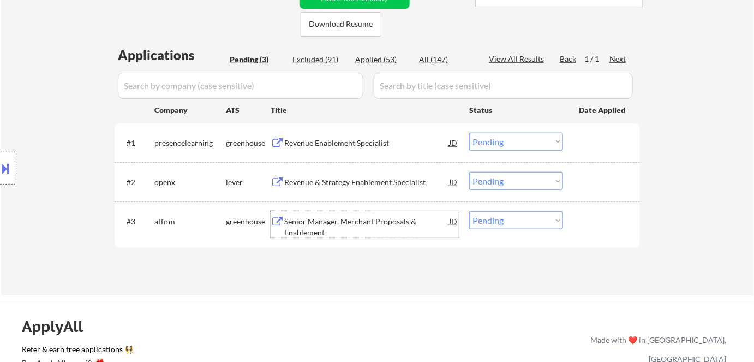
click at [369, 220] on div "Senior Manager, Merchant Proposals & Enablement" at bounding box center [366, 226] width 165 height 21
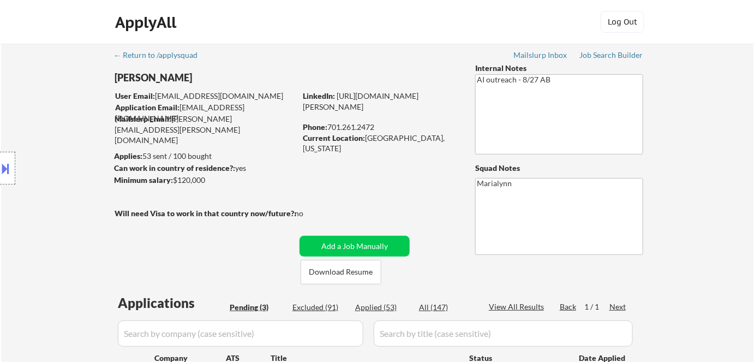
scroll to position [198, 0]
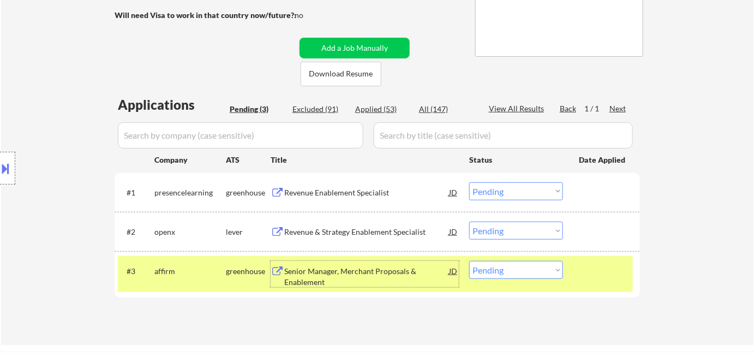
click at [500, 271] on select "Choose an option... Pending Applied Excluded (Questions) Excluded (Expired) Exc…" at bounding box center [516, 270] width 94 height 18
select select ""applied""
click at [469, 261] on select "Choose an option... Pending Applied Excluded (Questions) Excluded (Expired) Exc…" at bounding box center [516, 270] width 94 height 18
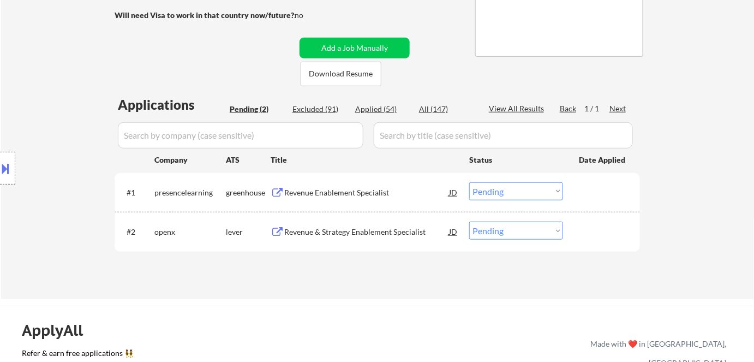
click at [361, 233] on div "Revenue & Strategy Enablement Specialist" at bounding box center [366, 231] width 165 height 11
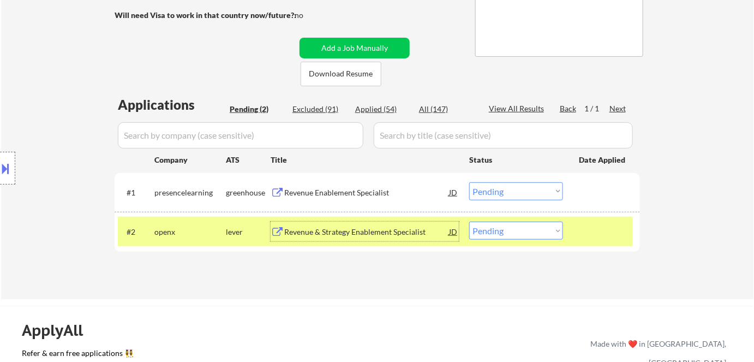
drag, startPoint x: 512, startPoint y: 235, endPoint x: 511, endPoint y: 246, distance: 11.5
click at [512, 236] on select "Choose an option... Pending Applied Excluded (Questions) Excluded (Expired) Exc…" at bounding box center [516, 231] width 94 height 18
select select ""excluded__bad_match_""
click at [469, 222] on select "Choose an option... Pending Applied Excluded (Questions) Excluded (Expired) Exc…" at bounding box center [516, 231] width 94 height 18
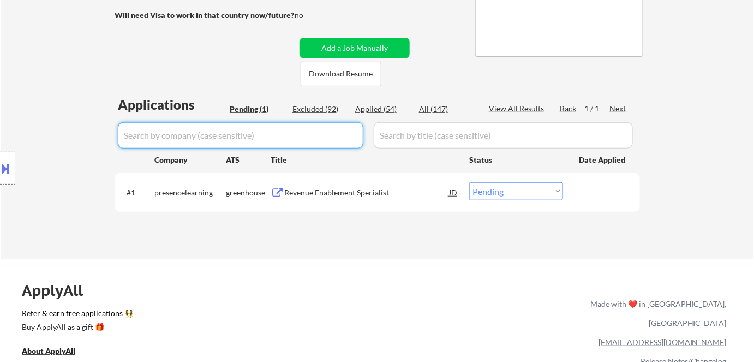
click at [271, 135] on input "input" at bounding box center [241, 135] width 246 height 26
paste input "openx"
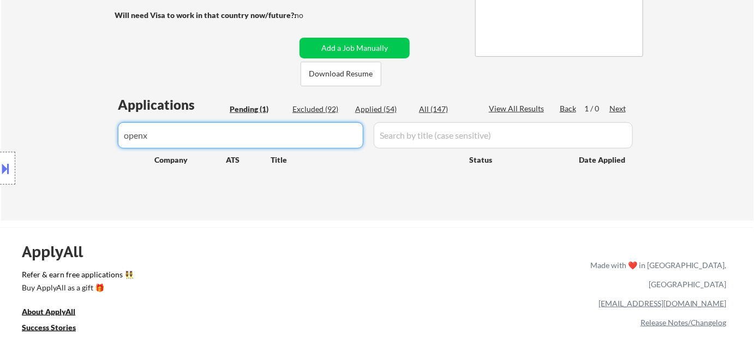
type input "openx"
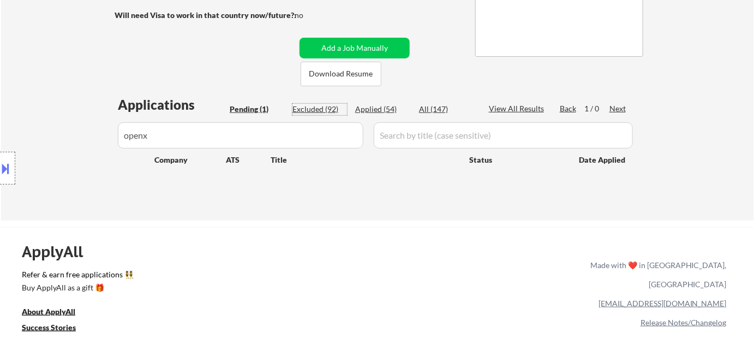
click at [320, 110] on div "Excluded (92)" at bounding box center [320, 109] width 55 height 11
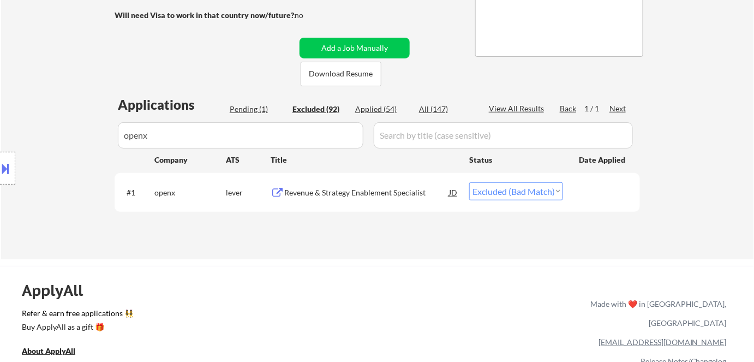
click at [514, 190] on select "Choose an option... Pending Applied Excluded (Questions) Excluded (Expired) Exc…" at bounding box center [516, 191] width 94 height 18
select select ""excluded__salary_""
click at [469, 182] on select "Choose an option... Pending Applied Excluded (Questions) Excluded (Expired) Exc…" at bounding box center [516, 191] width 94 height 18
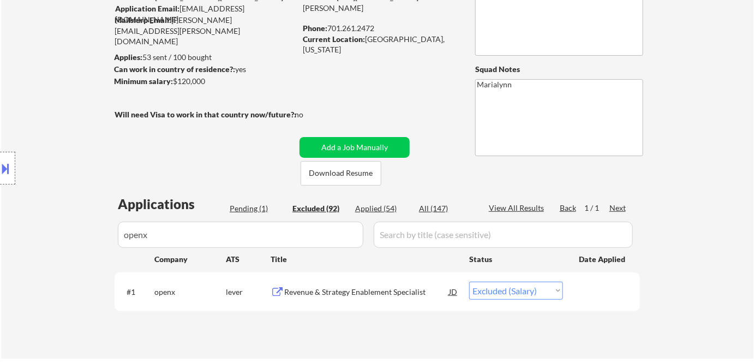
drag, startPoint x: 81, startPoint y: 237, endPoint x: 0, endPoint y: 239, distance: 81.3
click at [2, 235] on div "Location Inclusions: Fargo, ND Moorhead, MN West Fargo, ND Dilworth, MN Horace,…" at bounding box center [97, 168] width 195 height 202
drag, startPoint x: 187, startPoint y: 233, endPoint x: 117, endPoint y: 231, distance: 69.9
click at [117, 231] on div "Location Inclusions: Fargo, ND Moorhead, MN West Fargo, ND Dilworth, MN Horace,…" at bounding box center [97, 168] width 195 height 202
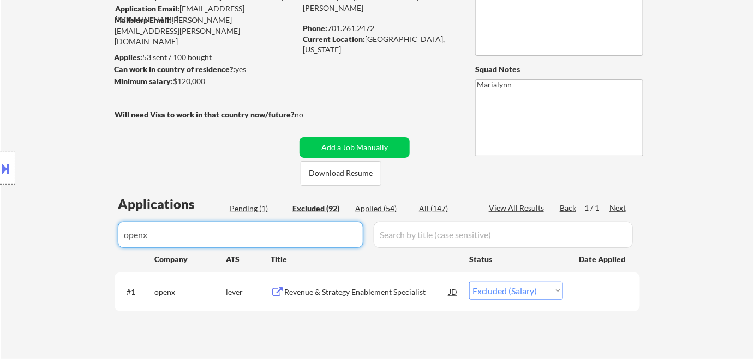
drag, startPoint x: 265, startPoint y: 231, endPoint x: 50, endPoint y: 233, distance: 214.5
click at [52, 233] on body "← Return to /applysquad Mailslurp Inbox Job Search Builder Shannon Kirby User E…" at bounding box center [377, 82] width 754 height 362
select select ""excluded__expired_""
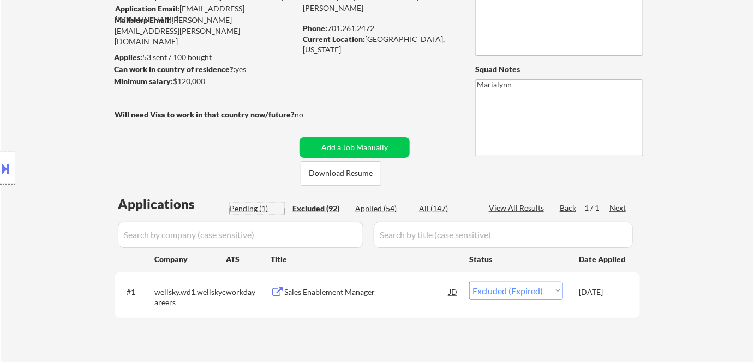
click at [262, 210] on div "Pending (1)" at bounding box center [257, 208] width 55 height 11
click at [331, 296] on div "Revenue Enablement Specialist" at bounding box center [366, 292] width 165 height 11
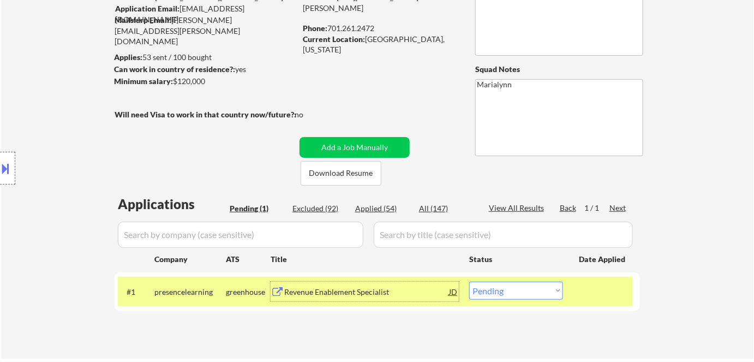
click at [505, 289] on select "Choose an option... Pending Applied Excluded (Questions) Excluded (Expired) Exc…" at bounding box center [516, 291] width 94 height 18
click at [469, 282] on select "Choose an option... Pending Applied Excluded (Questions) Excluded (Expired) Exc…" at bounding box center [516, 291] width 94 height 18
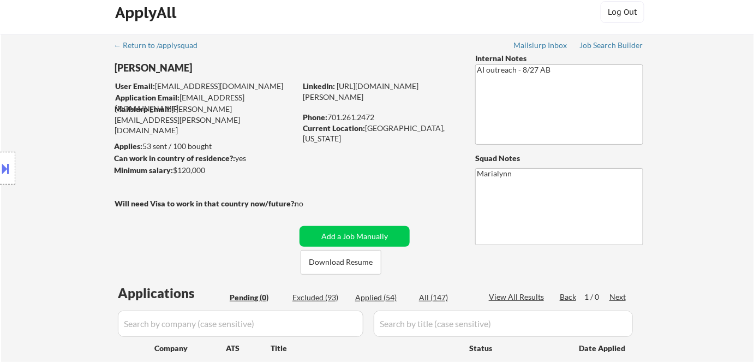
scroll to position [0, 0]
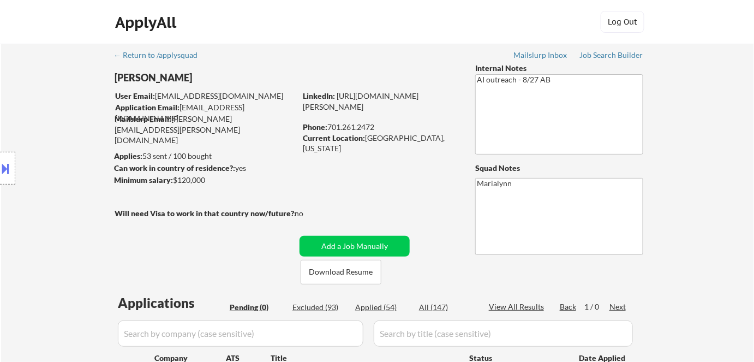
click at [383, 310] on div "Applied (54)" at bounding box center [382, 307] width 55 height 11
select select ""applied""
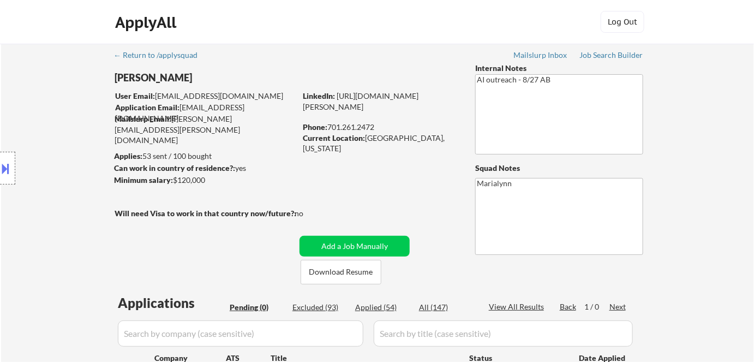
select select ""applied""
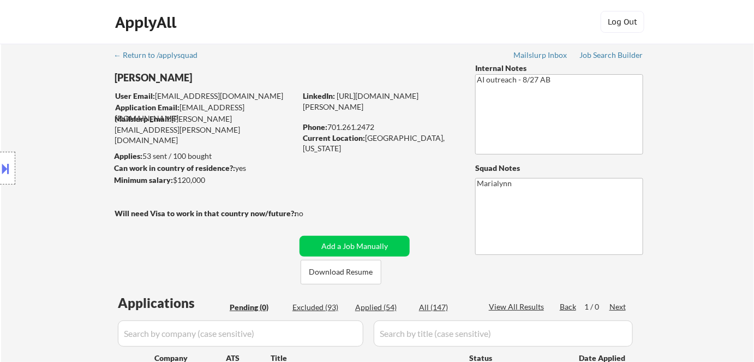
select select ""applied""
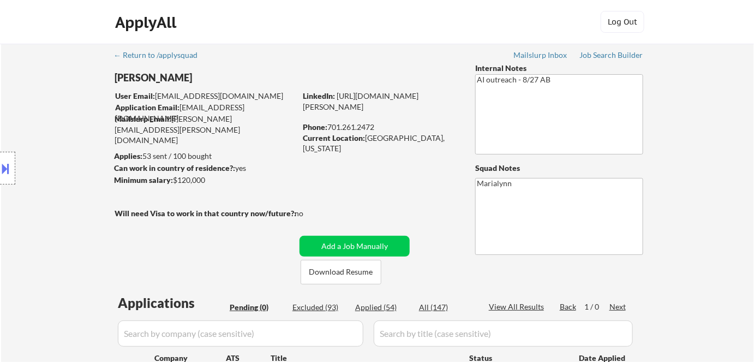
select select ""applied""
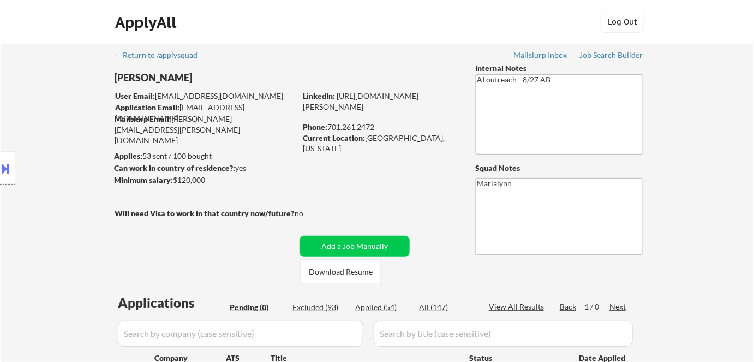
select select ""applied""
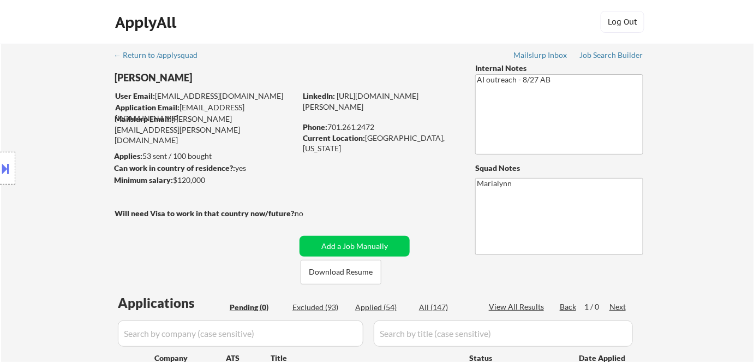
select select ""applied""
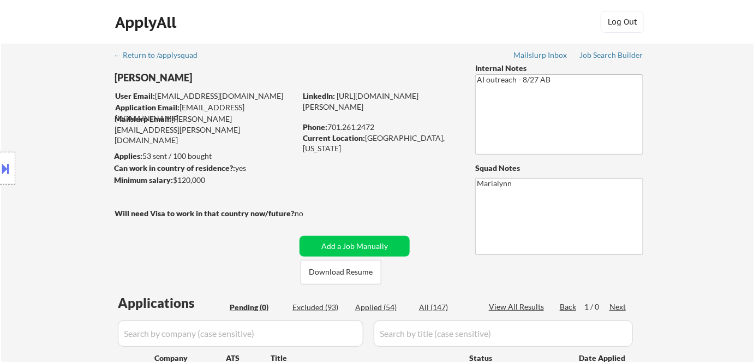
select select ""applied""
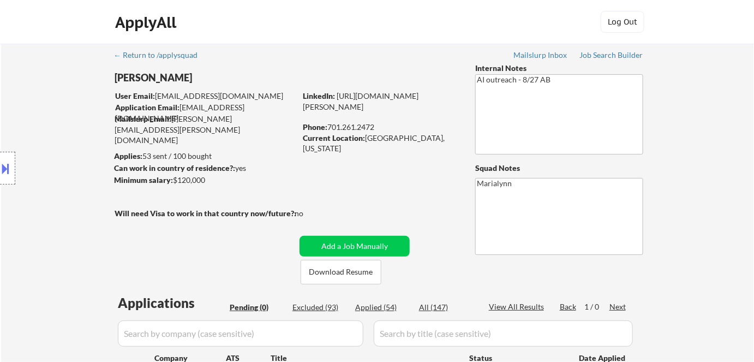
select select ""applied""
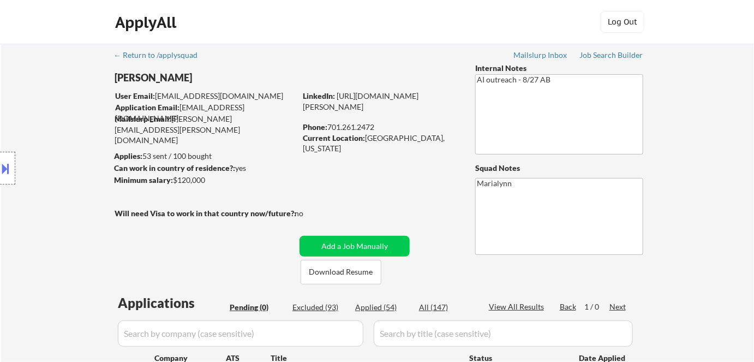
select select ""applied""
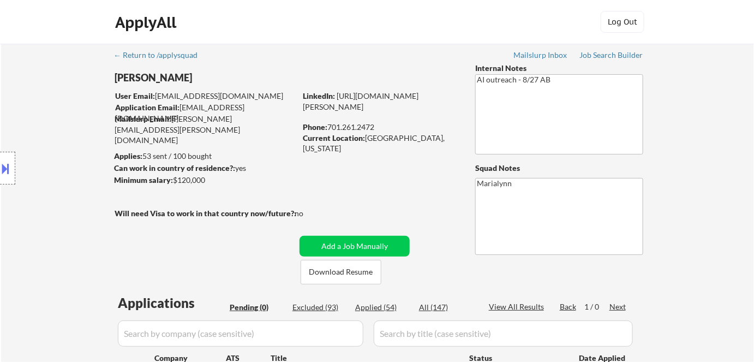
select select ""applied""
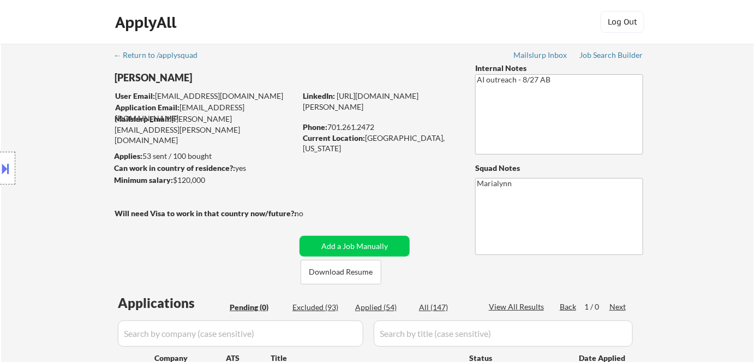
select select ""applied""
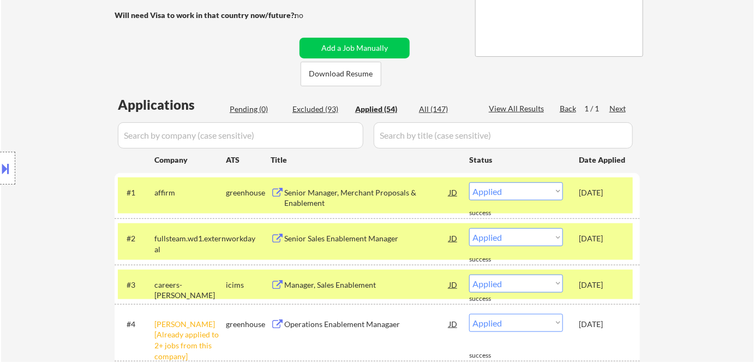
click at [183, 282] on div "careers-wipfli" at bounding box center [189, 289] width 71 height 21
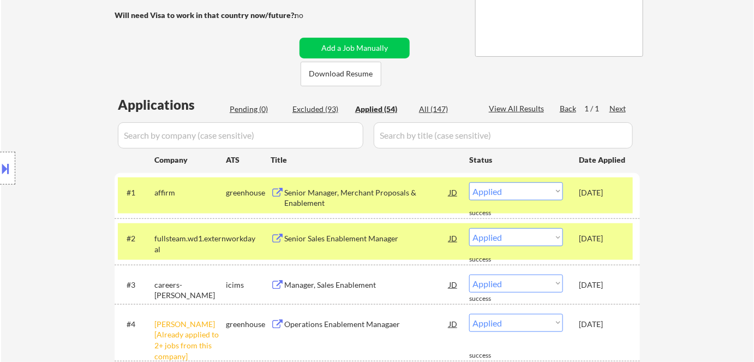
click at [190, 235] on div "Location Inclusions: Fargo, ND Moorhead, MN West Fargo, ND Dilworth, MN Horace,…" at bounding box center [97, 168] width 195 height 202
click at [188, 185] on div "Location Inclusions: Fargo, ND Moorhead, MN West Fargo, ND Dilworth, MN Horace,…" at bounding box center [97, 168] width 195 height 202
drag, startPoint x: 190, startPoint y: 244, endPoint x: 200, endPoint y: 215, distance: 30.5
click at [190, 242] on div "Location Inclusions: Fargo, ND Moorhead, MN West Fargo, ND Dilworth, MN Horace,…" at bounding box center [97, 168] width 195 height 202
click at [211, 196] on div "affirm" at bounding box center [189, 192] width 71 height 11
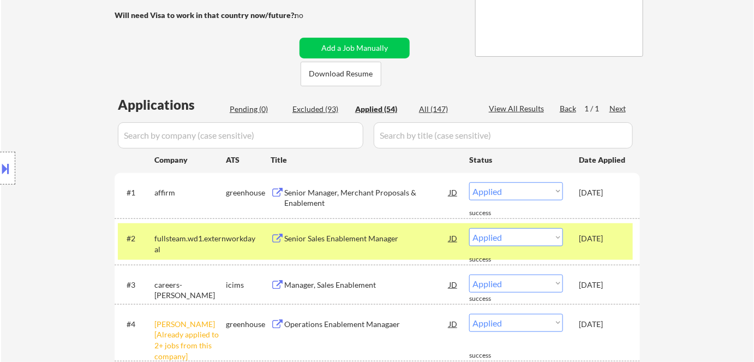
click at [219, 237] on div "fullsteam.wd1.external" at bounding box center [189, 243] width 71 height 21
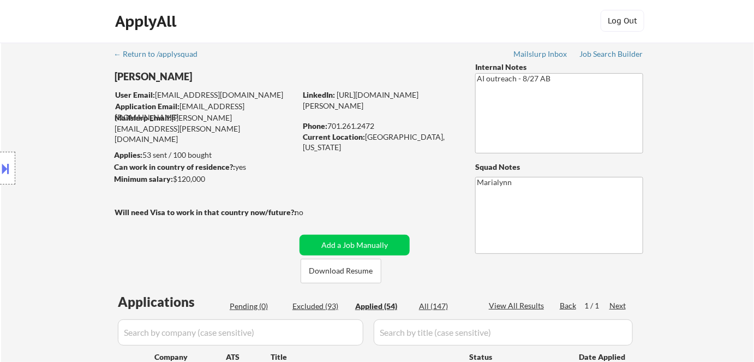
scroll to position [0, 0]
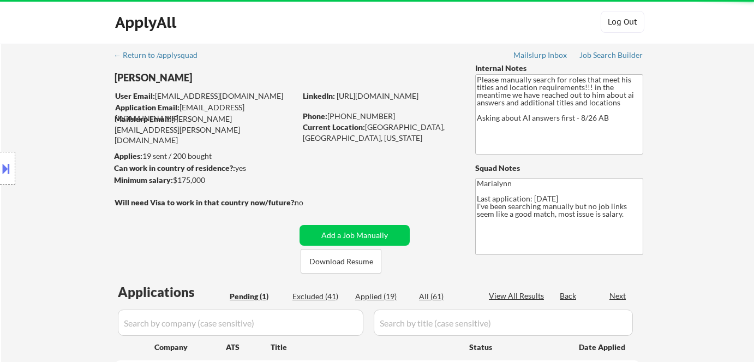
scroll to position [148, 0]
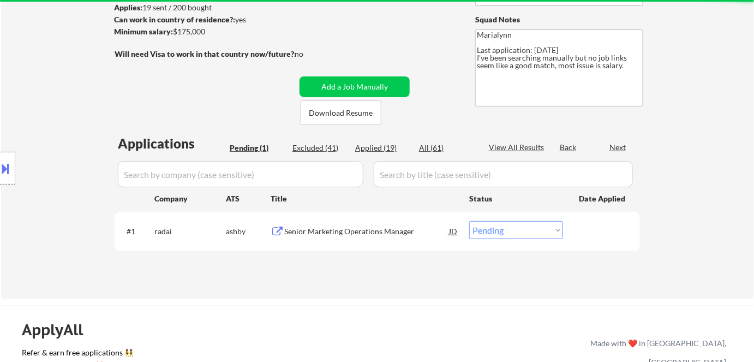
click at [185, 175] on div "Location Inclusions: [GEOGRAPHIC_DATA], [GEOGRAPHIC_DATA] [GEOGRAPHIC_DATA], [G…" at bounding box center [97, 168] width 195 height 202
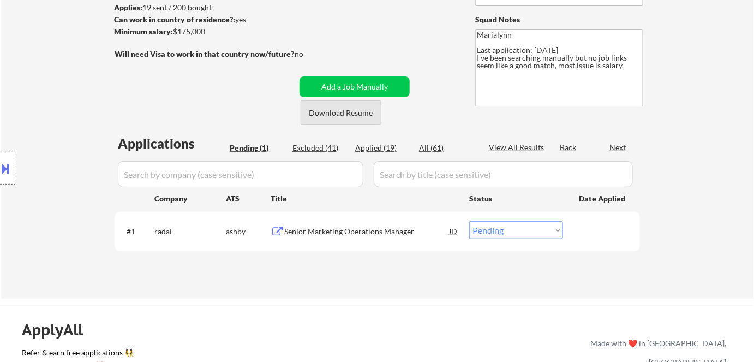
click at [315, 118] on button "Download Resume" at bounding box center [341, 112] width 81 height 25
click at [315, 229] on div "Senior Marketing Operations Manager" at bounding box center [366, 231] width 165 height 11
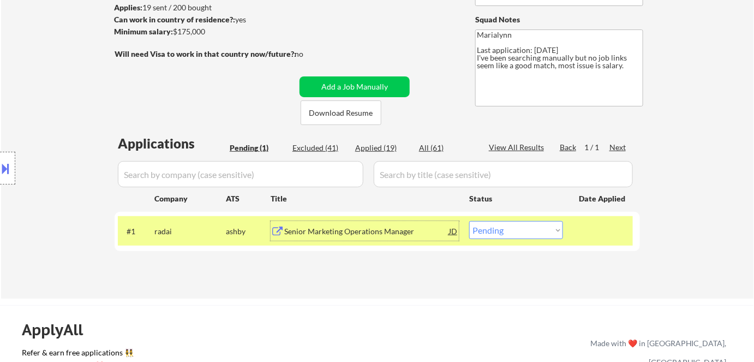
click at [574, 65] on textarea "Marialynn Last application: [DATE] I've been searching manually but no job link…" at bounding box center [559, 67] width 168 height 77
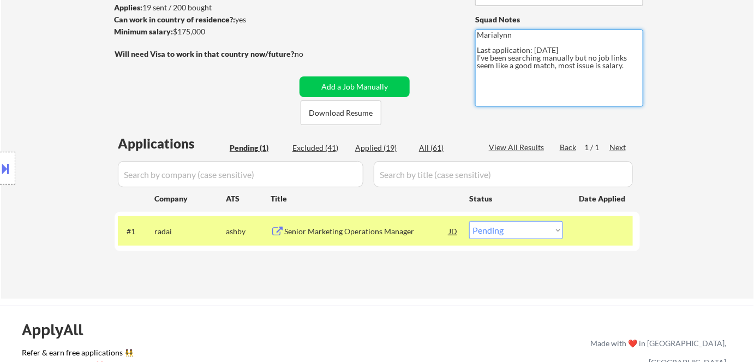
drag, startPoint x: 564, startPoint y: 65, endPoint x: 572, endPoint y: 65, distance: 7.6
click at [572, 65] on textarea "Marialynn Last application: [DATE] I've been searching manually but no job link…" at bounding box center [559, 67] width 168 height 77
click at [574, 80] on textarea "Marialynn Last application: [DATE] I've been searching manually but no job link…" at bounding box center [559, 67] width 168 height 77
drag, startPoint x: 596, startPoint y: 80, endPoint x: 566, endPoint y: 105, distance: 39.1
click at [576, 92] on textarea "Marialynn Last application: [DATE] I've been searching manually but no job link…" at bounding box center [559, 67] width 168 height 77
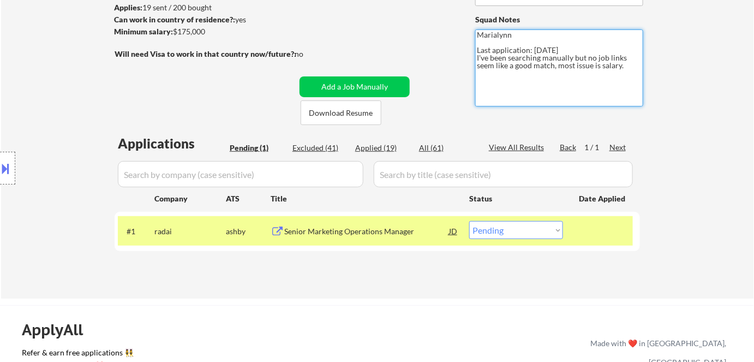
click at [517, 93] on textarea "Marialynn Last application: [DATE] I've been searching manually but no job link…" at bounding box center [559, 67] width 168 height 77
click at [500, 229] on select "Choose an option... Pending Applied Excluded (Questions) Excluded (Expired) Exc…" at bounding box center [516, 230] width 94 height 18
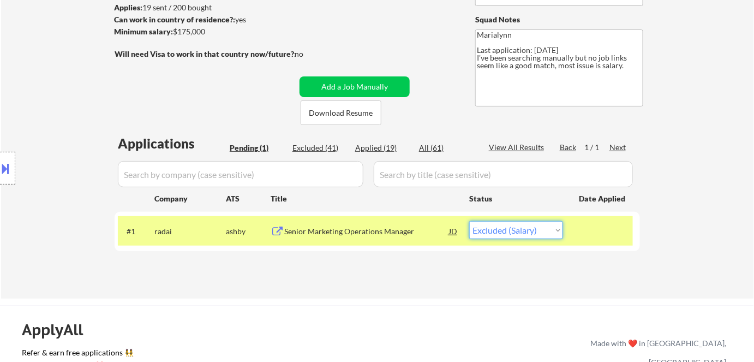
click at [469, 221] on select "Choose an option... Pending Applied Excluded (Questions) Excluded (Expired) Exc…" at bounding box center [516, 230] width 94 height 18
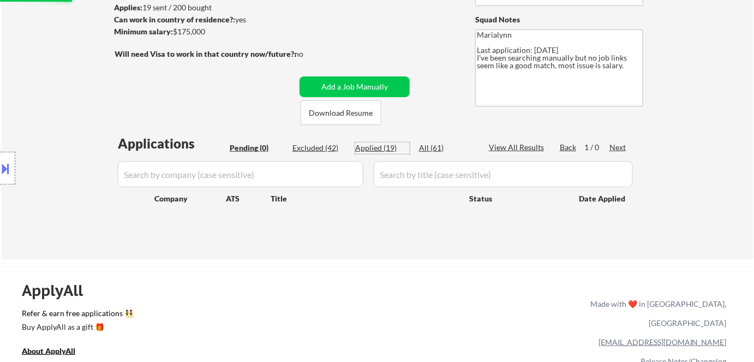
click at [380, 146] on div "Applied (19)" at bounding box center [382, 147] width 55 height 11
select select ""applied""
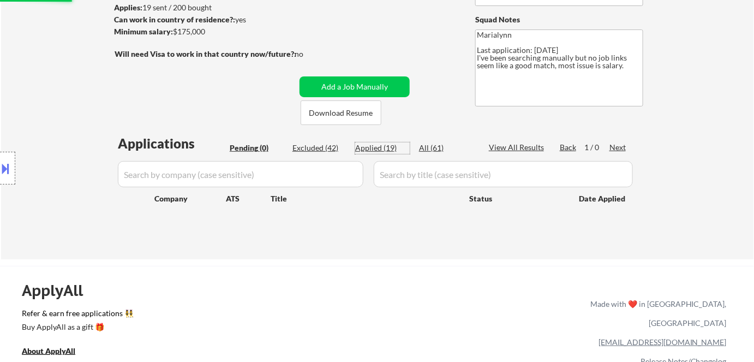
select select ""applied""
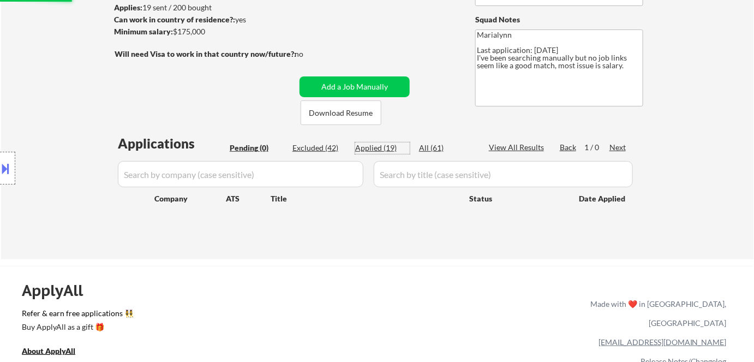
select select ""applied""
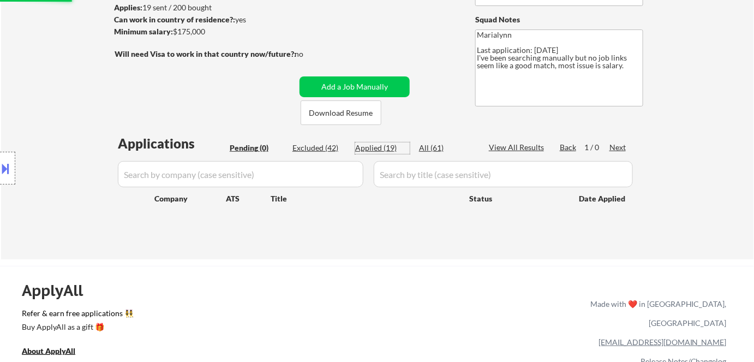
select select ""applied""
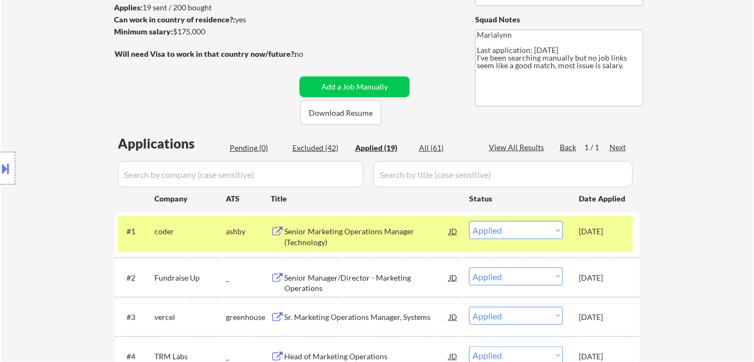
click at [402, 192] on div "Title" at bounding box center [365, 198] width 188 height 20
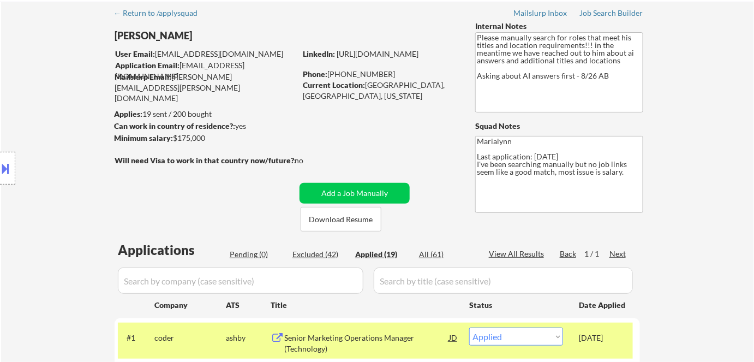
scroll to position [0, 0]
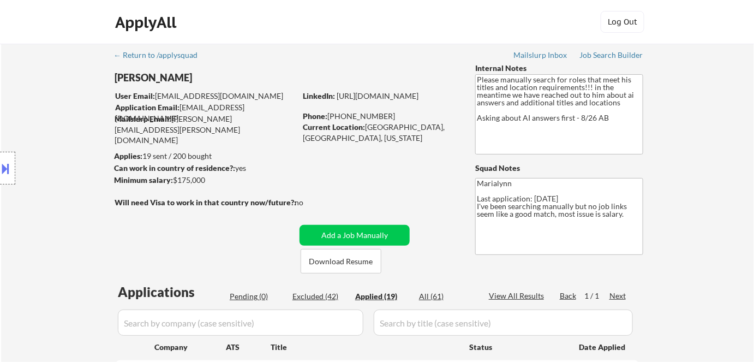
click at [10, 173] on button at bounding box center [6, 168] width 12 height 18
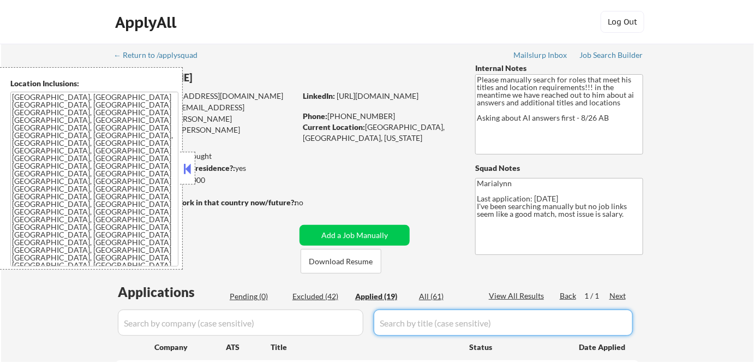
click at [415, 322] on input "input" at bounding box center [503, 322] width 259 height 26
paste input "Senior Manager, Marketing Strategy and Performance page is loaded"
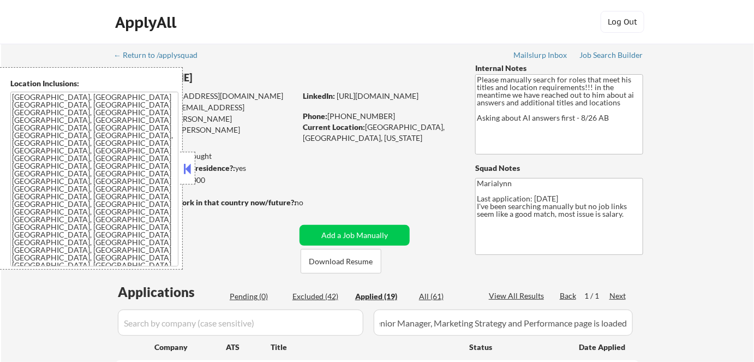
click at [193, 164] on button at bounding box center [188, 168] width 12 height 16
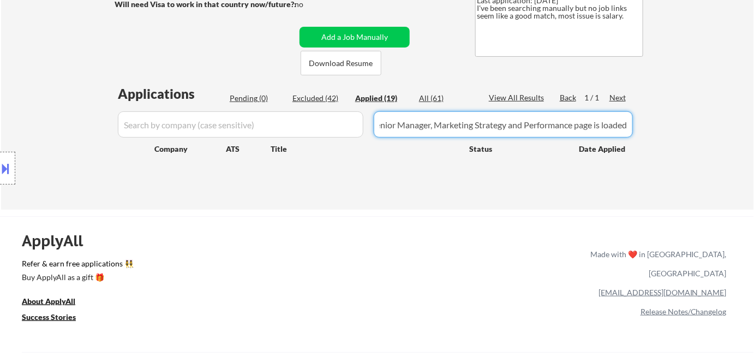
drag, startPoint x: 589, startPoint y: 125, endPoint x: 669, endPoint y: 129, distance: 79.8
click at [669, 129] on div "← Return to /applysquad Mailslurp Inbox Job Search Builder [PERSON_NAME] User E…" at bounding box center [377, 28] width 753 height 364
click at [480, 131] on input "input" at bounding box center [503, 124] width 259 height 26
paste input "Senior Manager, Marketing Strategy and Performance"
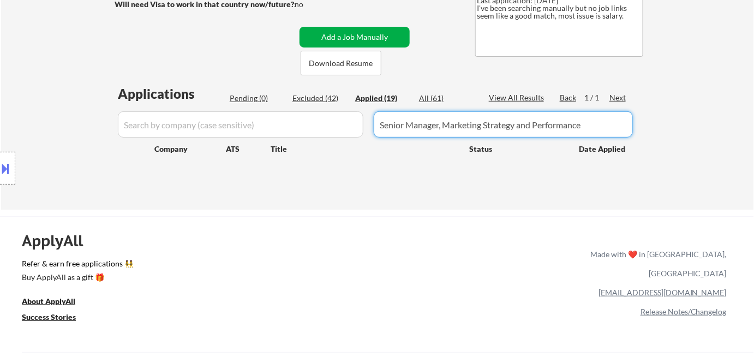
type input "Senior Manager, Marketing Strategy and Performance"
click at [369, 34] on button "Add a Job Manually" at bounding box center [355, 37] width 110 height 21
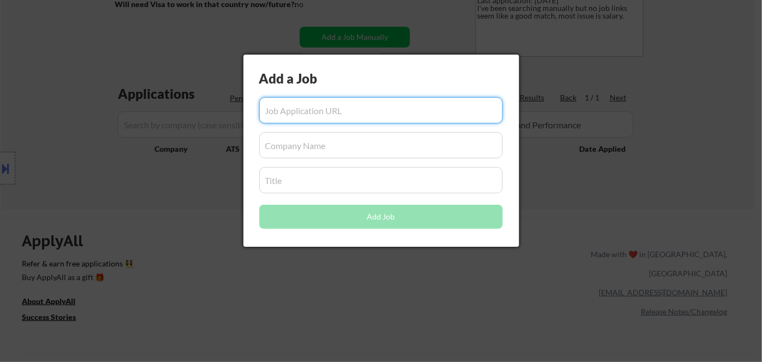
click at [321, 178] on input "input" at bounding box center [380, 180] width 243 height 26
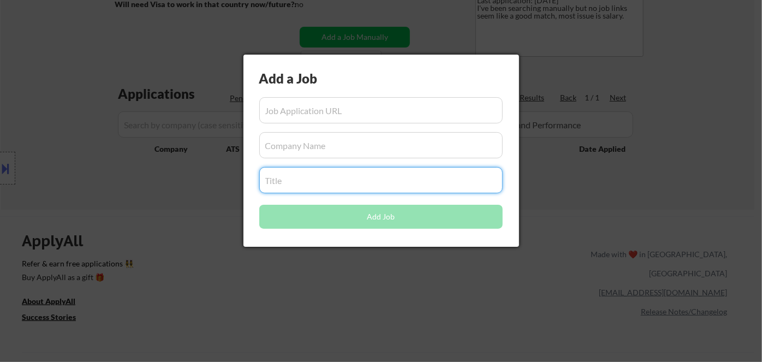
paste input "Senior Manager, Marketing Strategy and Performance"
type input "Senior Manager, Marketing Strategy and Performance"
click at [341, 309] on div at bounding box center [381, 181] width 762 height 362
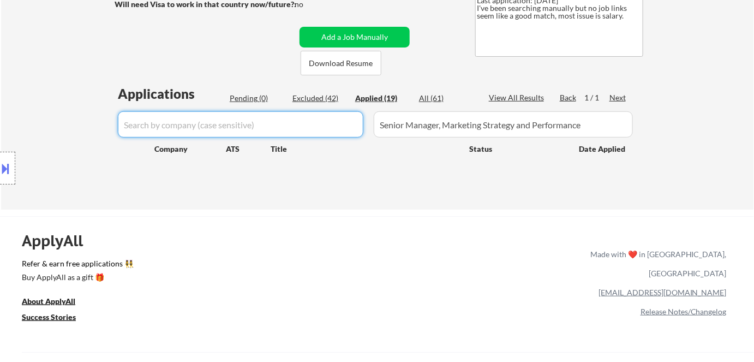
click at [321, 119] on input "input" at bounding box center [241, 124] width 246 height 26
paste input "salesforce"
type input "salesforce"
click at [431, 99] on div "All (61)" at bounding box center [446, 98] width 55 height 11
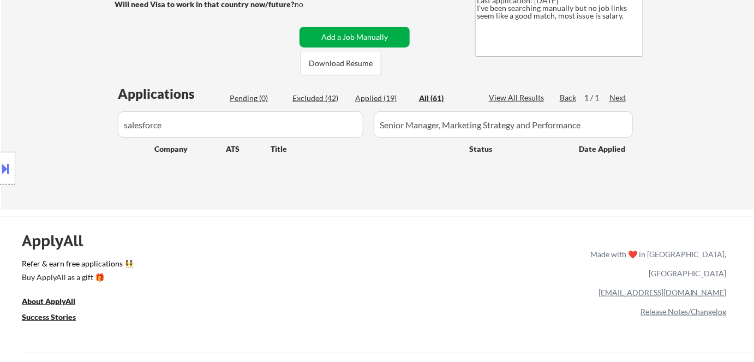
click at [355, 40] on button "Add a Job Manually" at bounding box center [355, 37] width 110 height 21
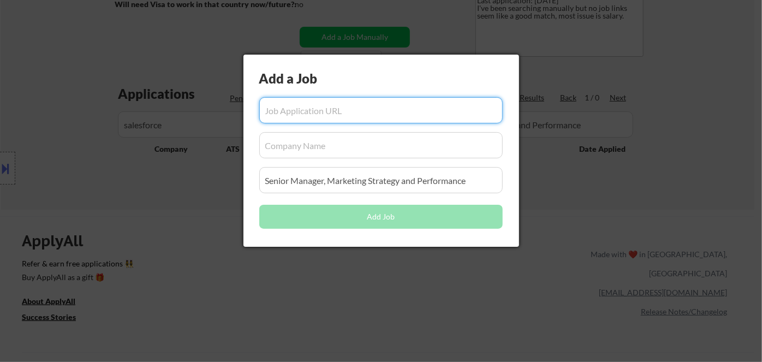
click at [291, 144] on input "input" at bounding box center [380, 145] width 243 height 26
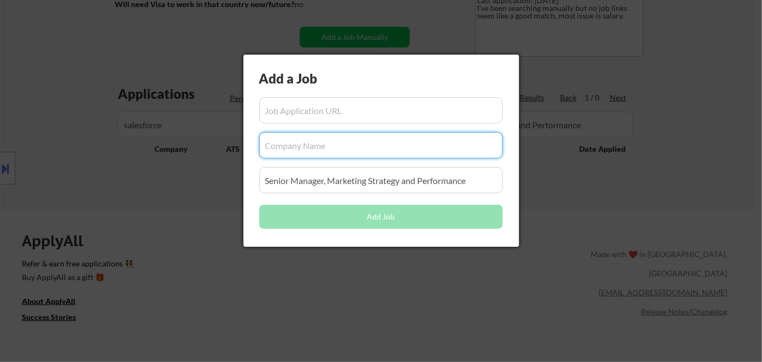
paste input "salesforce"
type input "salesforce"
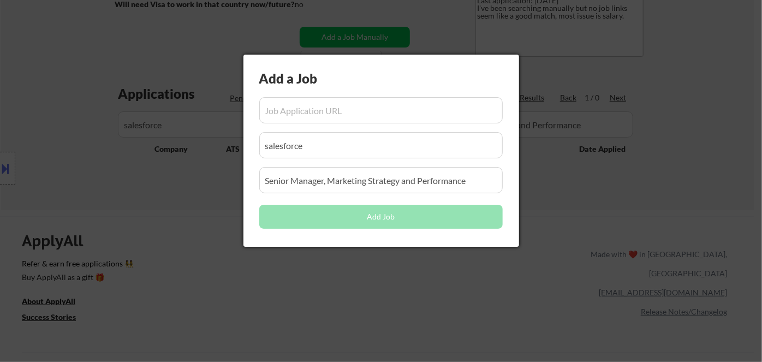
drag, startPoint x: 315, startPoint y: 262, endPoint x: 326, endPoint y: 252, distance: 14.7
click at [317, 261] on div at bounding box center [381, 181] width 762 height 362
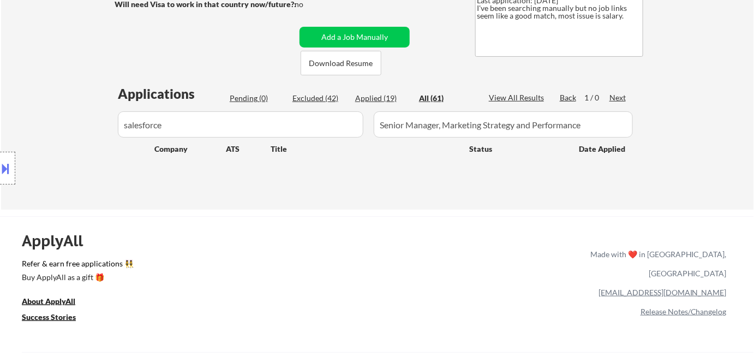
click at [372, 47] on div "← Return to /applysquad Mailslurp Inbox Job Search Builder Steve Bassler User E…" at bounding box center [377, 23] width 545 height 355
click at [375, 39] on button "Add a Job Manually" at bounding box center [355, 37] width 110 height 21
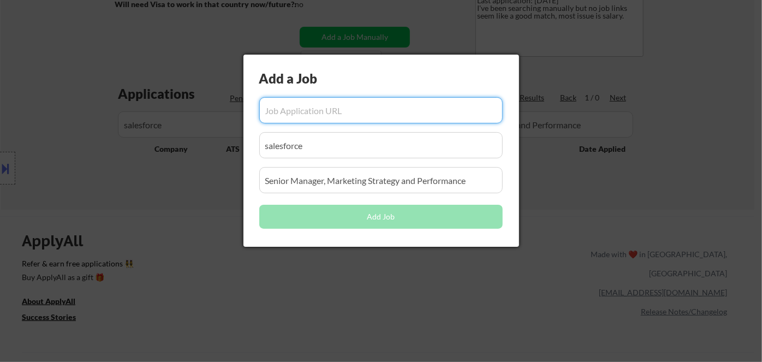
drag, startPoint x: 364, startPoint y: 65, endPoint x: 356, endPoint y: 107, distance: 42.2
click at [356, 103] on div "Add a Job Add Job" at bounding box center [381, 151] width 276 height 192
click at [356, 107] on input "input" at bounding box center [380, 110] width 243 height 26
paste input "https://salesforce.wd12.myworkdayjobs.com/en-US/External_Career_Site/job/Washin…"
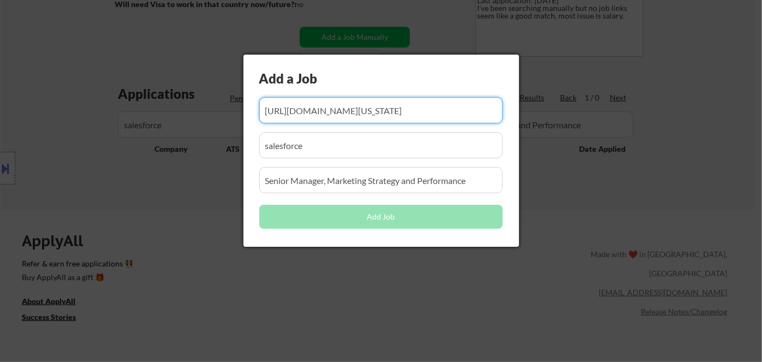
type input "https://salesforce.wd12.myworkdayjobs.com/en-US/External_Career_Site/job/Washin…"
click at [355, 261] on div at bounding box center [381, 181] width 762 height 362
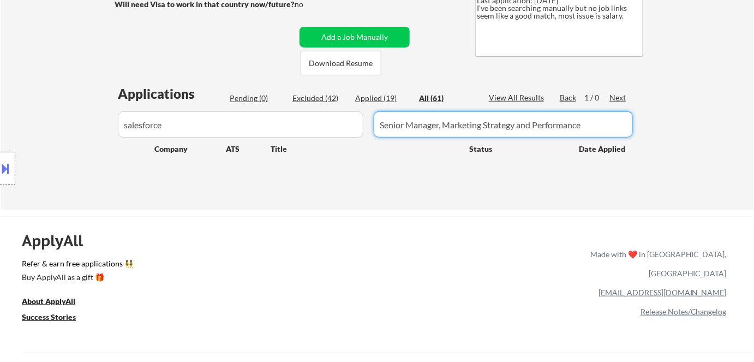
drag, startPoint x: 383, startPoint y: 129, endPoint x: 595, endPoint y: 123, distance: 212.9
click at [595, 123] on input "input" at bounding box center [503, 124] width 259 height 26
type input "S"
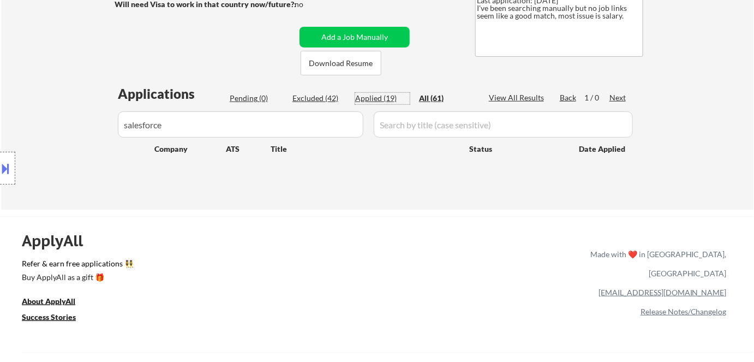
click at [382, 99] on div "Applied (19)" at bounding box center [382, 98] width 55 height 11
click at [374, 38] on button "Add a Job Manually" at bounding box center [355, 37] width 110 height 21
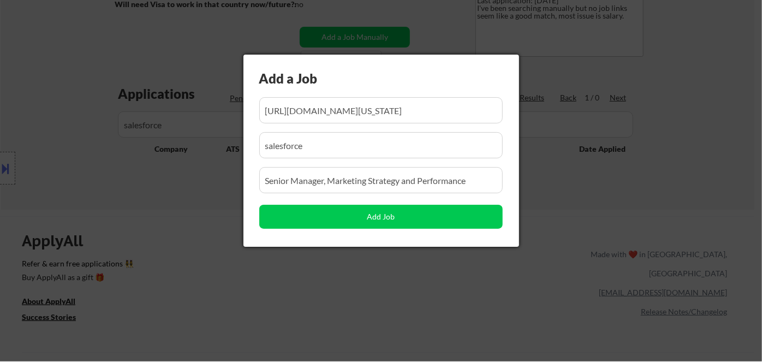
scroll to position [0, 514]
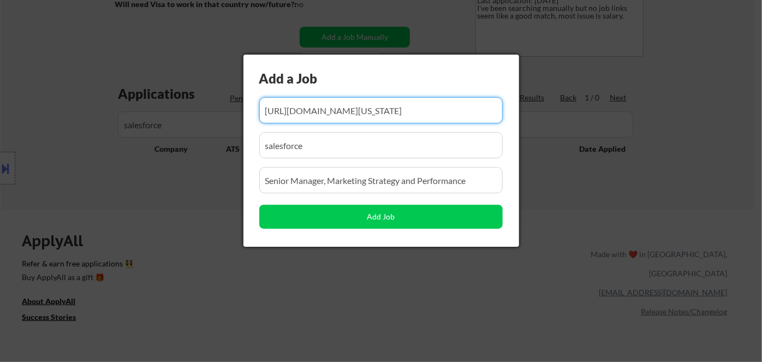
click at [416, 112] on input "input" at bounding box center [380, 110] width 243 height 26
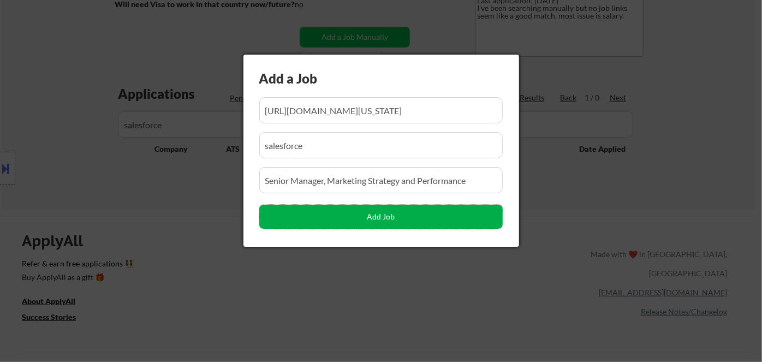
click at [403, 217] on button "Add Job" at bounding box center [380, 217] width 243 height 24
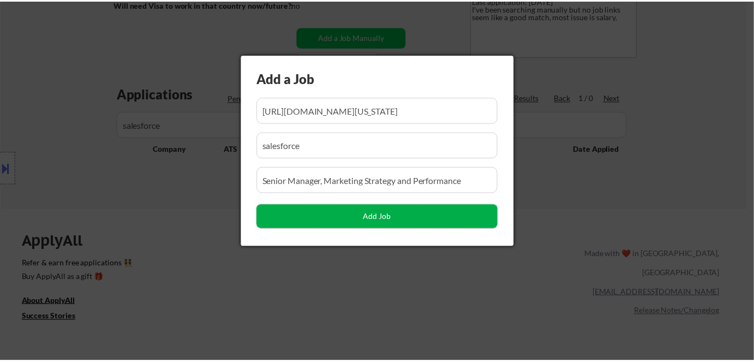
scroll to position [0, 0]
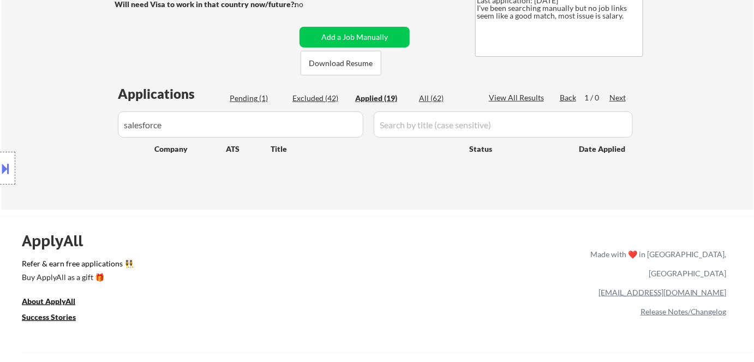
click at [256, 99] on div "Pending (1)" at bounding box center [257, 98] width 55 height 11
select select ""pending""
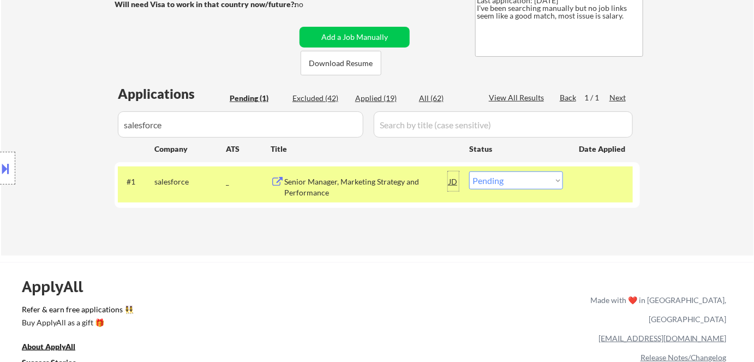
click at [448, 182] on div "JD" at bounding box center [453, 181] width 11 height 20
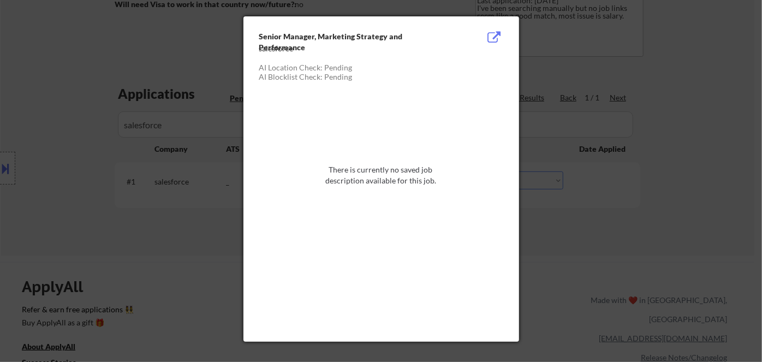
click at [575, 161] on div at bounding box center [381, 181] width 762 height 362
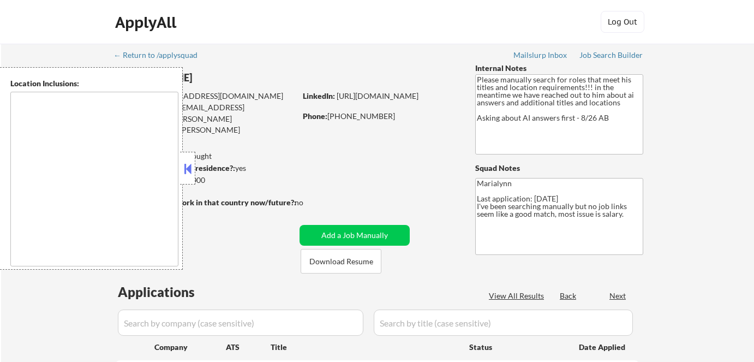
scroll to position [242, 0]
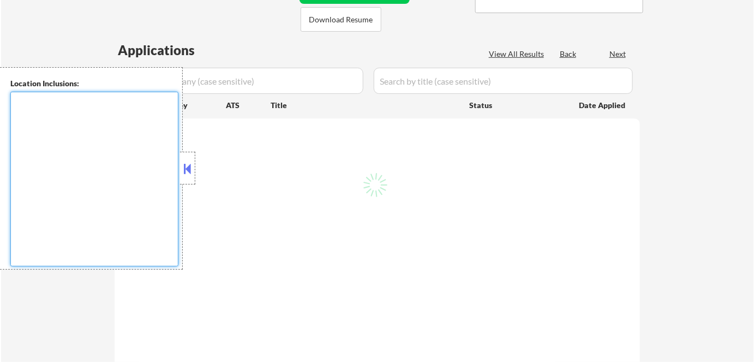
click at [176, 168] on textarea at bounding box center [94, 179] width 168 height 175
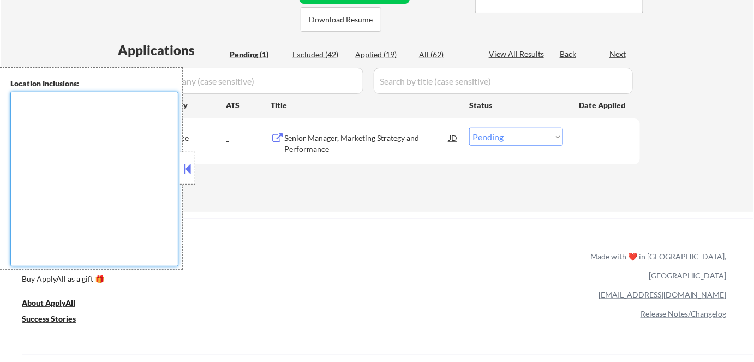
click at [189, 170] on button at bounding box center [188, 168] width 12 height 16
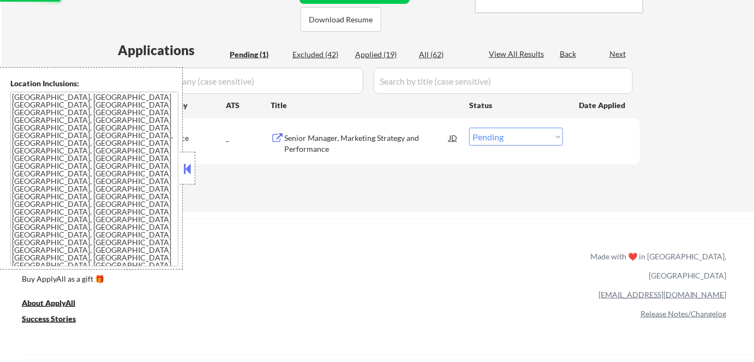
click at [512, 139] on select "Choose an option... Pending Applied Excluded (Questions) Excluded (Expired) Exc…" at bounding box center [516, 137] width 94 height 18
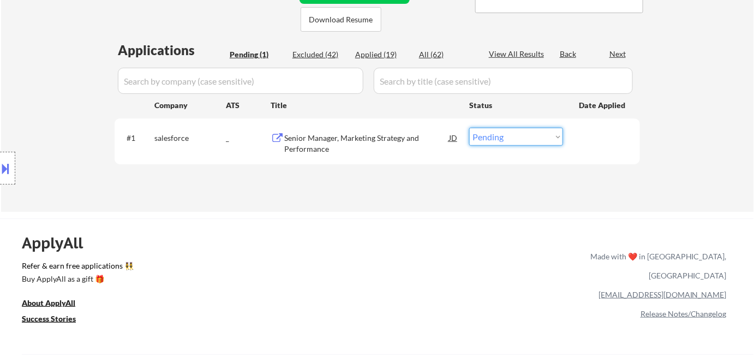
select select ""applied""
click at [469, 128] on select "Choose an option... Pending Applied Excluded (Questions) Excluded (Expired) Exc…" at bounding box center [516, 137] width 94 height 18
click at [377, 56] on div "Applied (19)" at bounding box center [382, 54] width 55 height 11
select select ""applied""
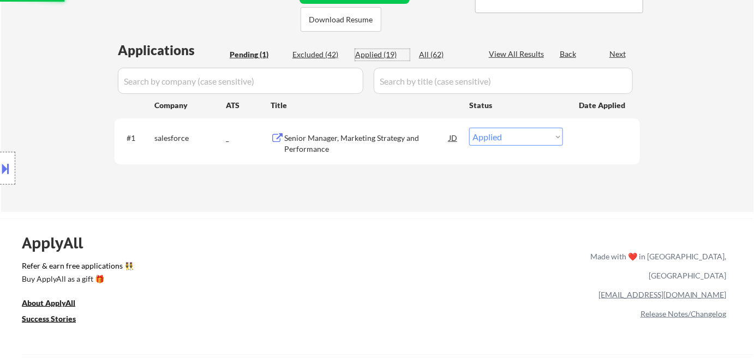
select select ""applied""
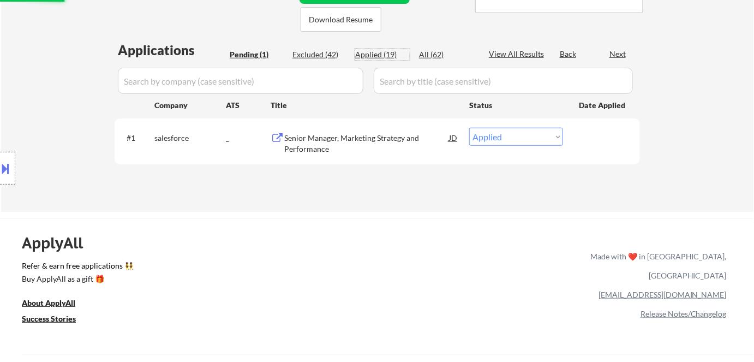
select select ""applied""
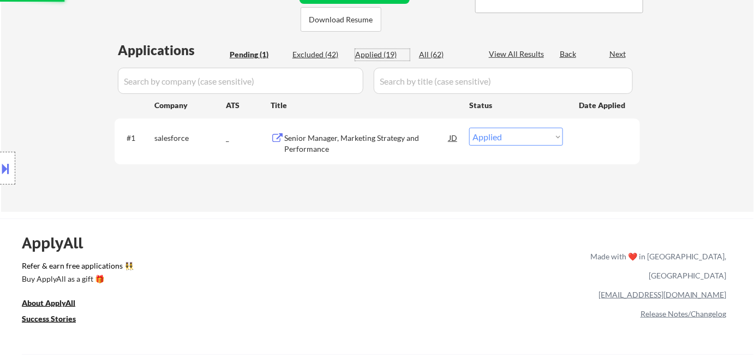
select select ""applied""
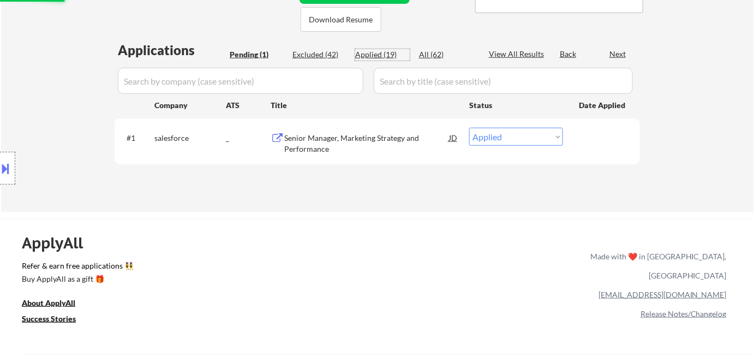
select select ""applied""
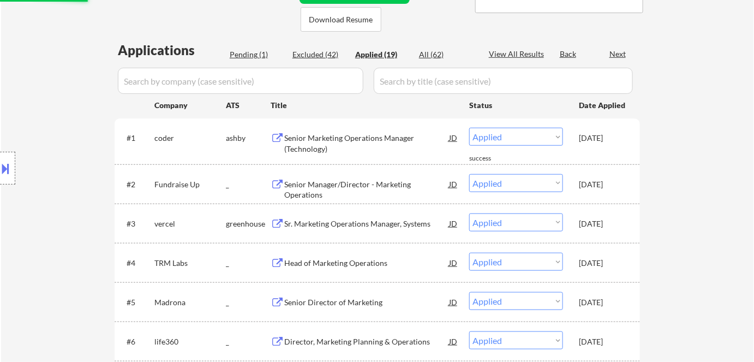
scroll to position [198, 0]
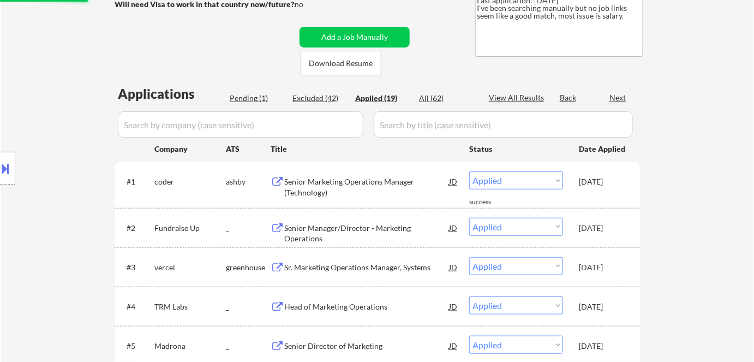
select select ""applied""
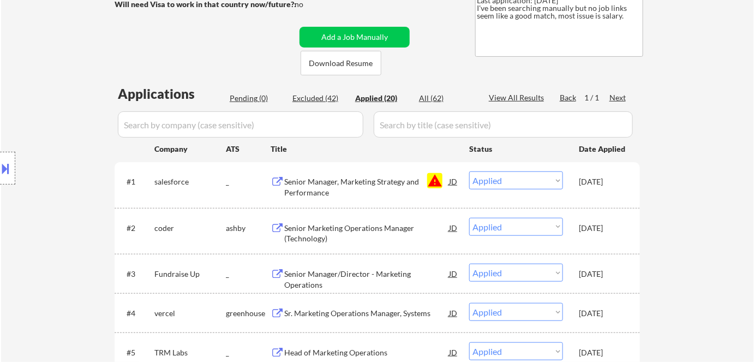
click at [505, 178] on select "Choose an option... Pending Applied Excluded (Questions) Excluded (Expired) Exc…" at bounding box center [516, 180] width 94 height 18
click at [469, 171] on select "Choose an option... Pending Applied Excluded (Questions) Excluded (Expired) Exc…" at bounding box center [516, 180] width 94 height 18
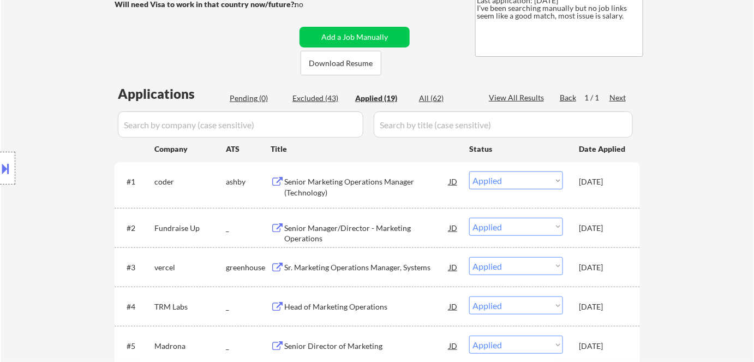
click at [246, 98] on div "Pending (0)" at bounding box center [257, 98] width 55 height 11
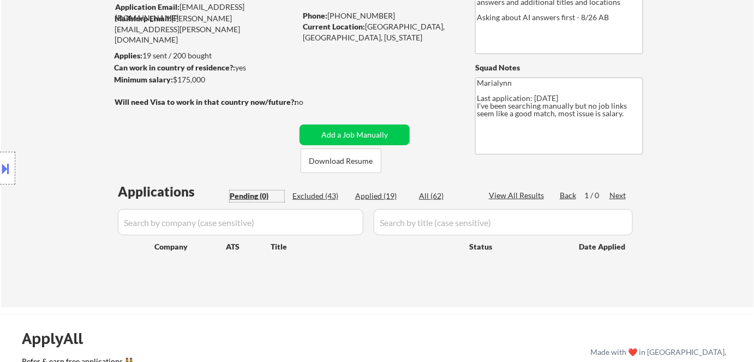
scroll to position [99, 0]
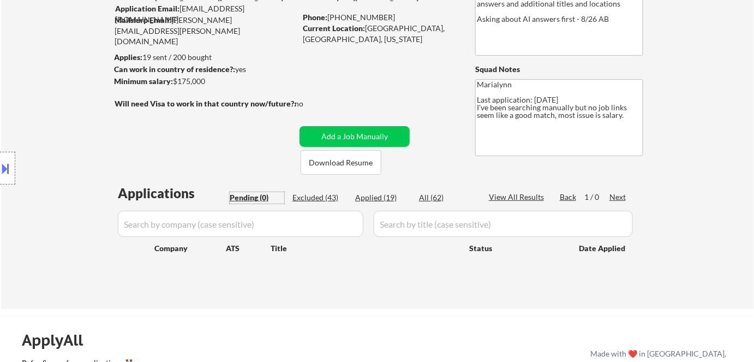
drag, startPoint x: 318, startPoint y: 197, endPoint x: 335, endPoint y: 242, distance: 47.8
click at [319, 201] on div "Excluded (43)" at bounding box center [320, 197] width 55 height 11
select select ""excluded__blocklist_""
select select ""excluded__other_""
select select ""excluded""
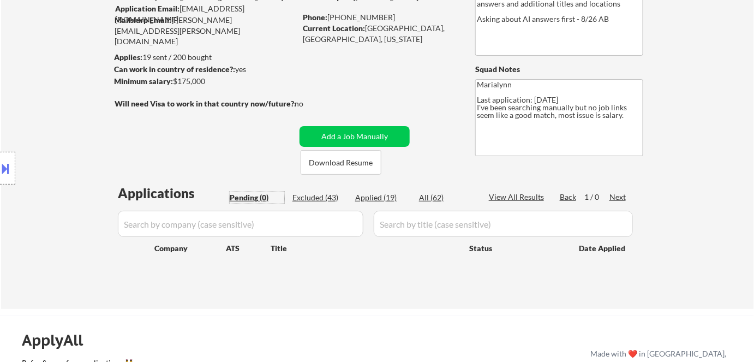
select select ""excluded__location_""
select select ""excluded__salary_""
select select ""excluded__bad_match_""
select select ""excluded__salary_""
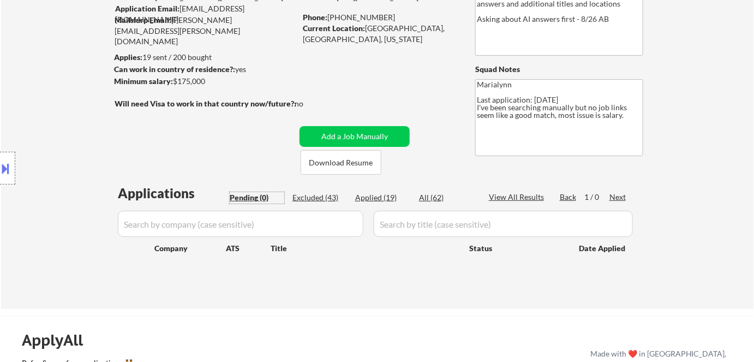
select select ""excluded__expired_""
select select ""excluded__location_""
select select ""excluded__salary_""
select select ""excluded__location_""
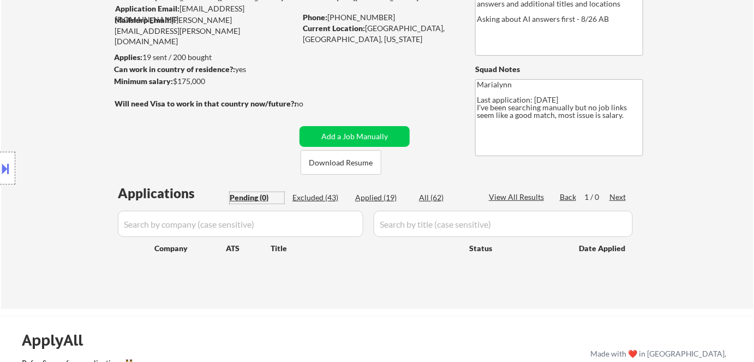
select select ""excluded""
select select ""excluded__salary_""
select select ""excluded__expired_""
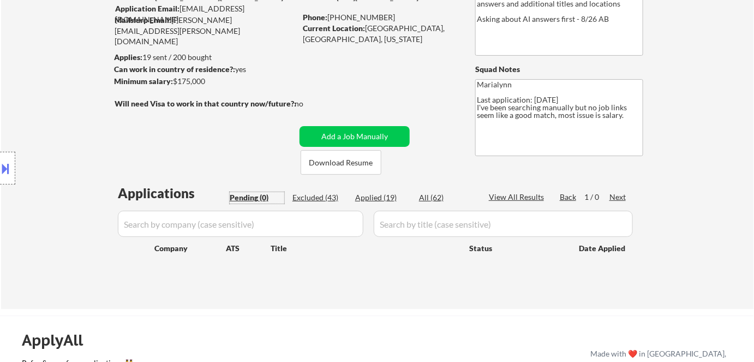
select select ""excluded__salary_""
select select ""excluded__expired_""
select select ""excluded__bad_match_""
select select ""excluded__location_""
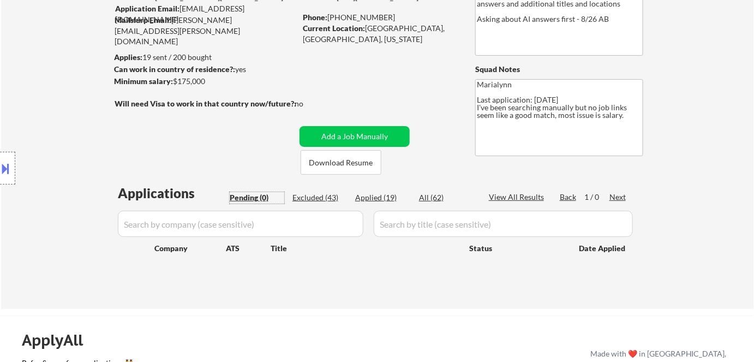
select select ""excluded__bad_match_""
select select ""excluded__expired_""
select select ""excluded__bad_match_""
select select ""excluded__expired_""
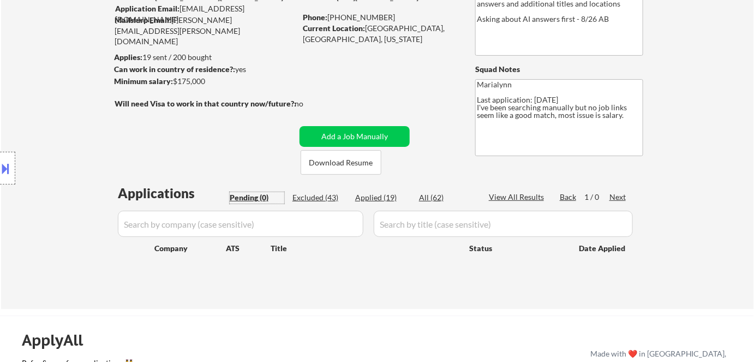
select select ""excluded__expired_""
select select ""excluded__bad_match_""
select select ""excluded__salary_""
select select ""excluded__bad_match_""
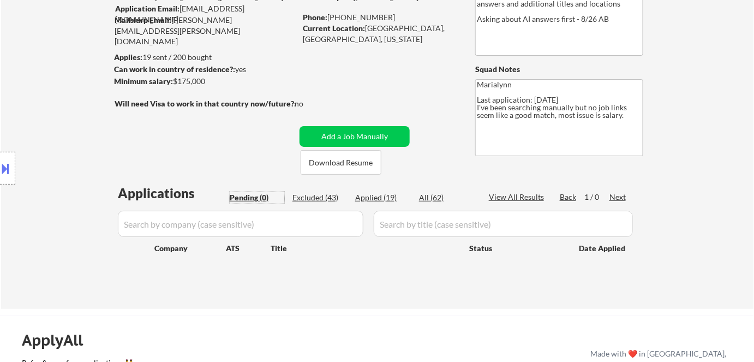
select select ""excluded__salary_""
select select ""excluded__bad_match_""
select select ""excluded__salary_""
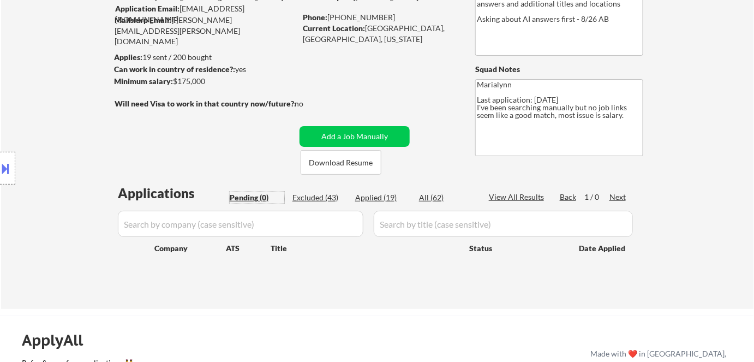
select select ""excluded__bad_match_""
select select ""excluded__expired_""
select select ""excluded__salary_""
select select ""excluded__bad_match_""
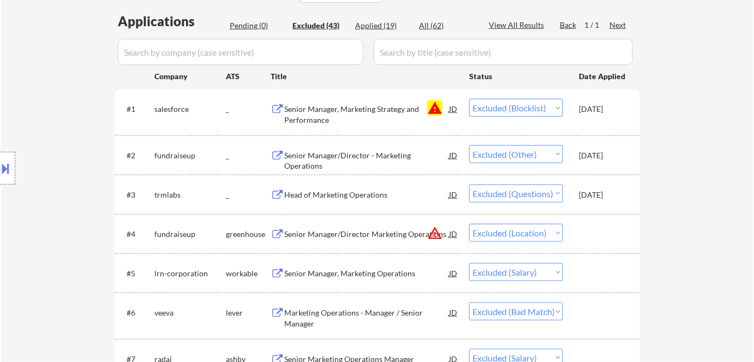
scroll to position [248, 0]
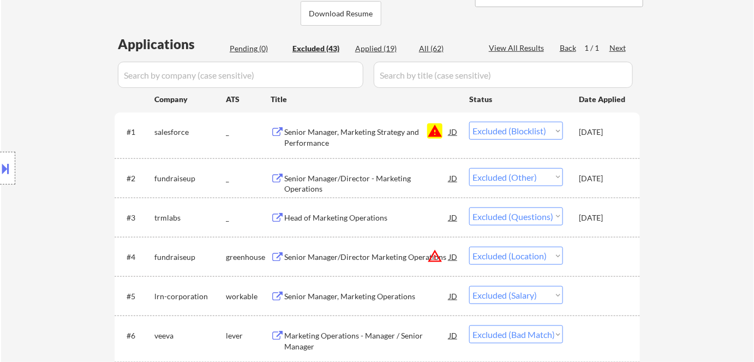
click at [9, 165] on button at bounding box center [6, 168] width 12 height 18
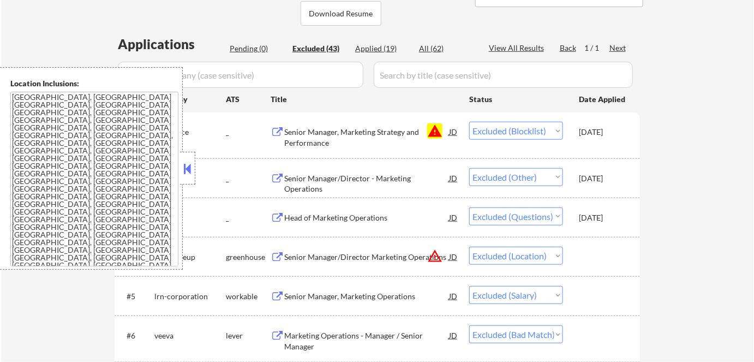
click at [191, 164] on button at bounding box center [188, 168] width 12 height 16
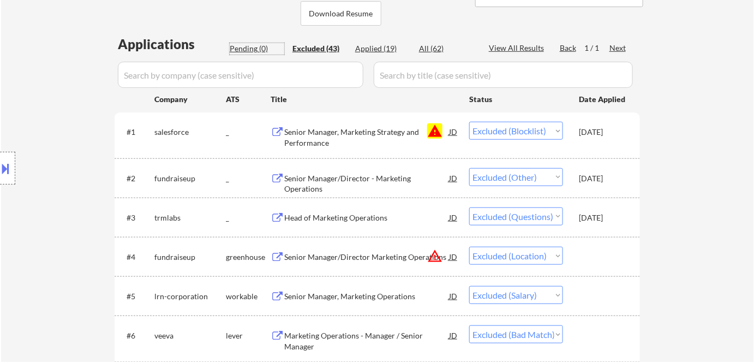
click at [260, 45] on div "Pending (0)" at bounding box center [257, 48] width 55 height 11
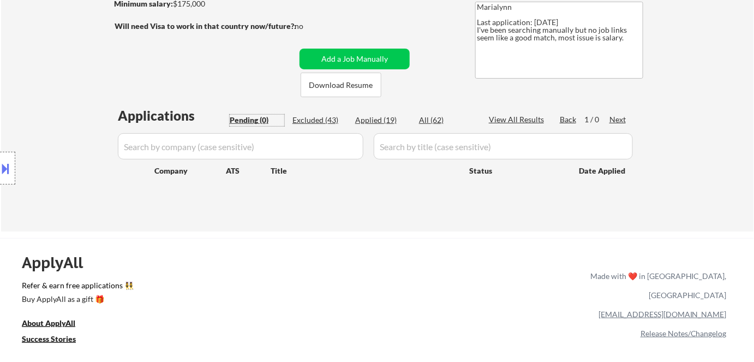
scroll to position [99, 0]
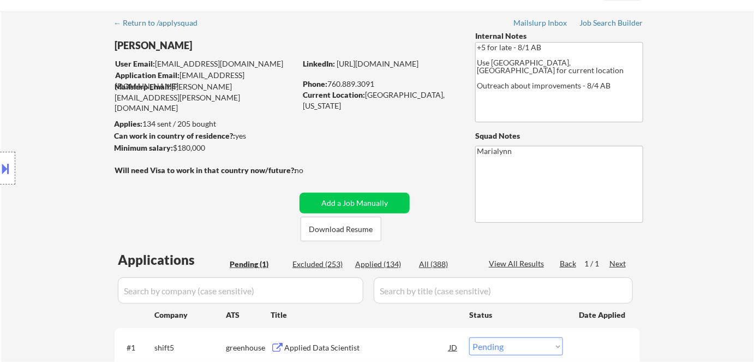
scroll to position [49, 0]
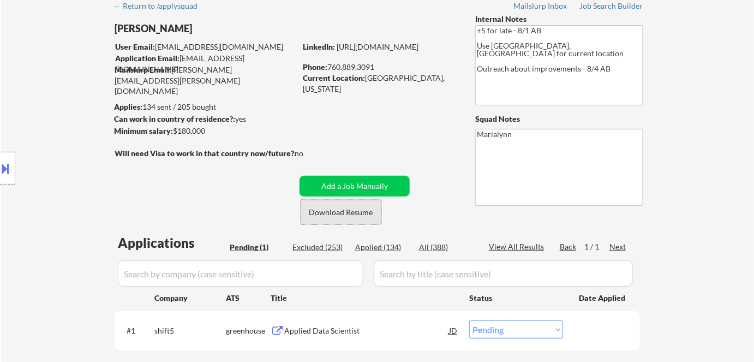
click at [335, 210] on button "Download Resume" at bounding box center [341, 212] width 81 height 25
click at [323, 325] on div "Applied Data Scientist" at bounding box center [366, 330] width 165 height 11
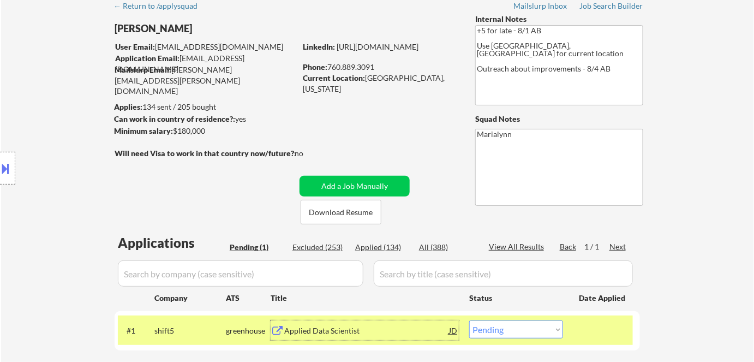
click at [512, 329] on select "Choose an option... Pending Applied Excluded (Questions) Excluded (Expired) Exc…" at bounding box center [516, 329] width 94 height 18
select select ""excluded""
click at [469, 320] on select "Choose an option... Pending Applied Excluded (Questions) Excluded (Expired) Exc…" at bounding box center [516, 329] width 94 height 18
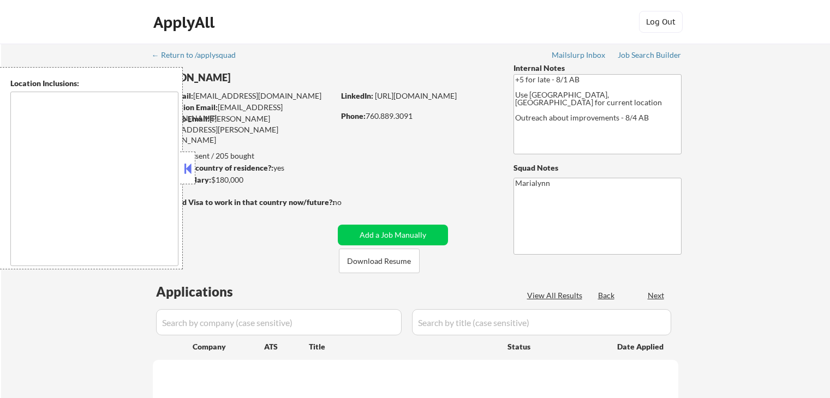
select select ""pending""
type textarea "San Francisco, CA Daly City, CA South San Francisco, CA Brisbane, CA Colma, CA …"
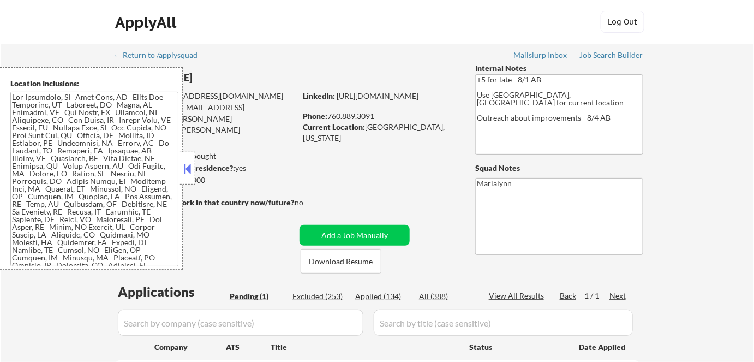
drag, startPoint x: 184, startPoint y: 171, endPoint x: 199, endPoint y: 165, distance: 15.9
click at [186, 171] on button at bounding box center [188, 168] width 12 height 16
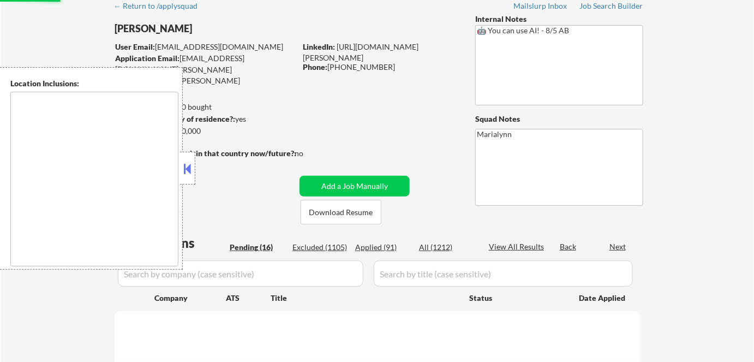
scroll to position [49, 0]
select select ""pending""
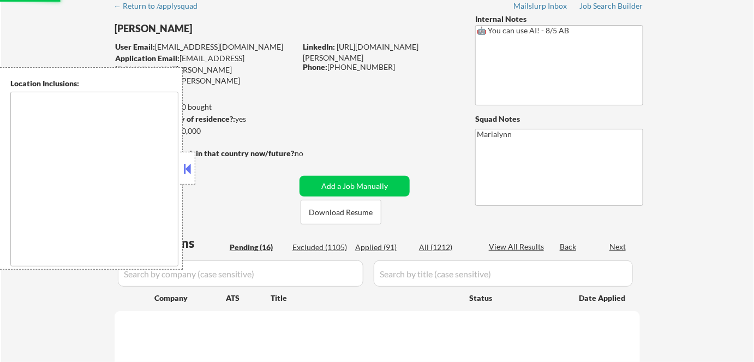
select select ""pending""
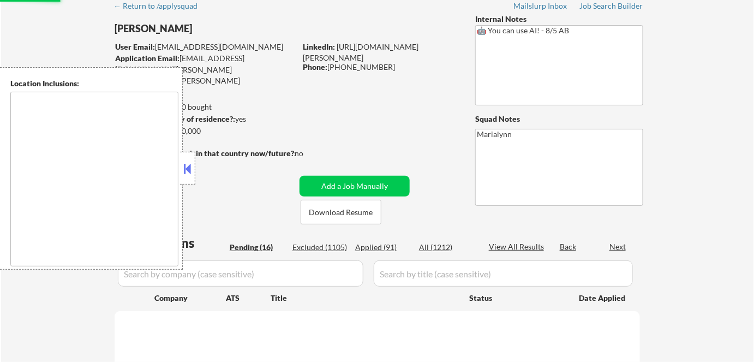
select select ""pending""
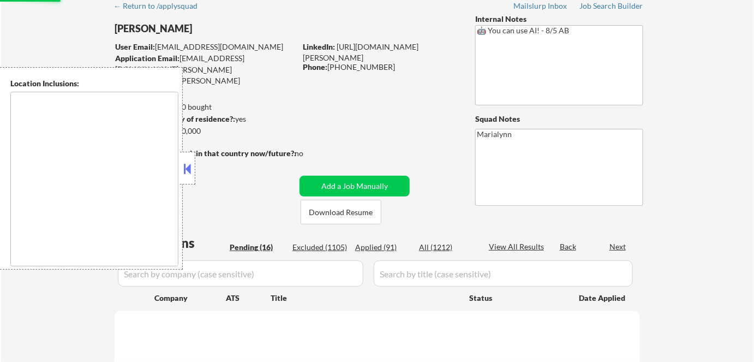
select select ""pending""
click at [189, 166] on button at bounding box center [188, 168] width 12 height 16
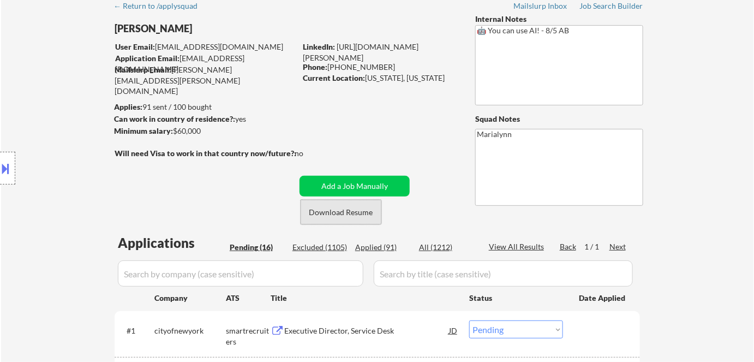
click at [339, 216] on button "Download Resume" at bounding box center [341, 212] width 81 height 25
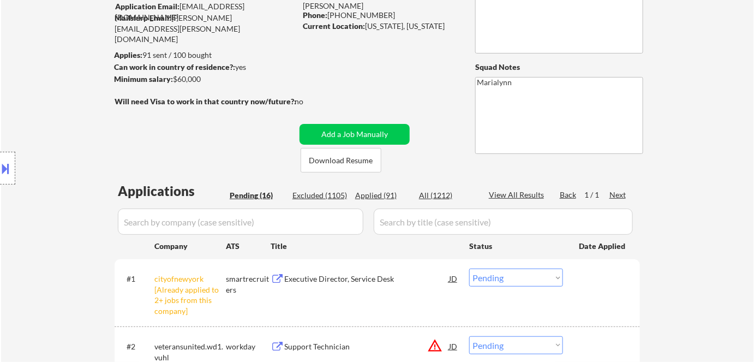
scroll to position [198, 0]
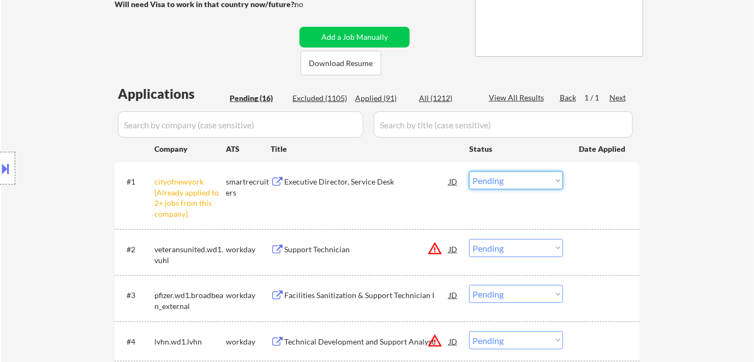
drag, startPoint x: 515, startPoint y: 182, endPoint x: 521, endPoint y: 188, distance: 8.5
click at [515, 182] on select "Choose an option... Pending Applied Excluded (Questions) Excluded (Expired) Exc…" at bounding box center [516, 180] width 94 height 18
click at [469, 171] on select "Choose an option... Pending Applied Excluded (Questions) Excluded (Expired) Exc…" at bounding box center [516, 180] width 94 height 18
select select ""pending""
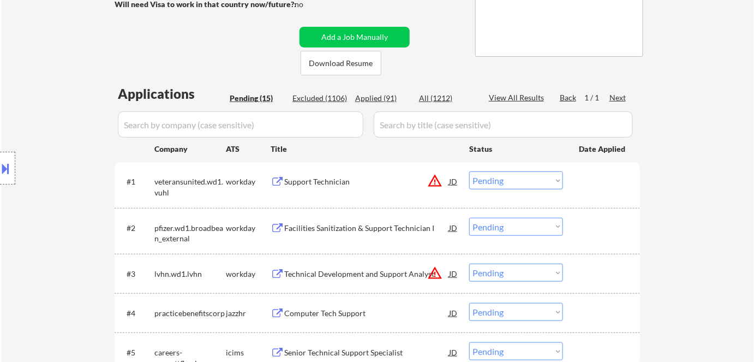
click at [343, 227] on div "Facilities Sanitization & Support Technician I" at bounding box center [366, 228] width 165 height 11
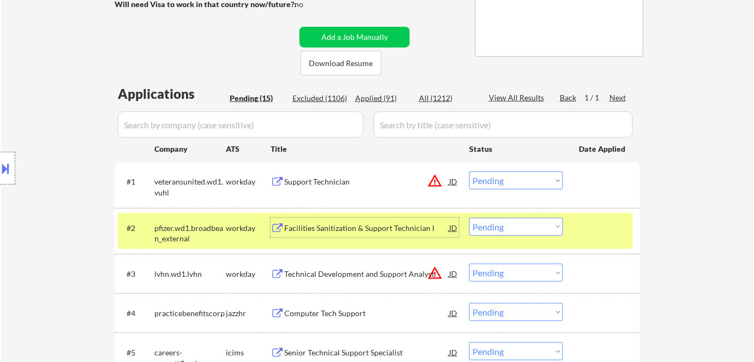
click at [508, 227] on select "Choose an option... Pending Applied Excluded (Questions) Excluded (Expired) Exc…" at bounding box center [516, 227] width 94 height 18
click at [469, 218] on select "Choose an option... Pending Applied Excluded (Questions) Excluded (Expired) Exc…" at bounding box center [516, 227] width 94 height 18
select select ""pending""
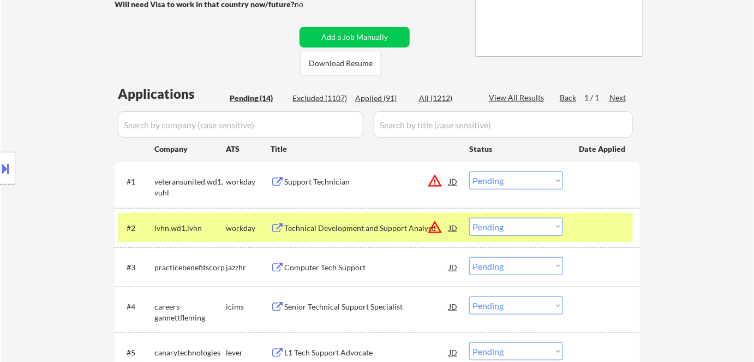
click at [230, 222] on div "workday" at bounding box center [248, 228] width 45 height 20
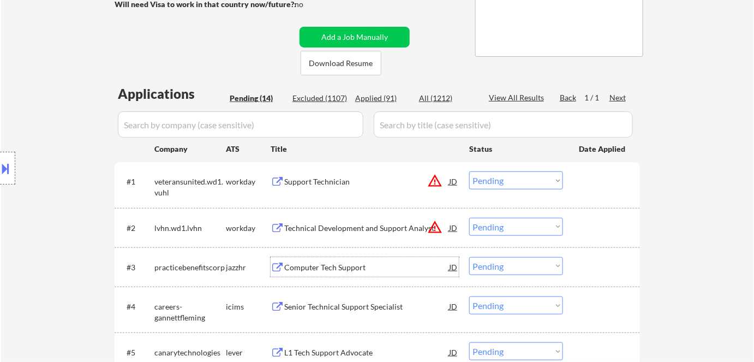
click at [341, 266] on div "Computer Tech Support" at bounding box center [366, 267] width 165 height 11
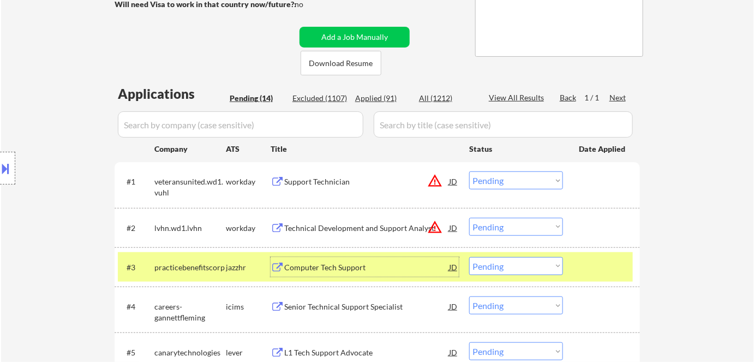
click at [508, 264] on select "Choose an option... Pending Applied Excluded (Questions) Excluded (Expired) Exc…" at bounding box center [516, 266] width 94 height 18
click at [469, 257] on select "Choose an option... Pending Applied Excluded (Questions) Excluded (Expired) Exc…" at bounding box center [516, 266] width 94 height 18
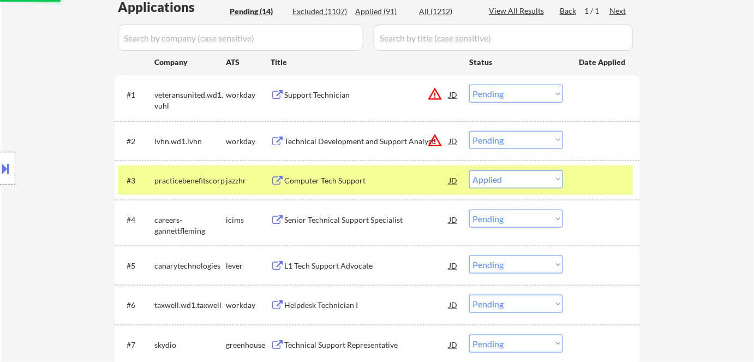
scroll to position [347, 0]
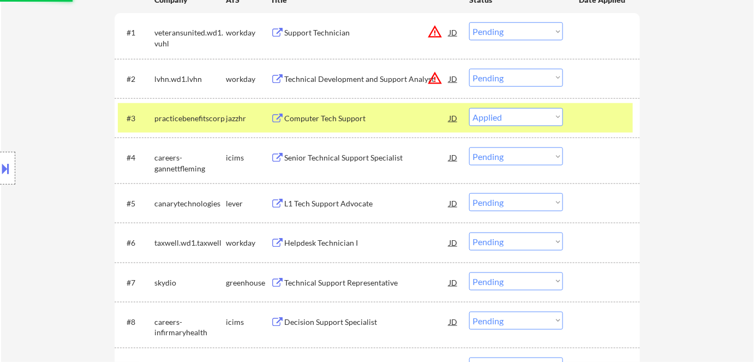
select select ""pending""
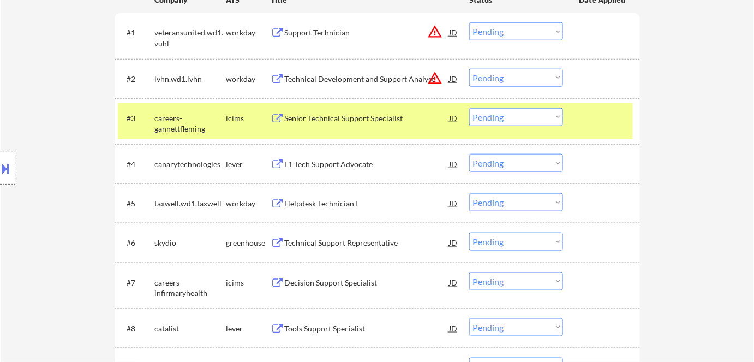
drag, startPoint x: 239, startPoint y: 124, endPoint x: 285, endPoint y: 148, distance: 52.5
click at [246, 131] on div "#3 careers-gannettfleming icims Senior Technical Support Specialist JD warning_…" at bounding box center [375, 121] width 515 height 36
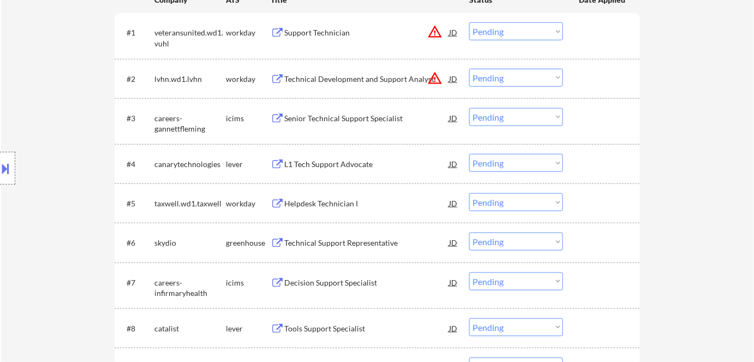
click at [317, 166] on div "L1 Tech Support Advocate" at bounding box center [366, 164] width 165 height 11
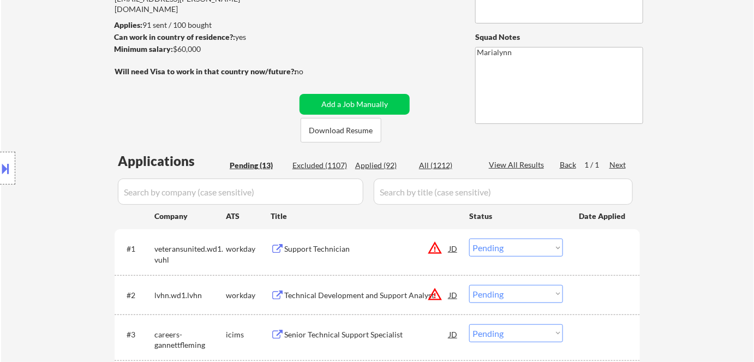
scroll to position [49, 0]
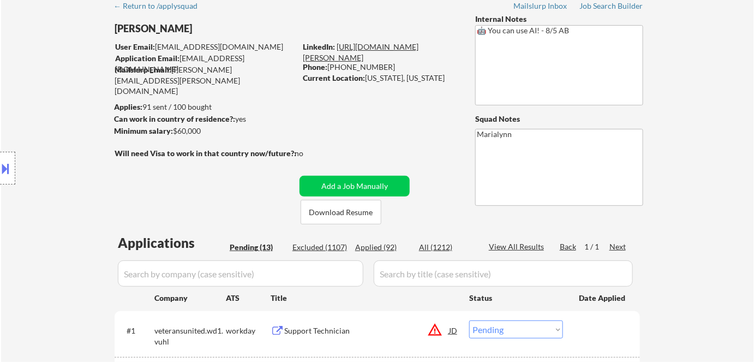
click at [375, 50] on link "[URL][DOMAIN_NAME][PERSON_NAME]" at bounding box center [361, 52] width 116 height 20
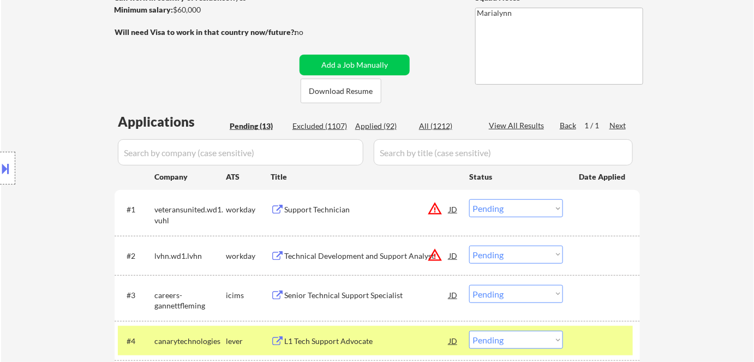
scroll to position [248, 0]
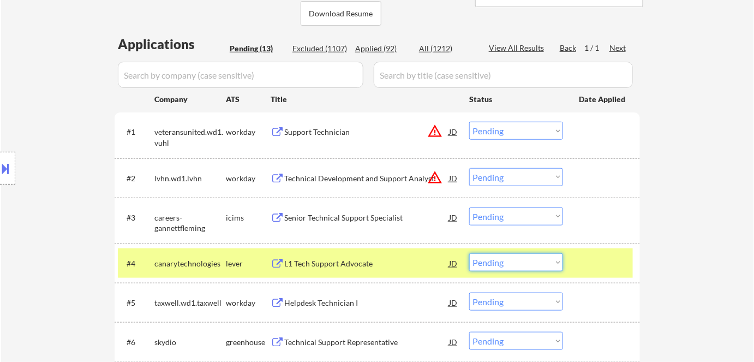
click at [505, 264] on select "Choose an option... Pending Applied Excluded (Questions) Excluded (Expired) Exc…" at bounding box center [516, 262] width 94 height 18
click at [469, 253] on select "Choose an option... Pending Applied Excluded (Questions) Excluded (Expired) Exc…" at bounding box center [516, 262] width 94 height 18
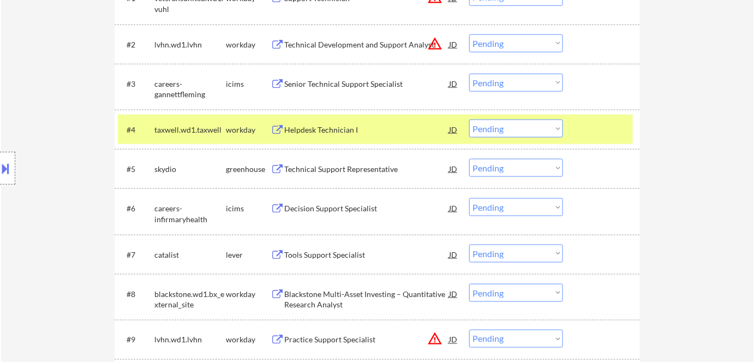
scroll to position [397, 0]
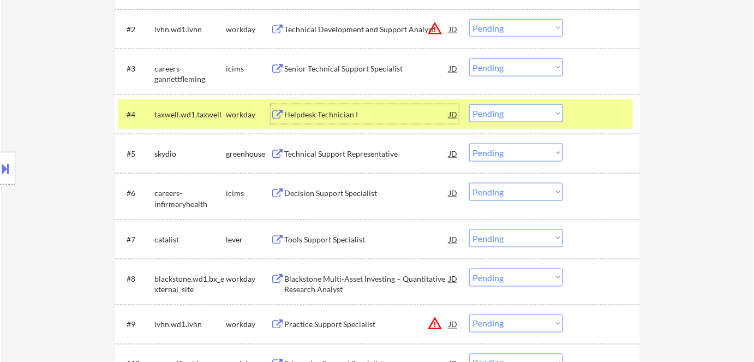
click at [352, 116] on div "Helpdesk Technician I" at bounding box center [366, 114] width 165 height 11
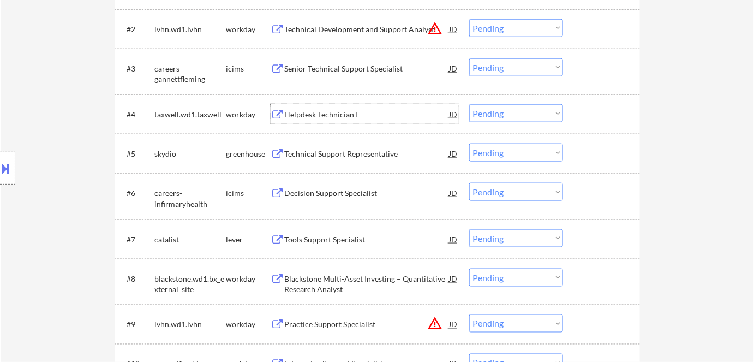
click at [515, 115] on select "Choose an option... Pending Applied Excluded (Questions) Excluded (Expired) Exc…" at bounding box center [516, 113] width 94 height 18
click at [469, 104] on select "Choose an option... Pending Applied Excluded (Questions) Excluded (Expired) Exc…" at bounding box center [516, 113] width 94 height 18
select select ""pending""
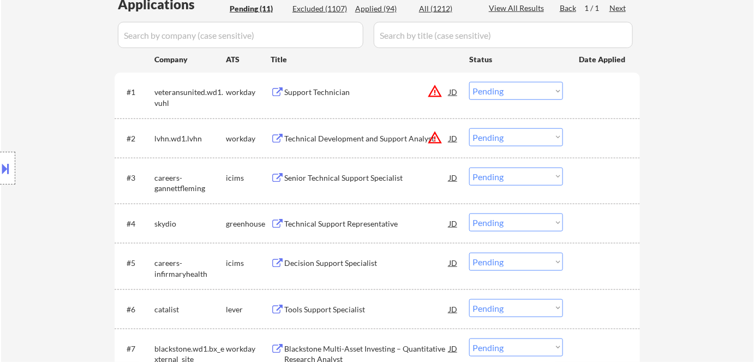
scroll to position [248, 0]
